Goal: Information Seeking & Learning: Learn about a topic

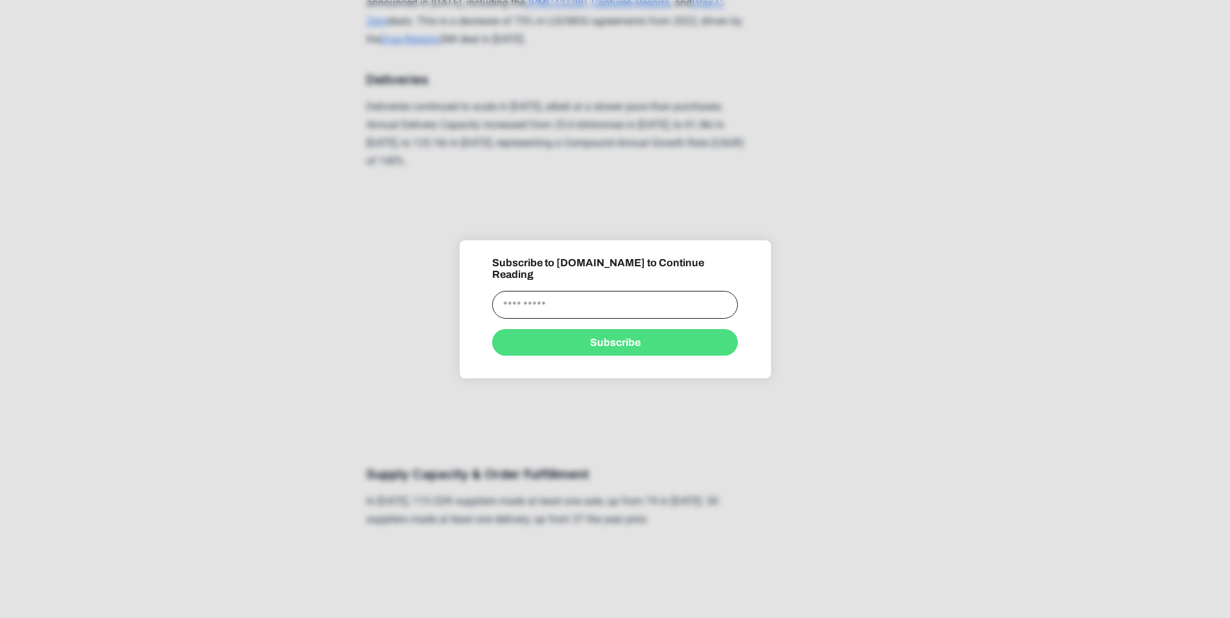
scroll to position [2010, 0]
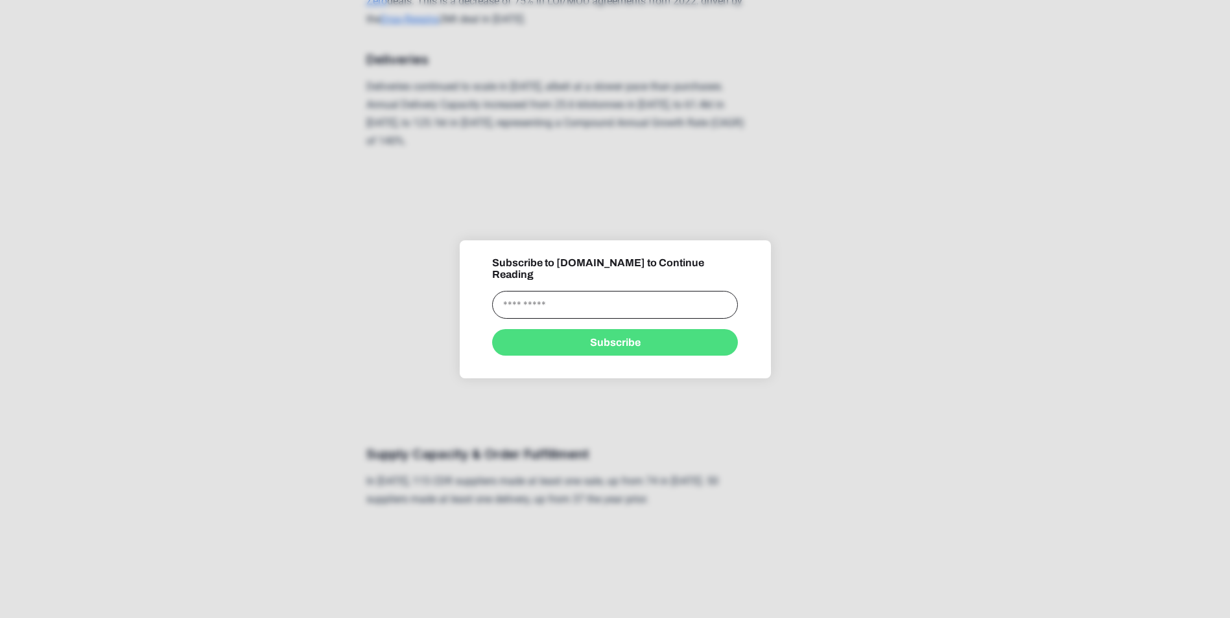
click at [642, 303] on input "information" at bounding box center [615, 305] width 246 height 28
type input "**********"
click at [635, 336] on button "Subscribe" at bounding box center [615, 342] width 246 height 27
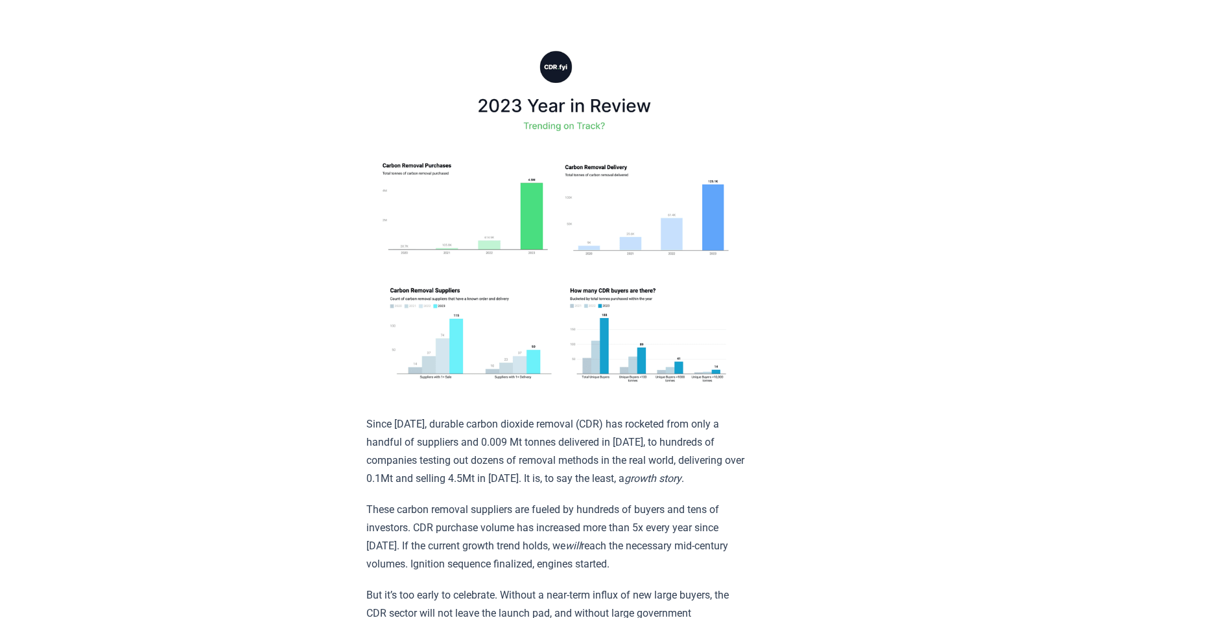
scroll to position [194, 0]
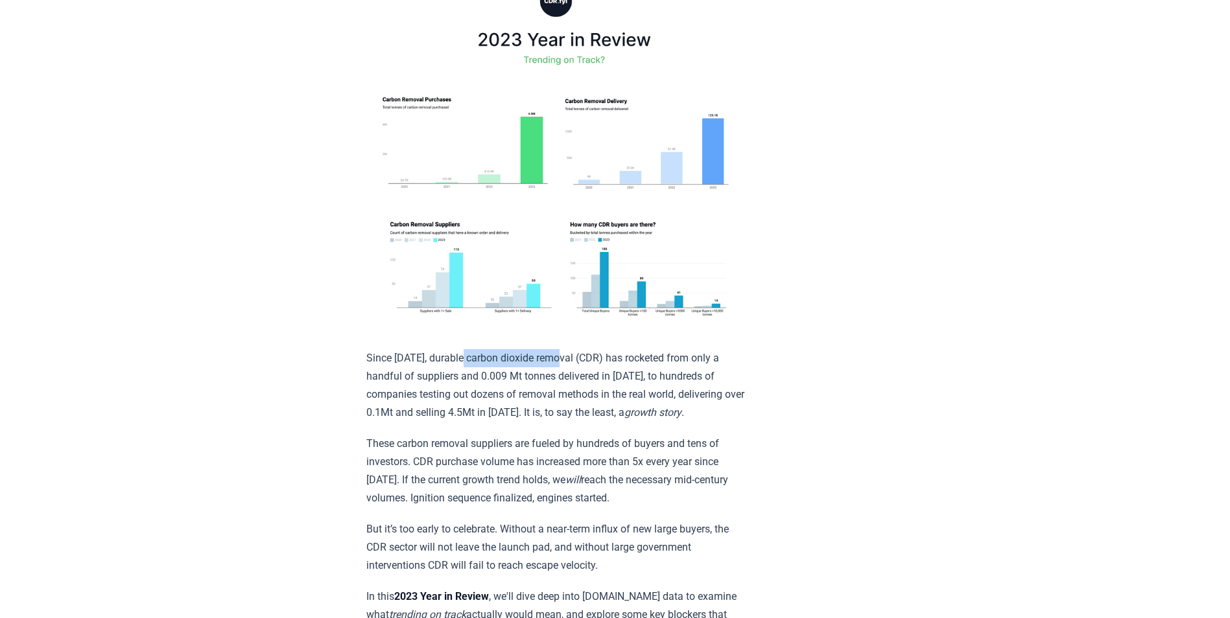
drag, startPoint x: 570, startPoint y: 328, endPoint x: 464, endPoint y: 329, distance: 107.0
click at [464, 349] on p "Since 2021, durable carbon dioxide removal (CDR) has rocketed from only a handf…" at bounding box center [555, 385] width 379 height 73
drag, startPoint x: 464, startPoint y: 329, endPoint x: 775, endPoint y: 329, distance: 311.2
click at [570, 349] on p "Since 2021, durable carbon dioxide removal (CDR) has rocketed from only a handf…" at bounding box center [555, 385] width 379 height 73
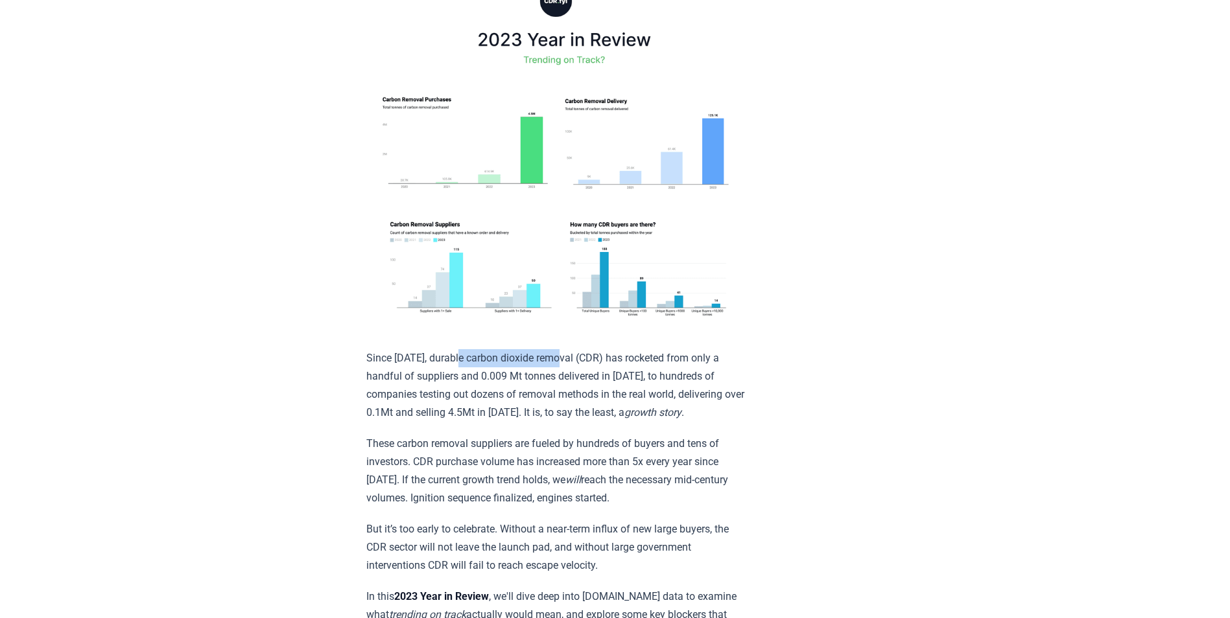
drag, startPoint x: 570, startPoint y: 328, endPoint x: 460, endPoint y: 332, distance: 110.3
click at [460, 349] on p "Since 2021, durable carbon dioxide removal (CDR) has rocketed from only a handf…" at bounding box center [555, 385] width 379 height 73
drag, startPoint x: 460, startPoint y: 332, endPoint x: 469, endPoint y: 329, distance: 9.6
copy p "carbon dioxide remova"
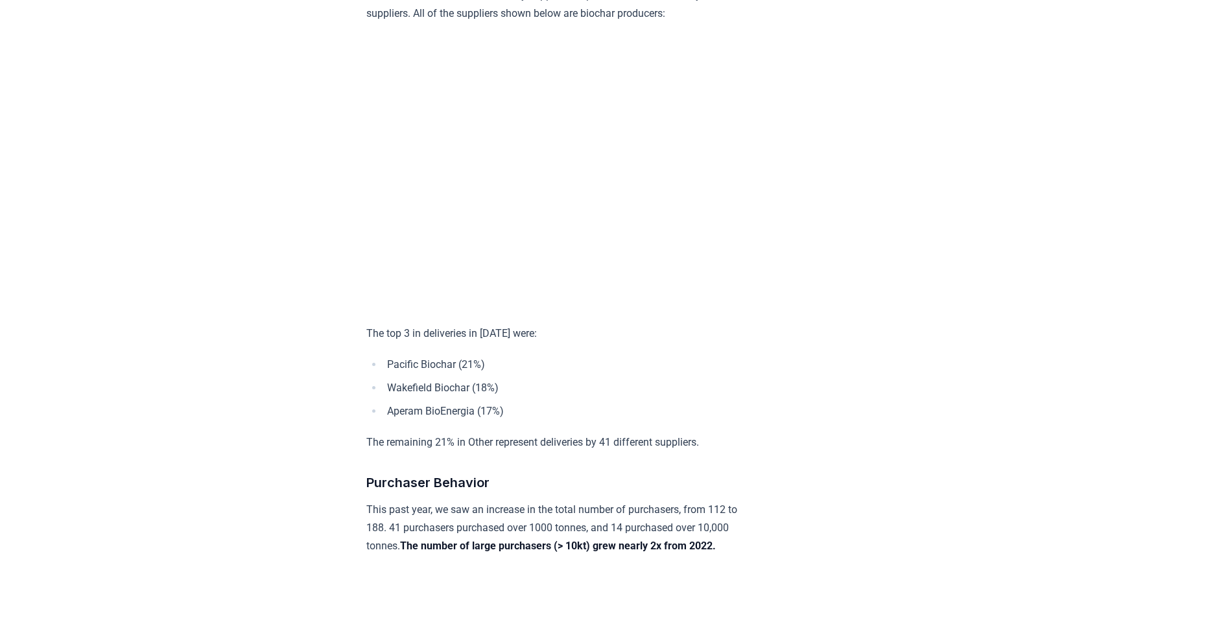
scroll to position [5057, 0]
drag, startPoint x: 471, startPoint y: 416, endPoint x: 390, endPoint y: 417, distance: 81.0
click at [390, 397] on li "Wakefield Biochar (18%)" at bounding box center [564, 388] width 362 height 18
copy li "Wakefield Biochar"
click at [683, 373] on li "Pacific Biochar (21%)" at bounding box center [564, 364] width 362 height 18
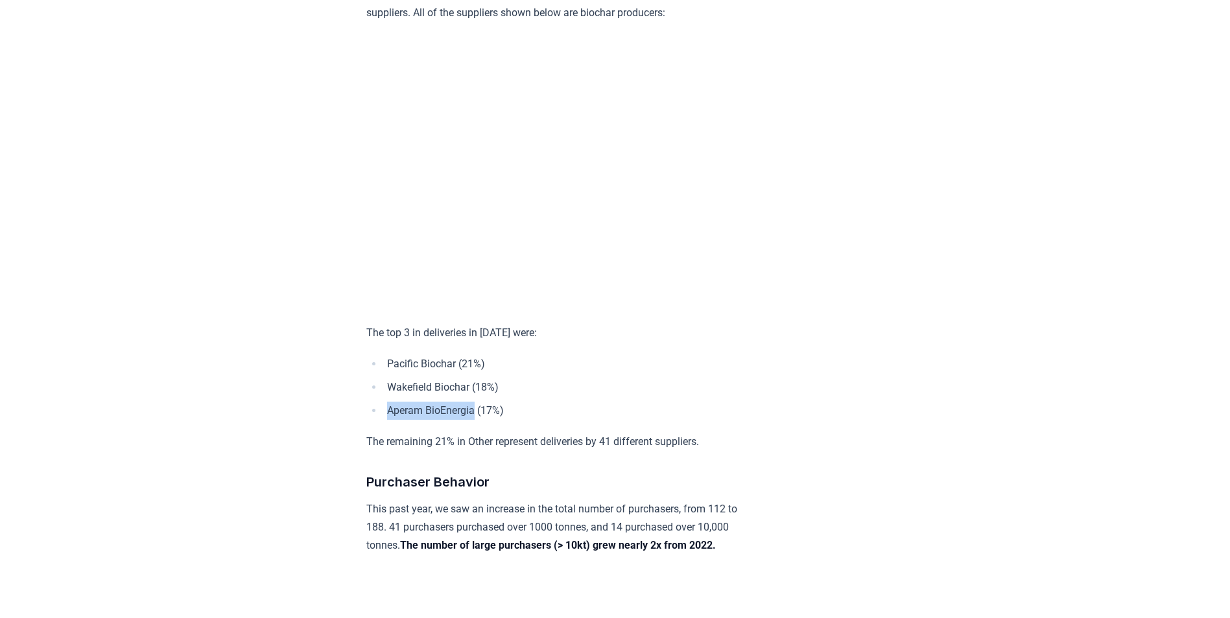
drag, startPoint x: 476, startPoint y: 435, endPoint x: 390, endPoint y: 434, distance: 86.2
click at [390, 420] on li "Aperam BioEnergia (17%)" at bounding box center [564, 411] width 362 height 18
drag, startPoint x: 390, startPoint y: 434, endPoint x: 399, endPoint y: 436, distance: 9.9
copy li "Aperam BioEnergia"
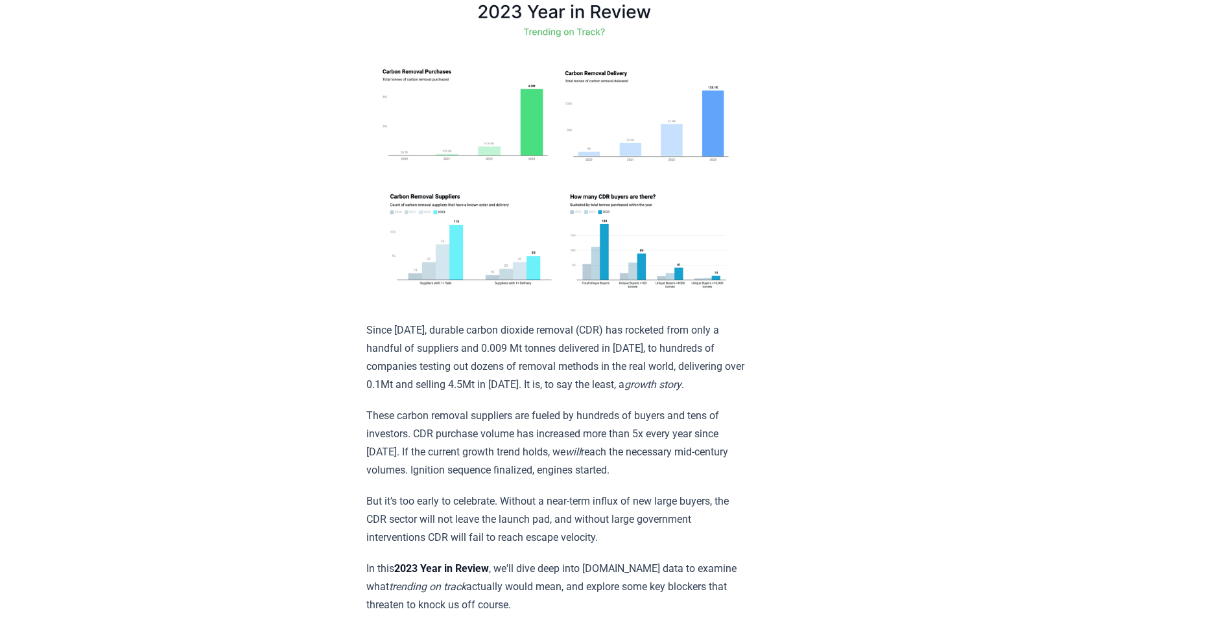
scroll to position [0, 0]
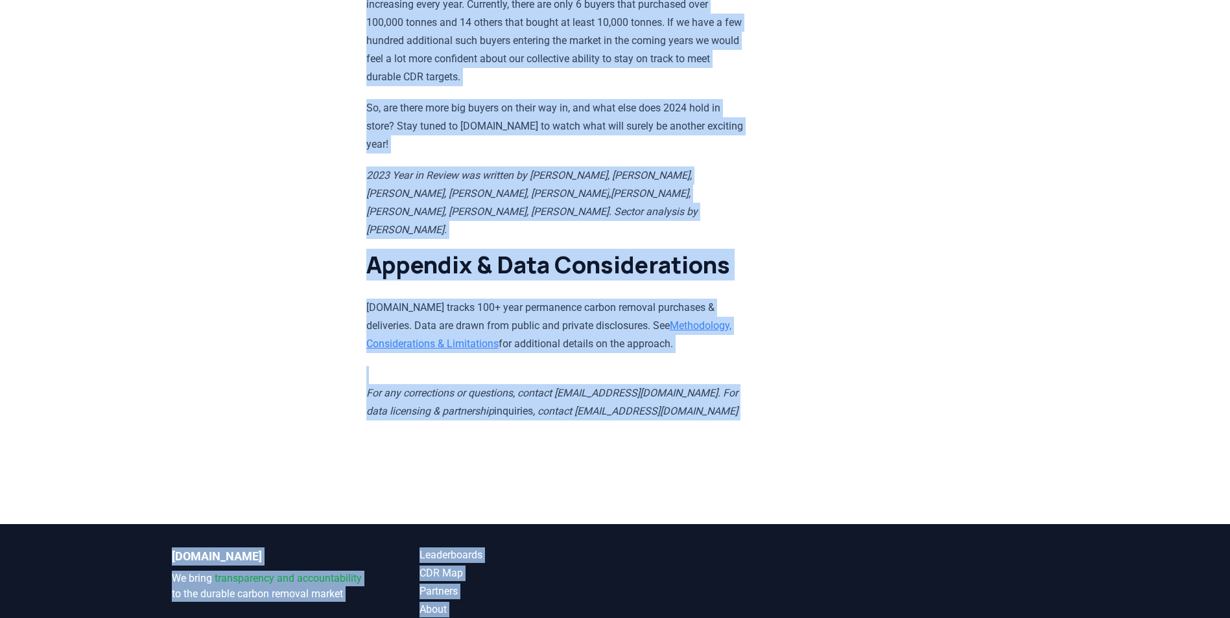
scroll to position [12418, 0]
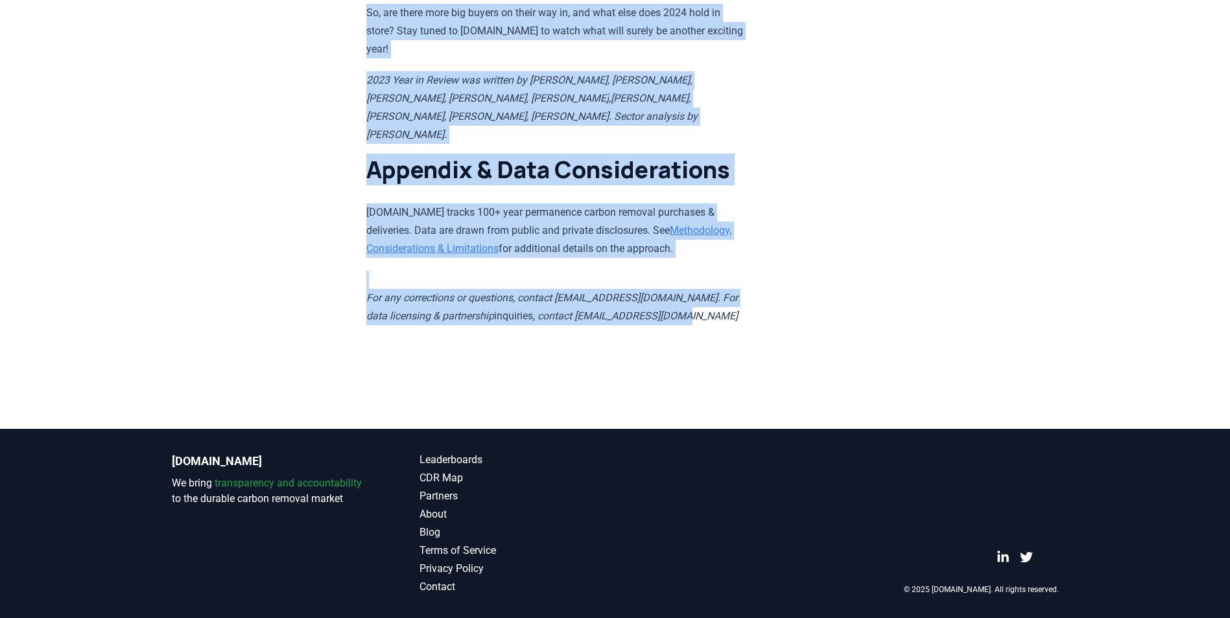
drag, startPoint x: 366, startPoint y: 79, endPoint x: 632, endPoint y: 323, distance: 361.1
copy article "February 07, 2024 Trending on Track? - CDR.fyi 2023 Year in Review Since 2021, …"
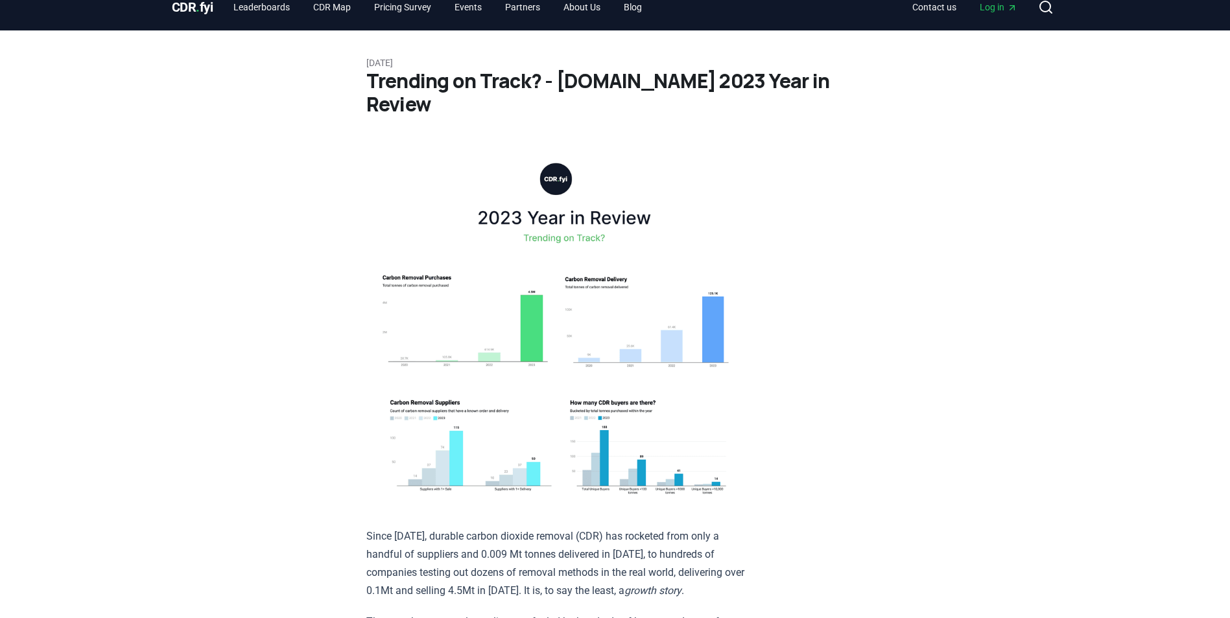
scroll to position [0, 0]
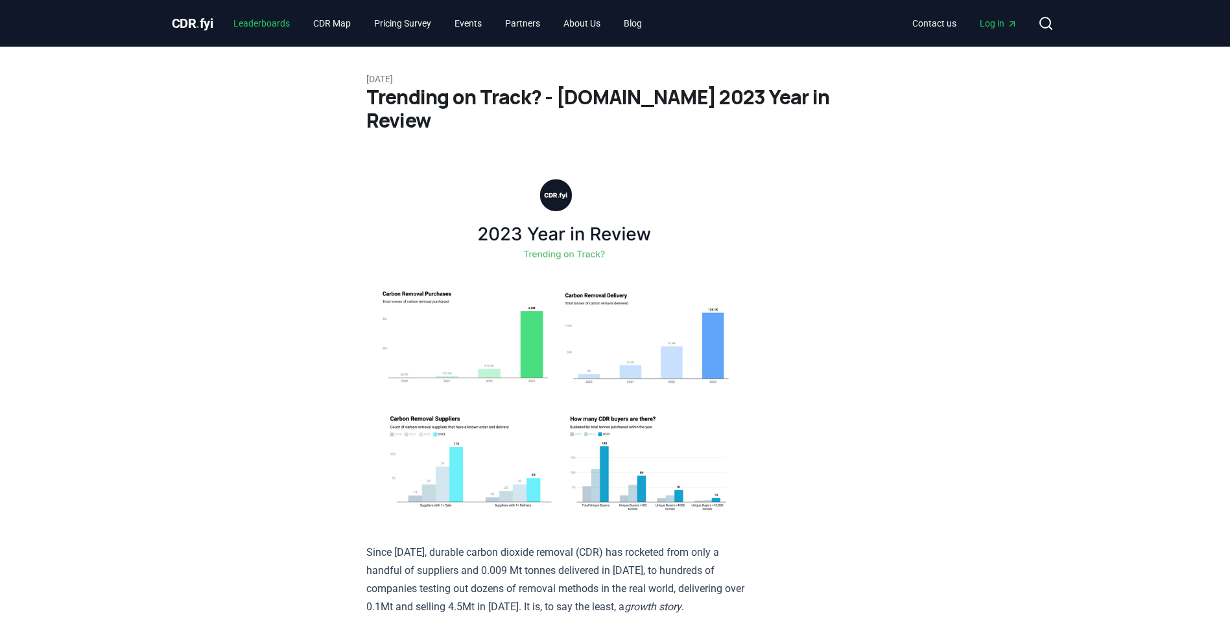
click at [273, 24] on link "Leaderboards" at bounding box center [261, 23] width 77 height 23
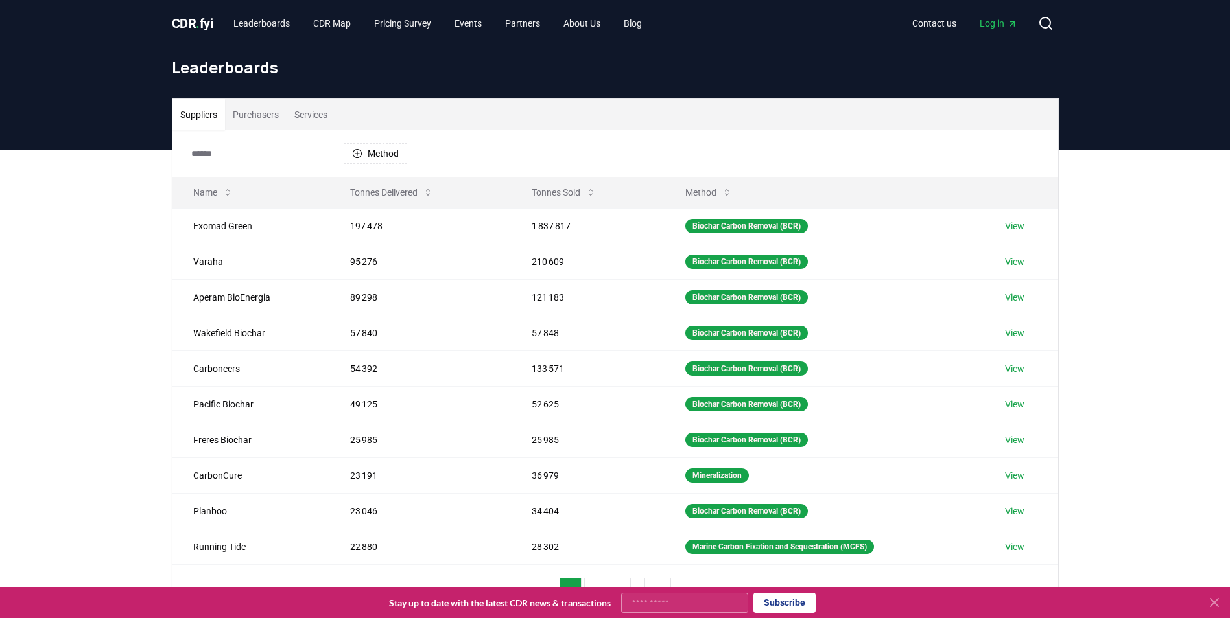
click at [711, 601] on input "Your email" at bounding box center [684, 603] width 127 height 20
type input "**********"
click at [1012, 332] on link "View" at bounding box center [1014, 333] width 19 height 13
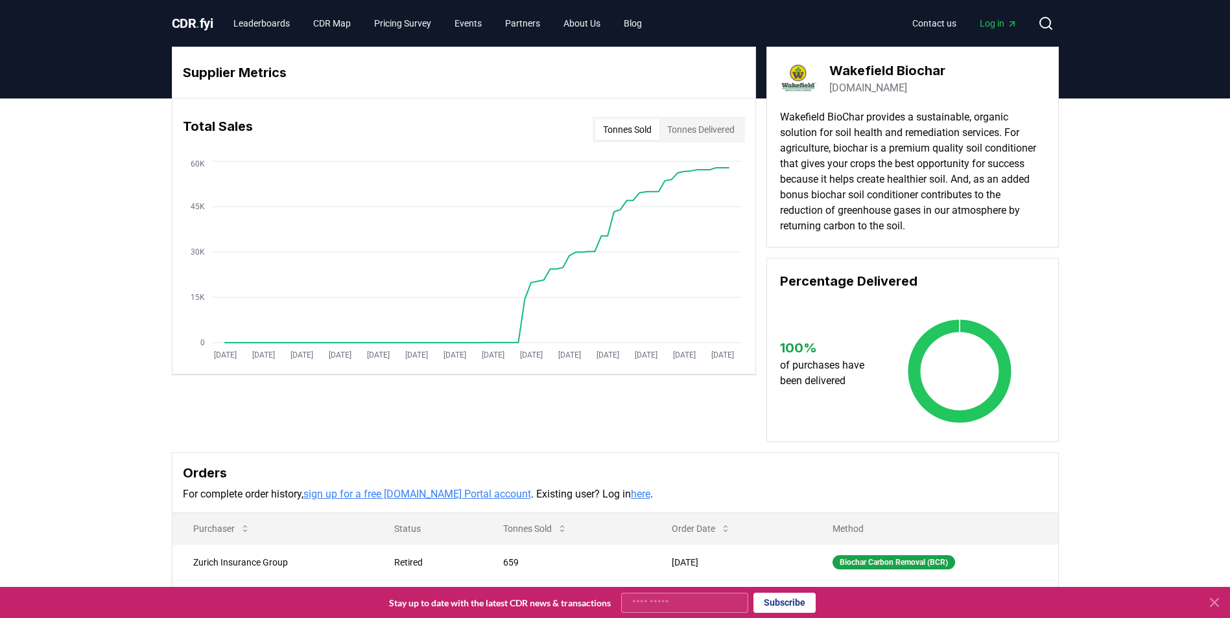
click at [718, 128] on button "Tonnes Delivered" at bounding box center [700, 129] width 83 height 21
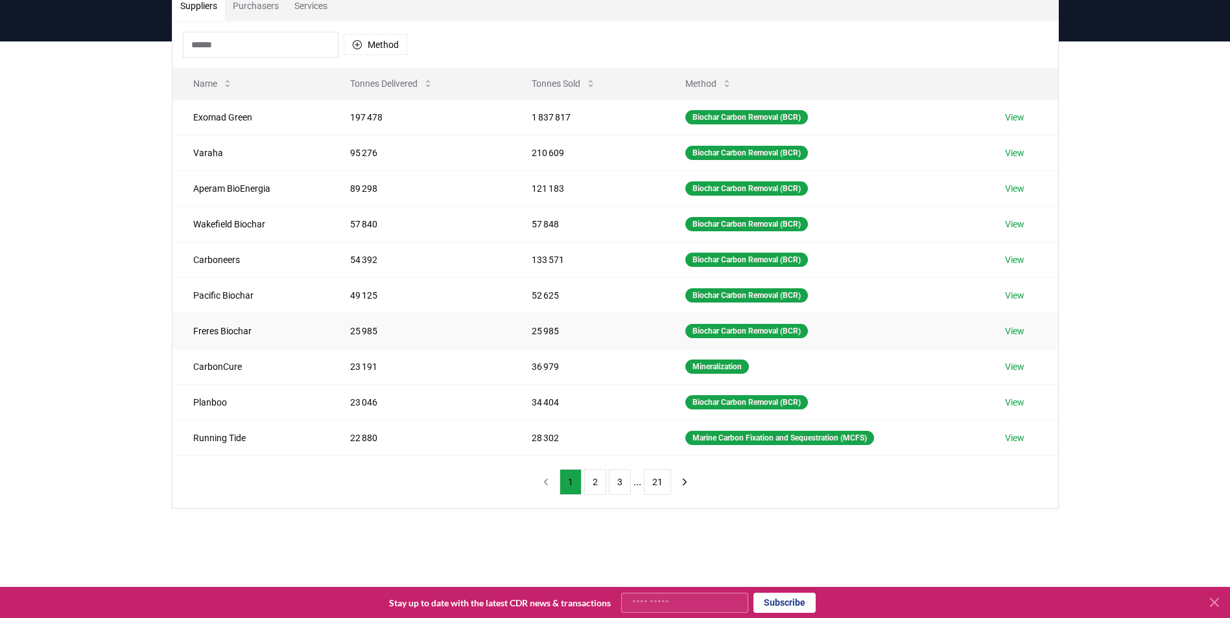
scroll to position [130, 0]
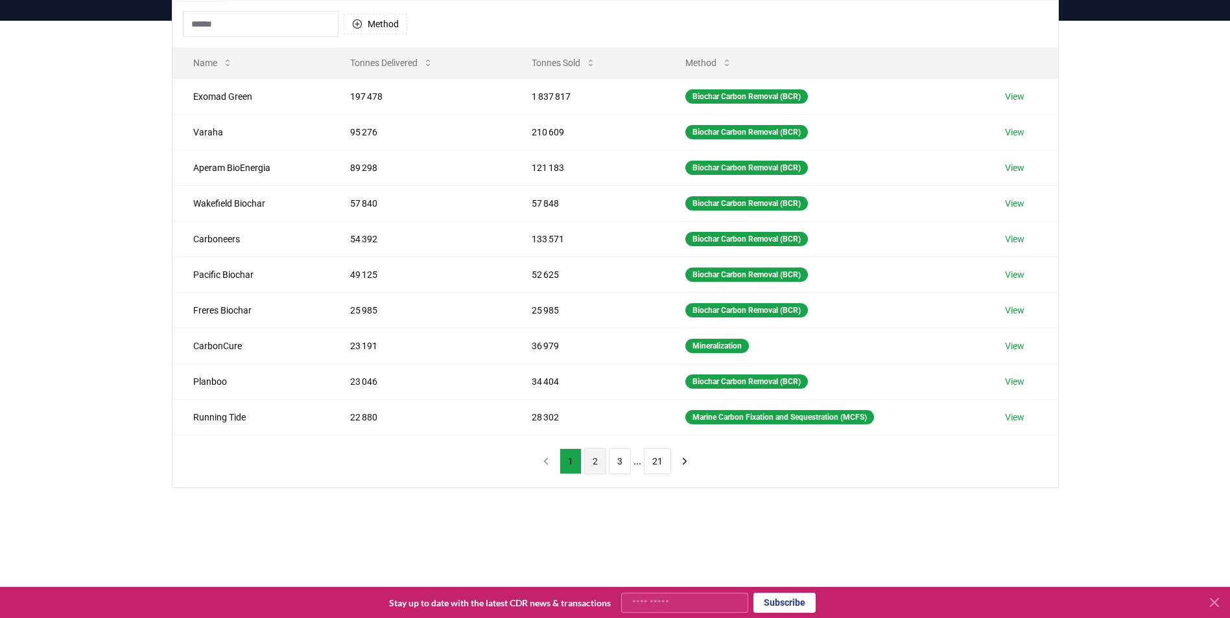
click at [593, 465] on button "2" at bounding box center [595, 462] width 22 height 26
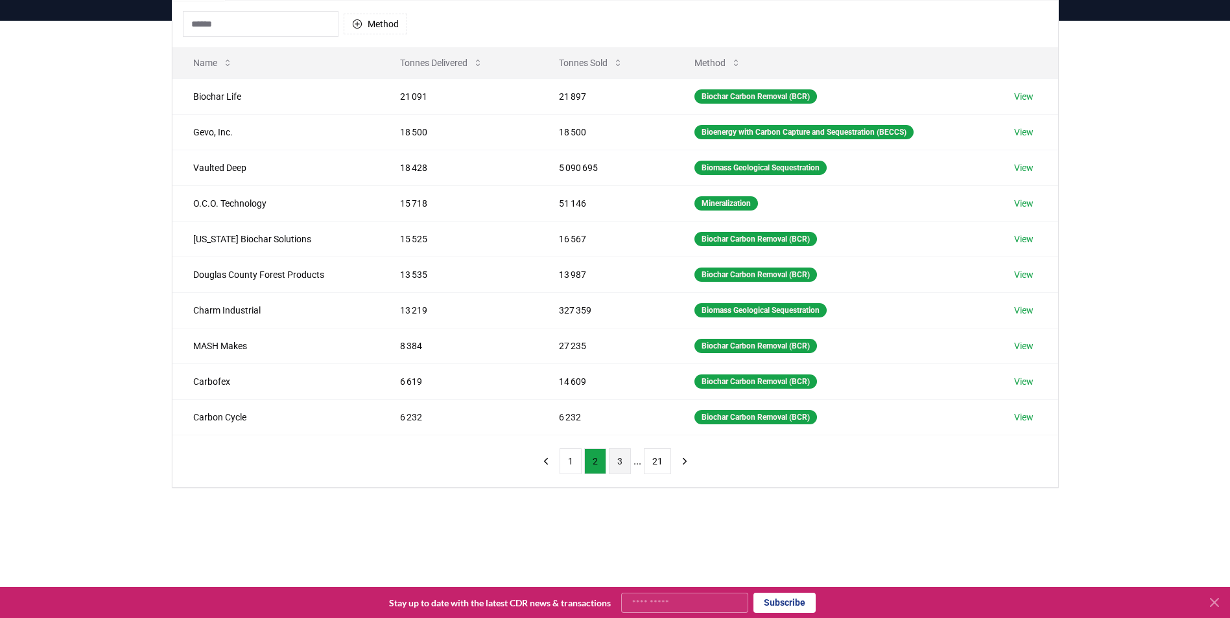
click at [617, 462] on button "3" at bounding box center [620, 462] width 22 height 26
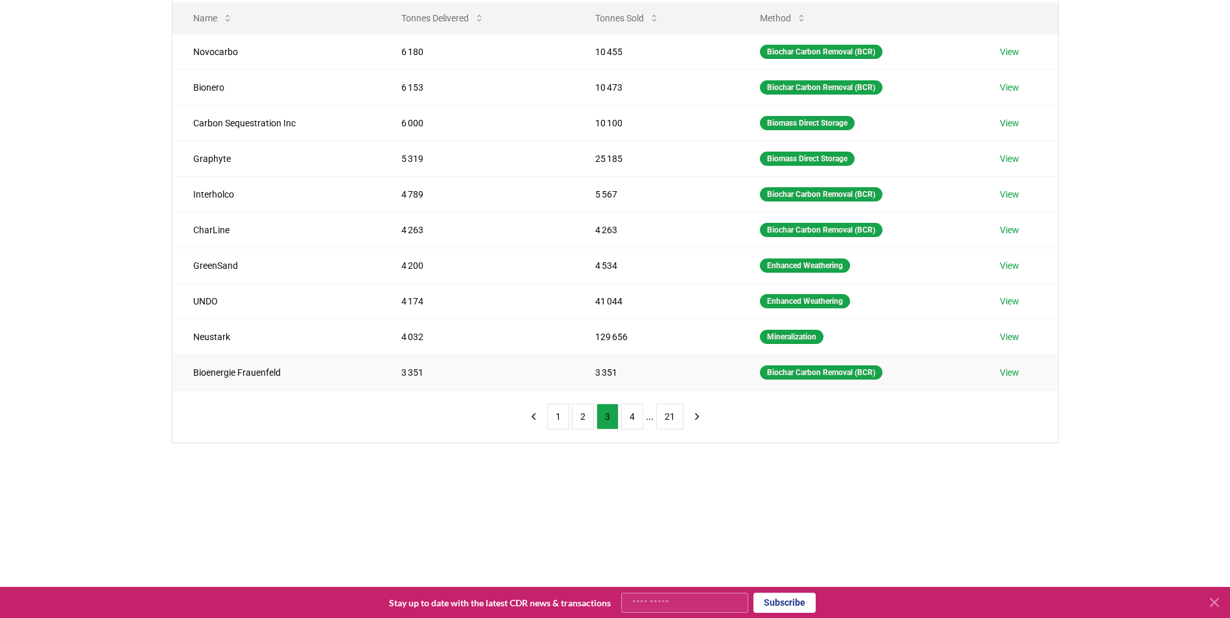
scroll to position [259, 0]
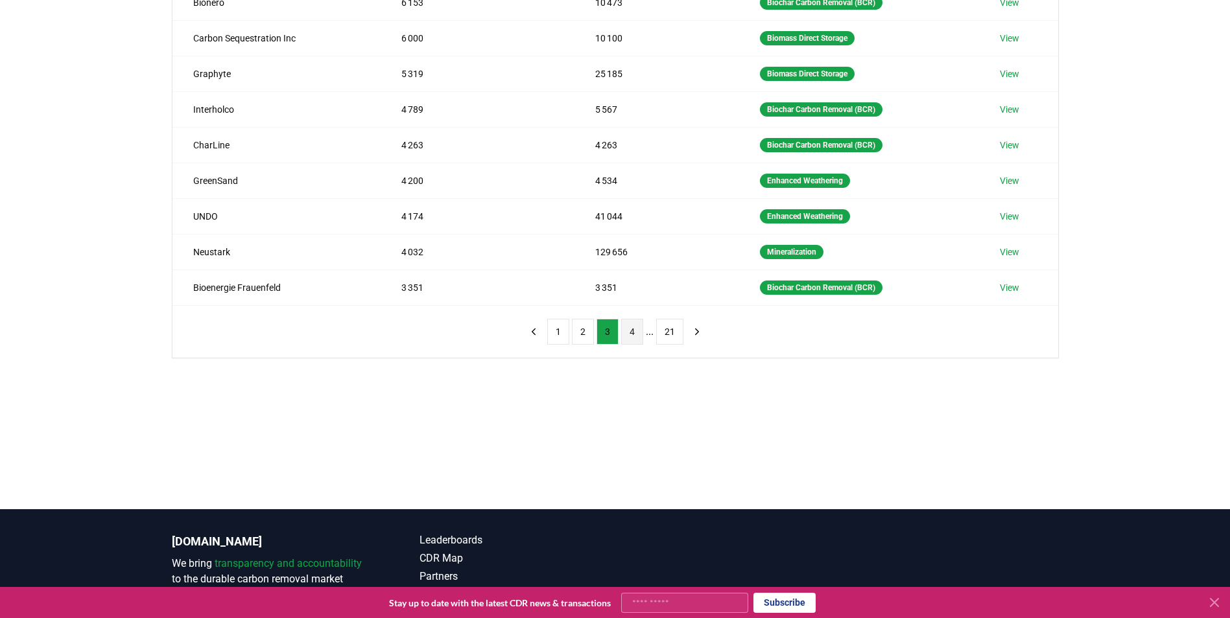
click at [636, 337] on button "4" at bounding box center [632, 332] width 22 height 26
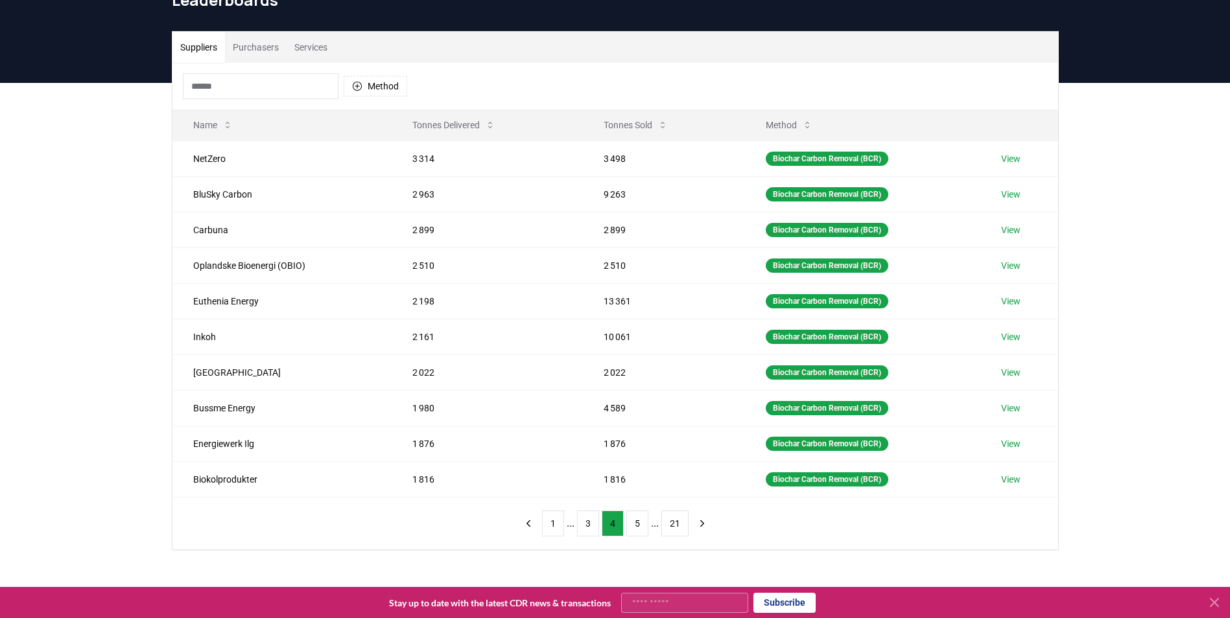
scroll to position [65, 0]
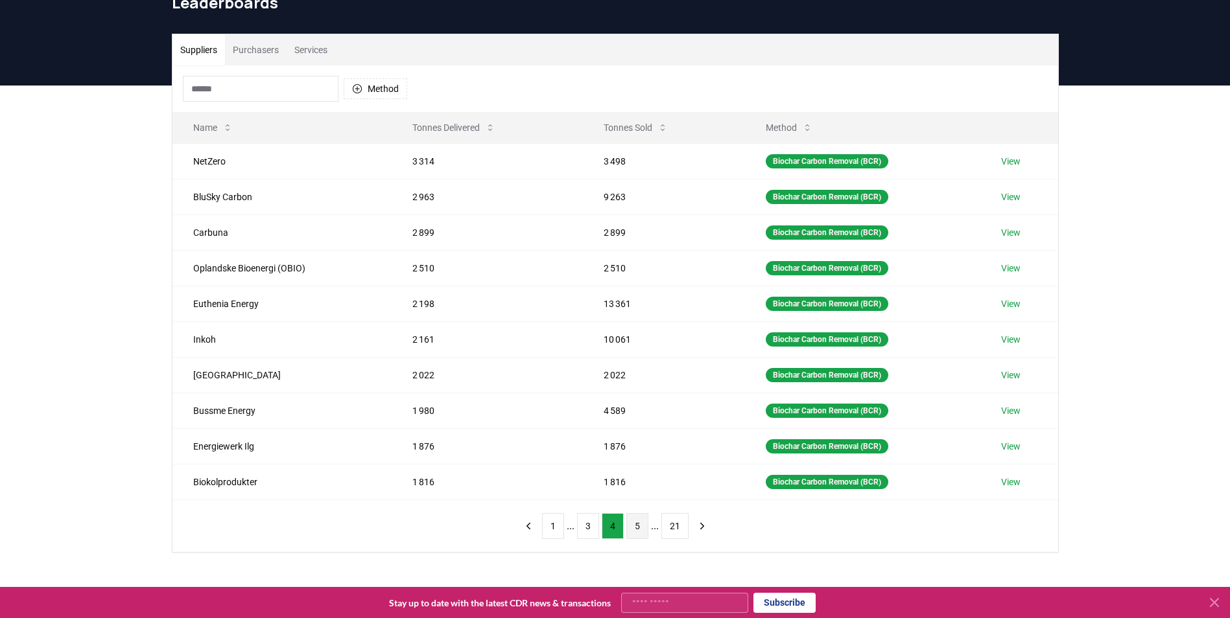
click at [637, 528] on button "5" at bounding box center [637, 526] width 22 height 26
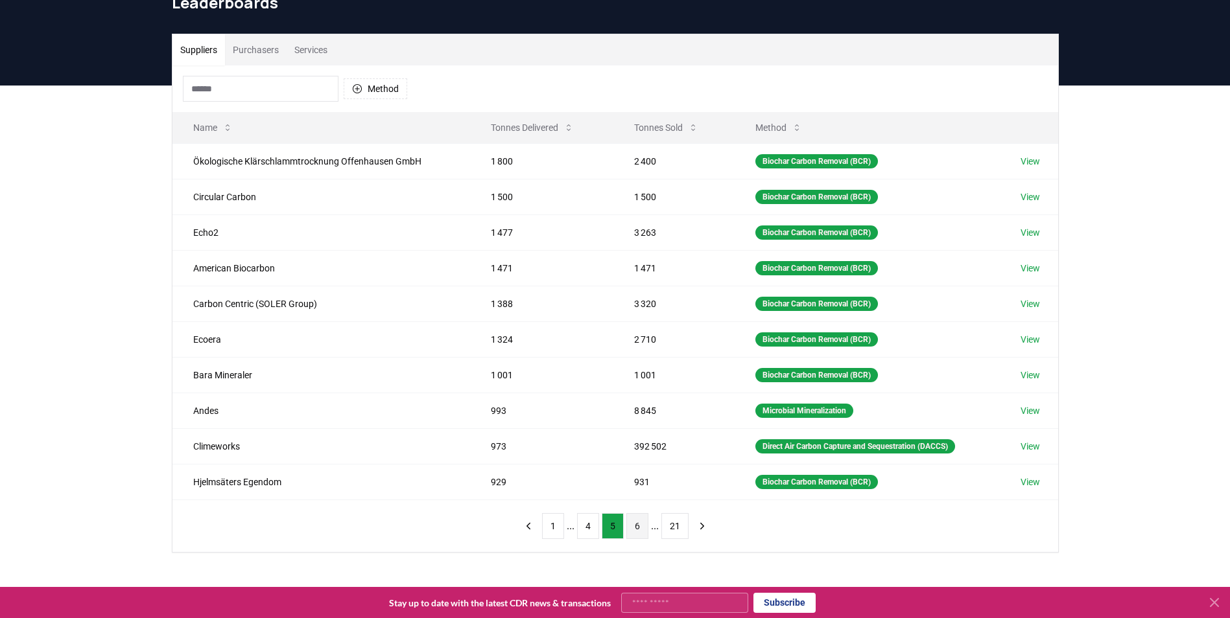
click at [637, 527] on button "6" at bounding box center [637, 526] width 22 height 26
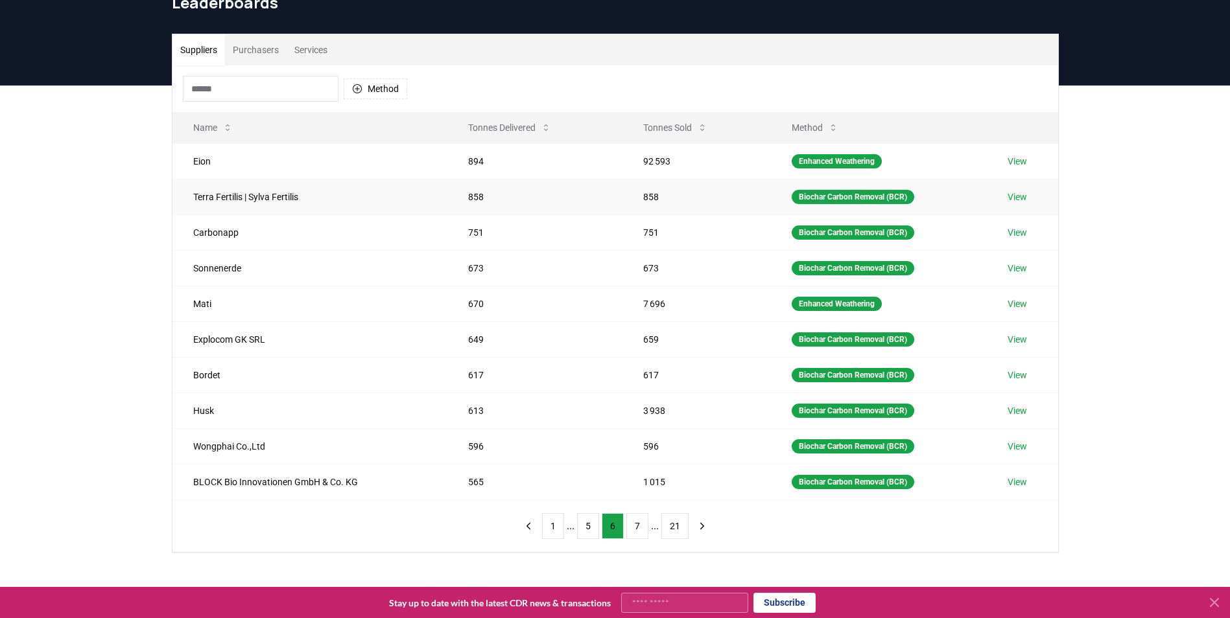
click at [1016, 196] on link "View" at bounding box center [1016, 197] width 19 height 13
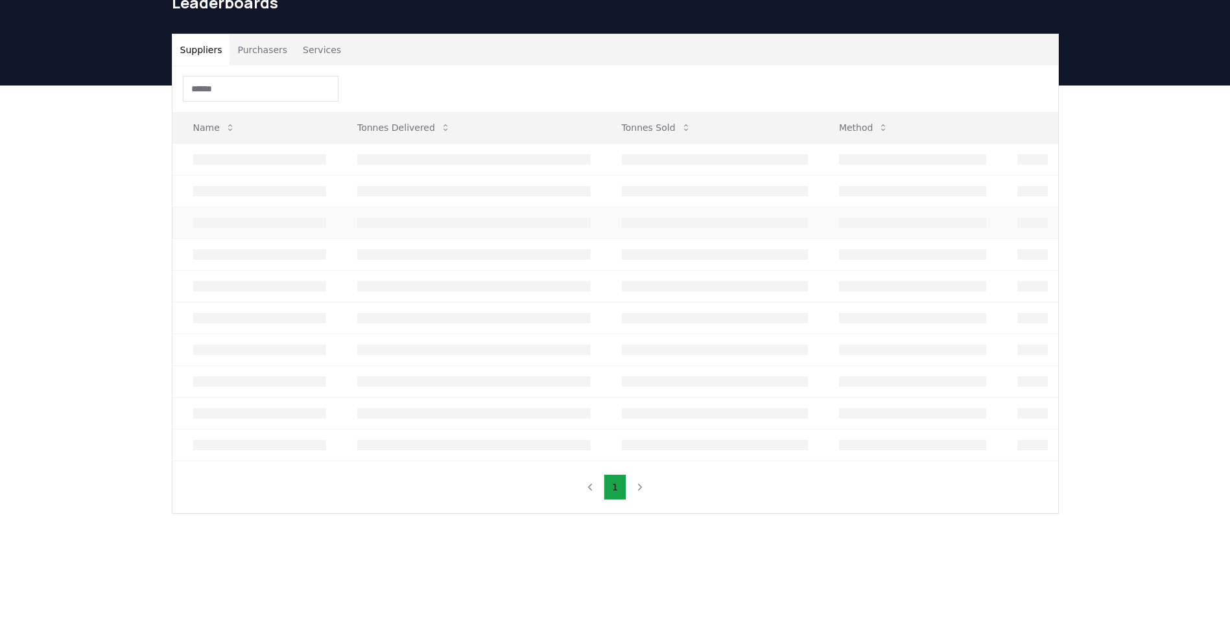
scroll to position [65, 0]
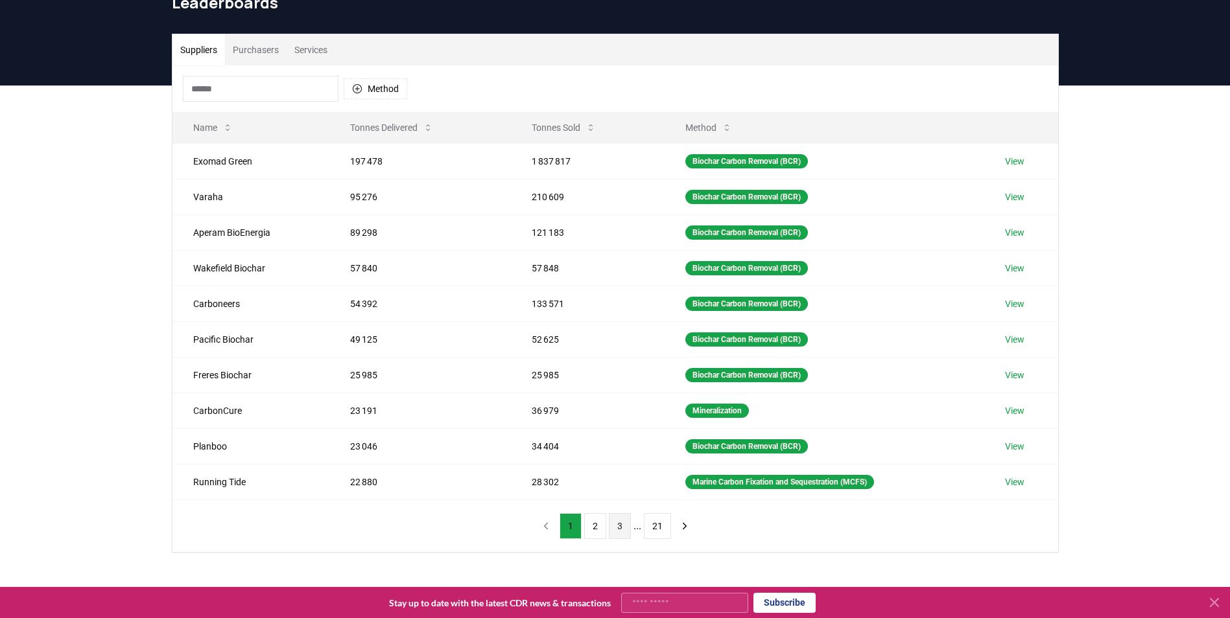
click at [620, 525] on button "3" at bounding box center [620, 526] width 22 height 26
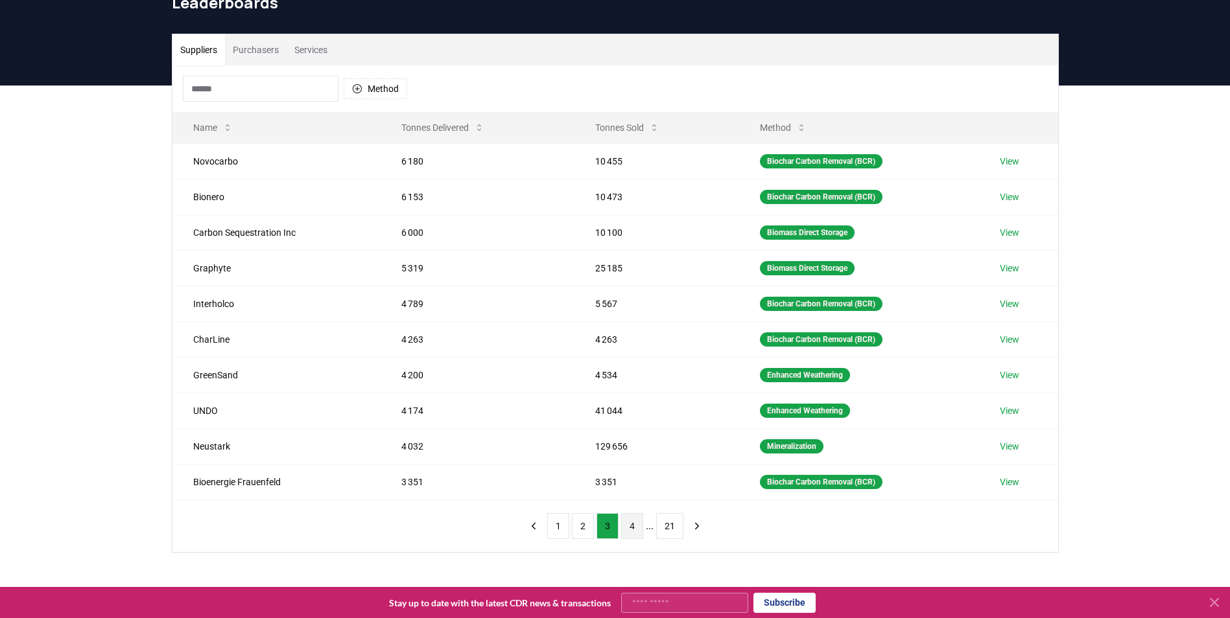
click at [630, 524] on button "4" at bounding box center [632, 526] width 22 height 26
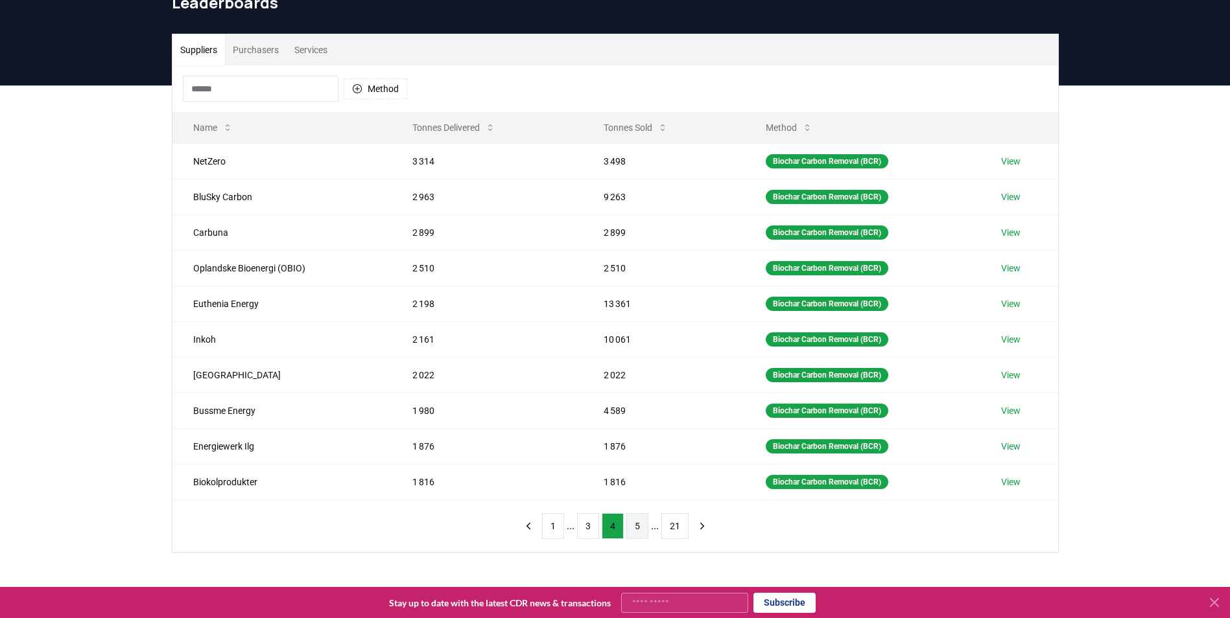
click at [631, 524] on button "5" at bounding box center [637, 526] width 22 height 26
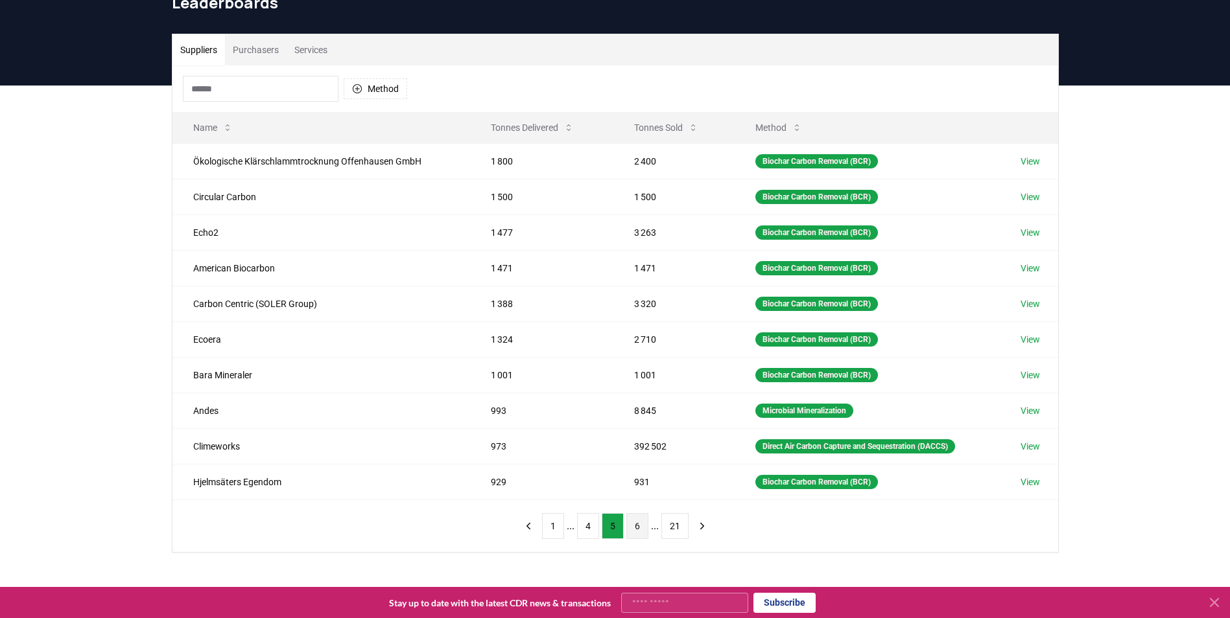
click at [642, 528] on button "6" at bounding box center [637, 526] width 22 height 26
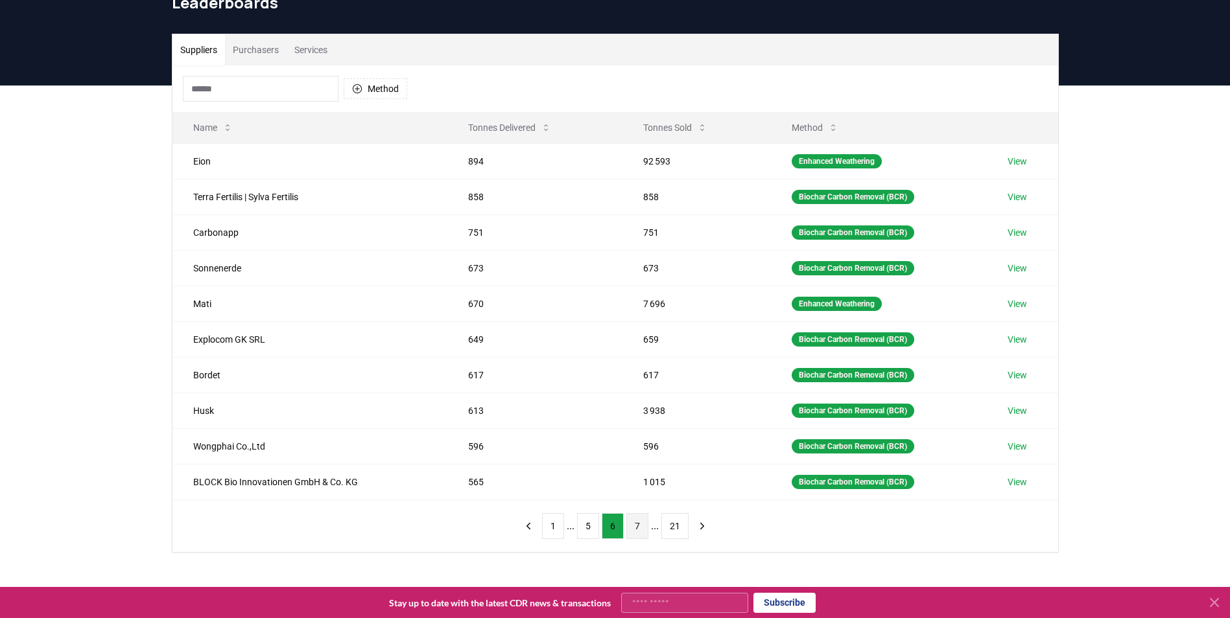
click at [641, 528] on button "7" at bounding box center [637, 526] width 22 height 26
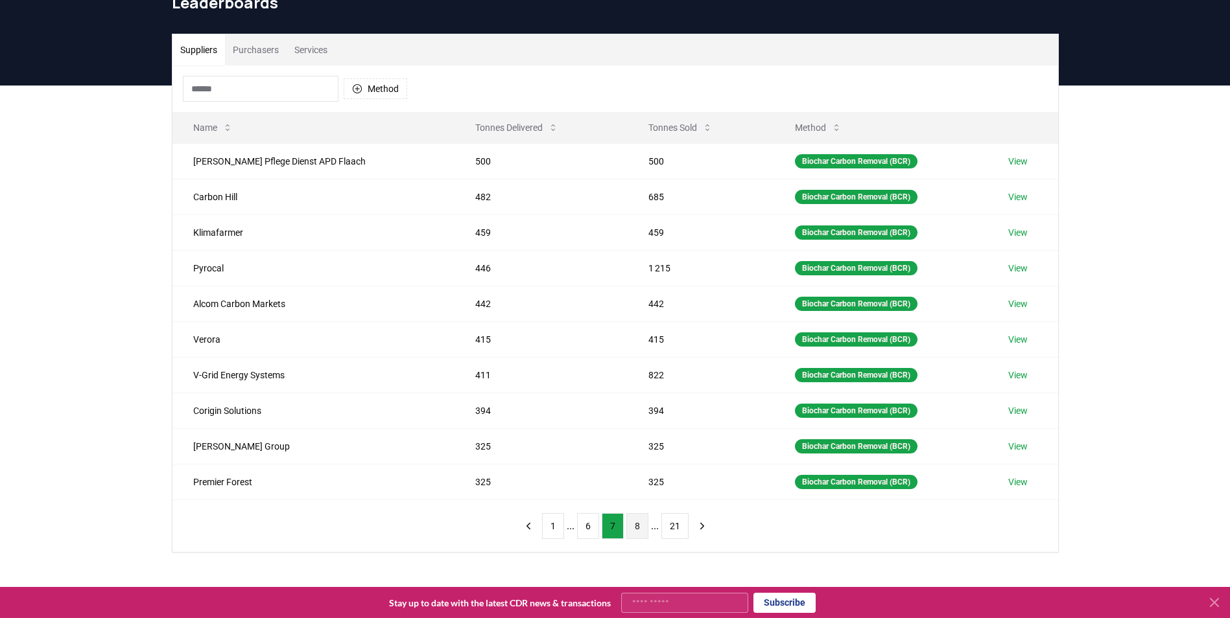
click at [642, 528] on button "8" at bounding box center [637, 526] width 22 height 26
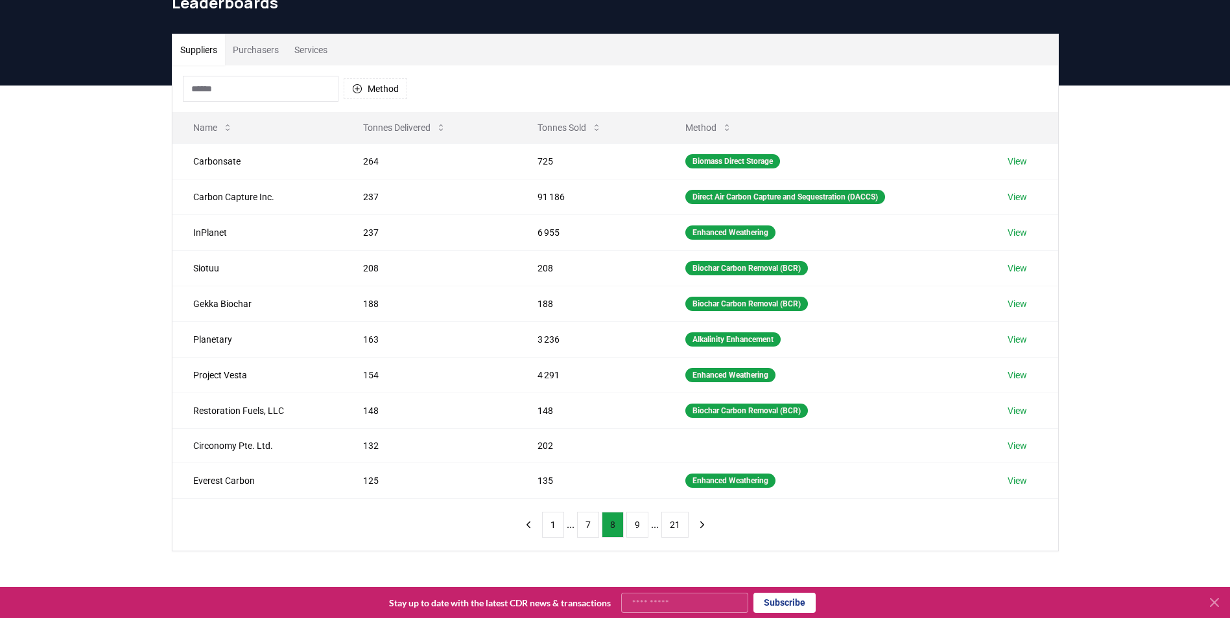
click at [642, 528] on button "9" at bounding box center [637, 525] width 22 height 26
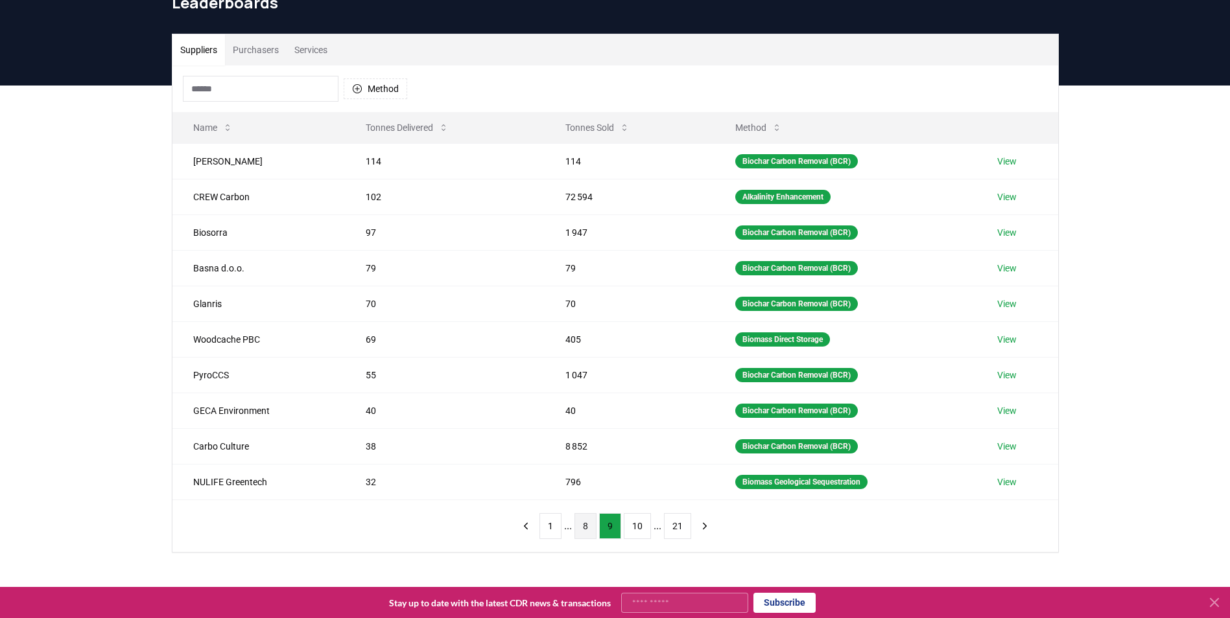
click at [642, 528] on button "10" at bounding box center [637, 526] width 27 height 26
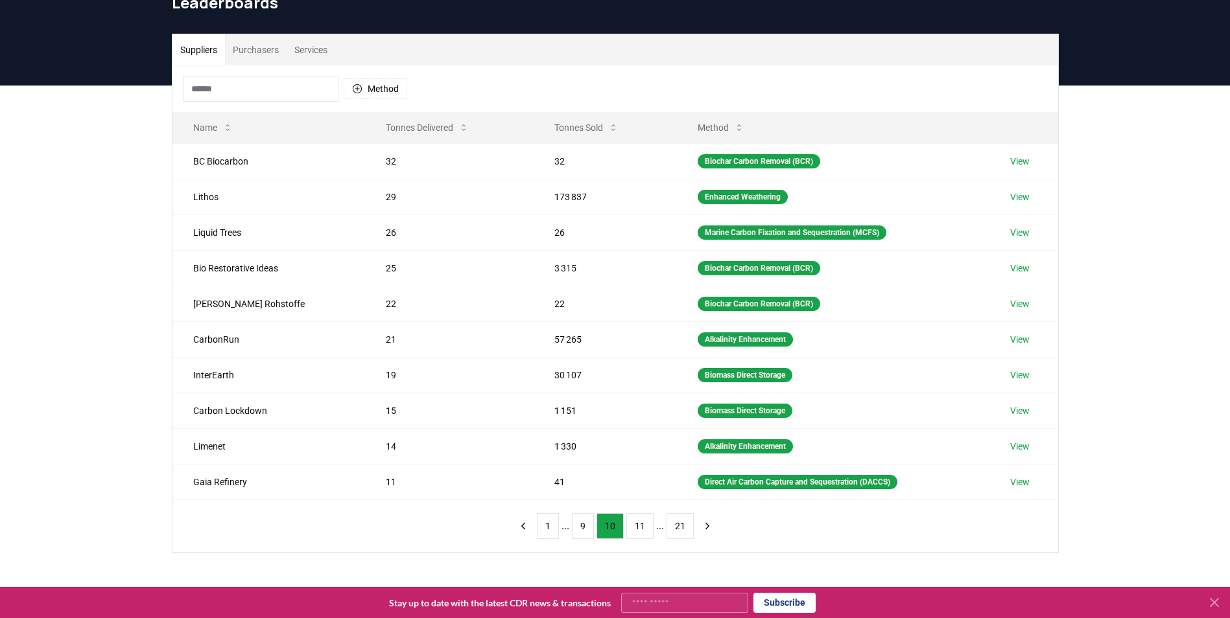
click at [642, 528] on button "11" at bounding box center [639, 526] width 27 height 26
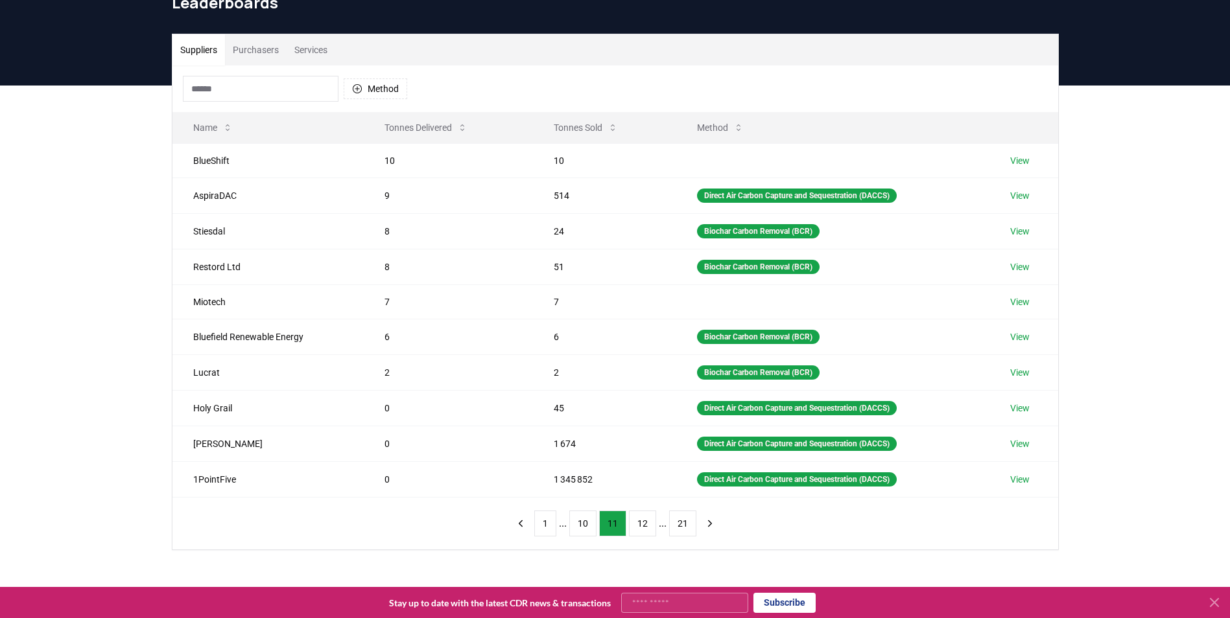
click at [642, 528] on button "12" at bounding box center [642, 524] width 27 height 26
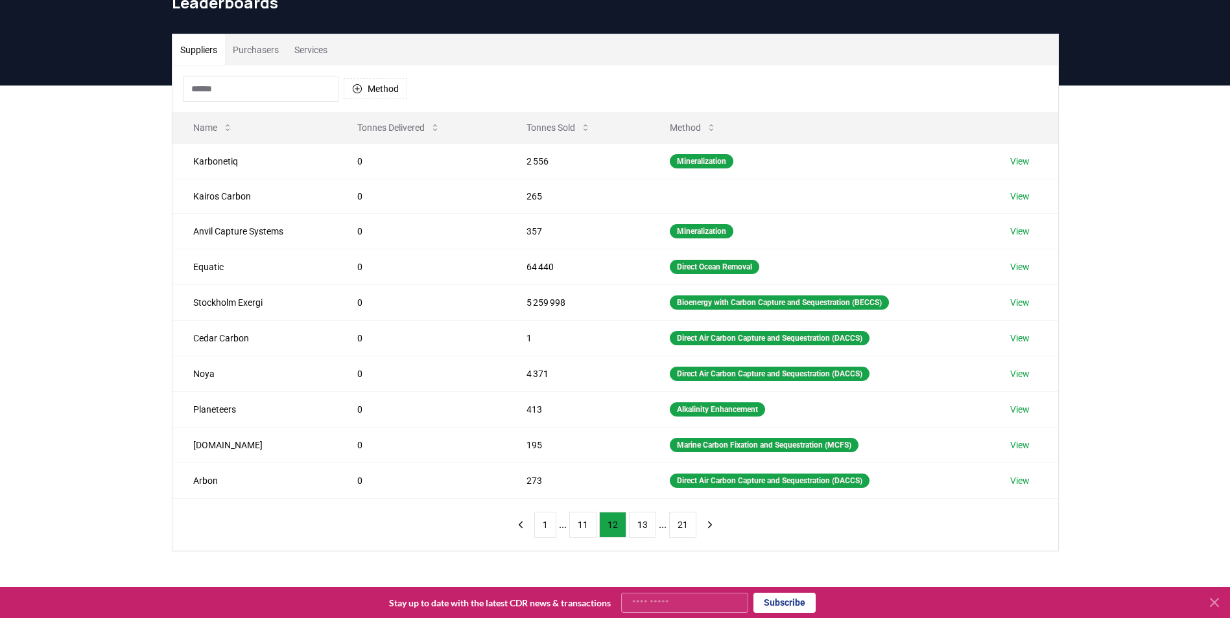
click at [642, 528] on button "13" at bounding box center [642, 525] width 27 height 26
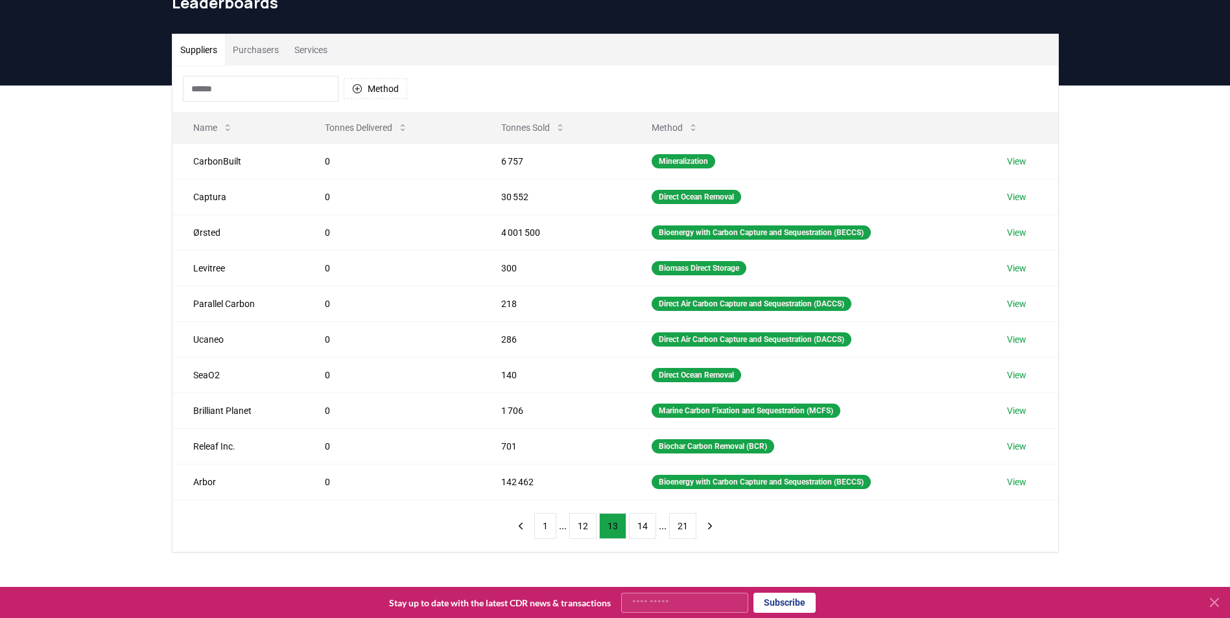
click at [276, 94] on input at bounding box center [261, 89] width 156 height 26
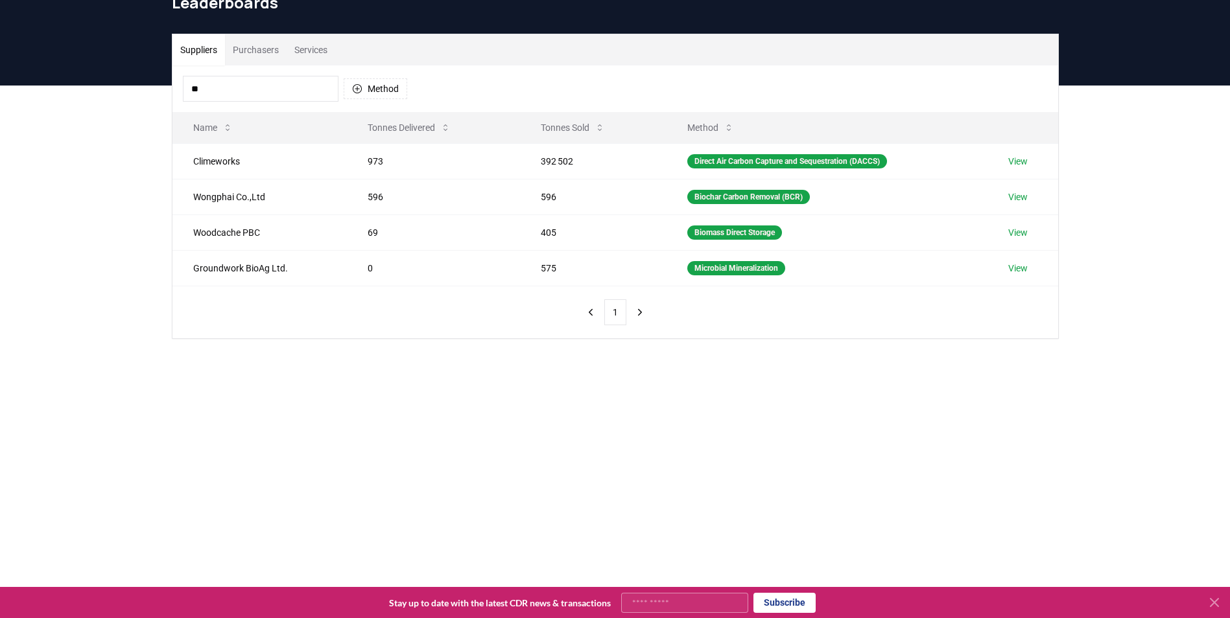
type input "*"
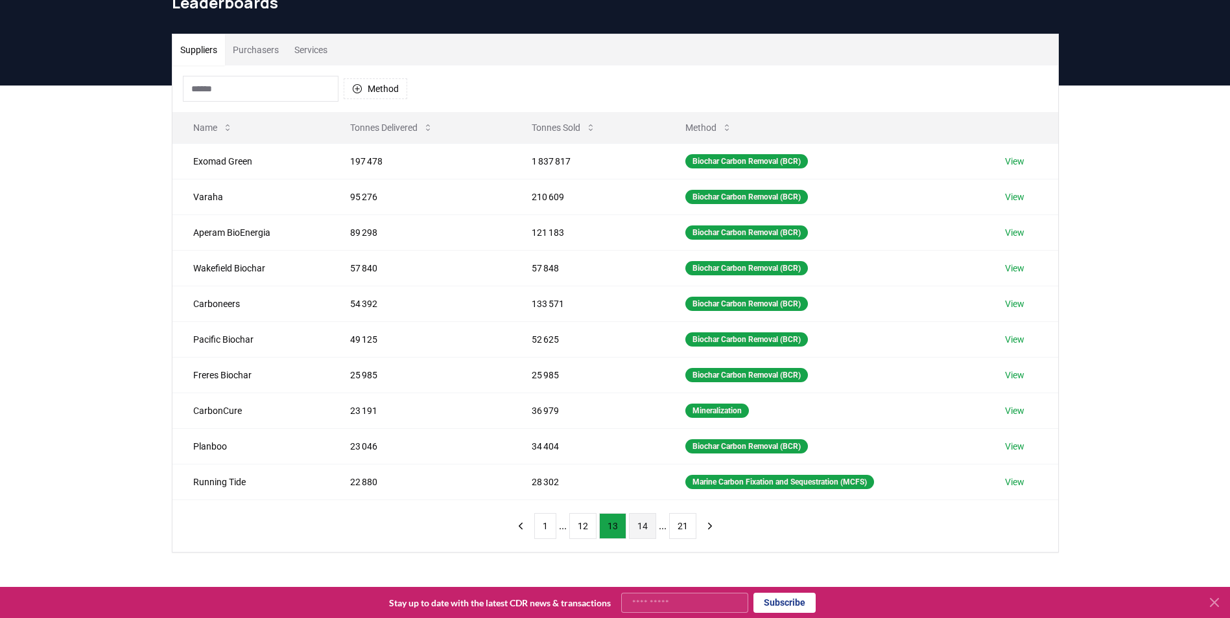
click at [641, 529] on button "14" at bounding box center [642, 526] width 27 height 26
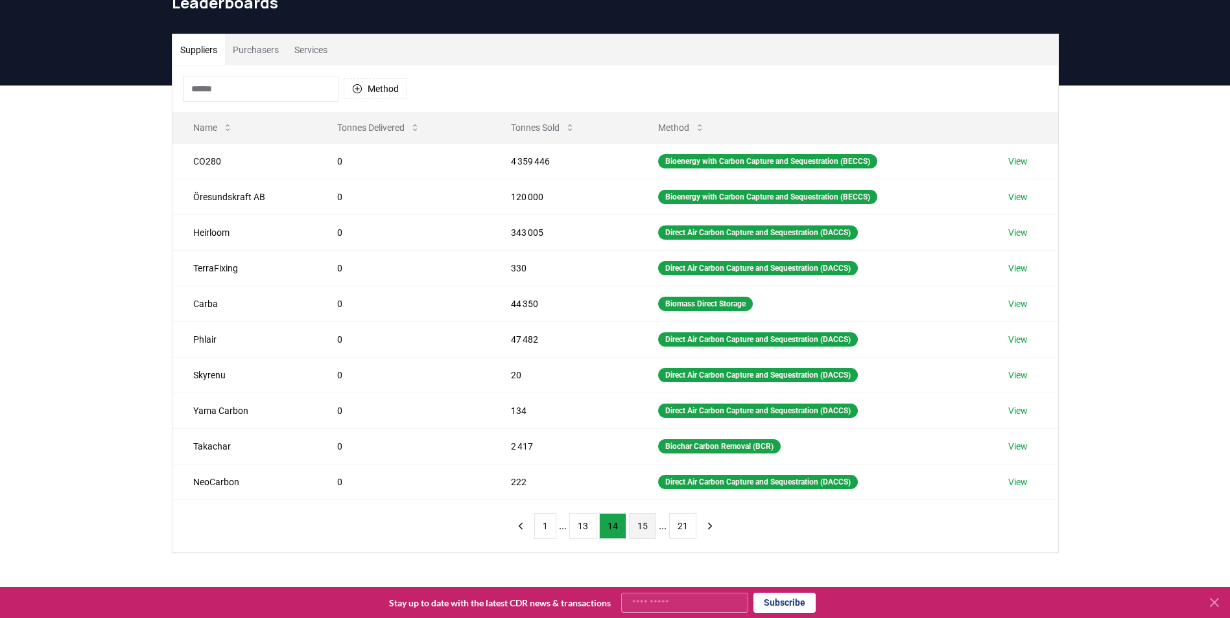
click at [639, 526] on button "15" at bounding box center [642, 526] width 27 height 26
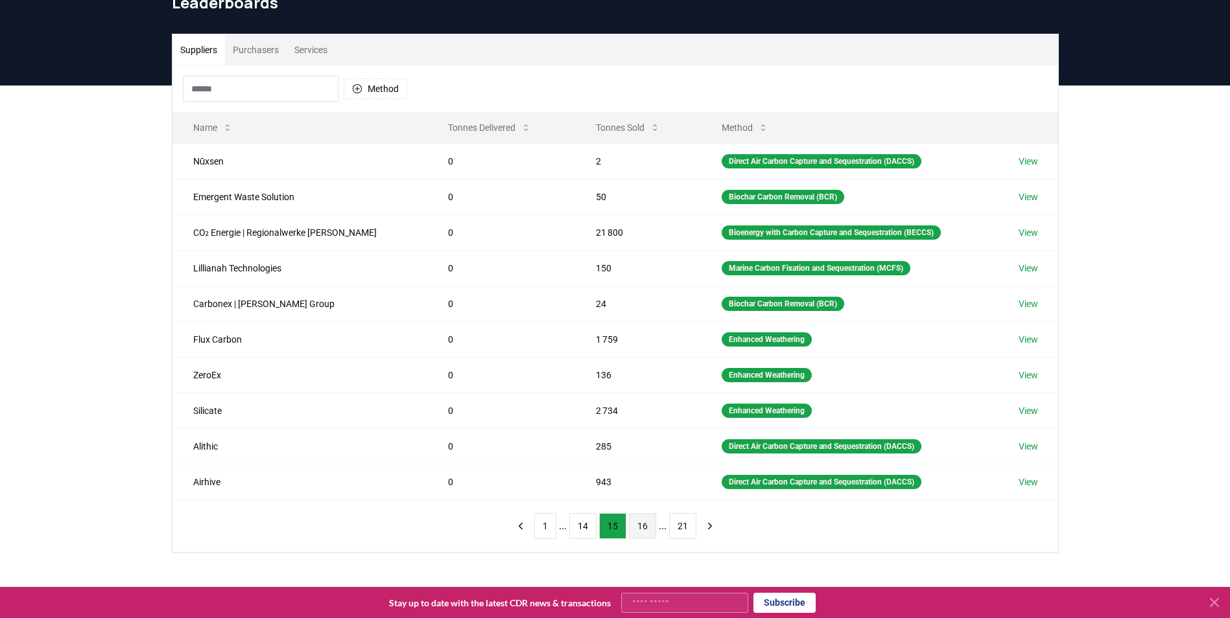
click at [640, 526] on button "16" at bounding box center [642, 526] width 27 height 26
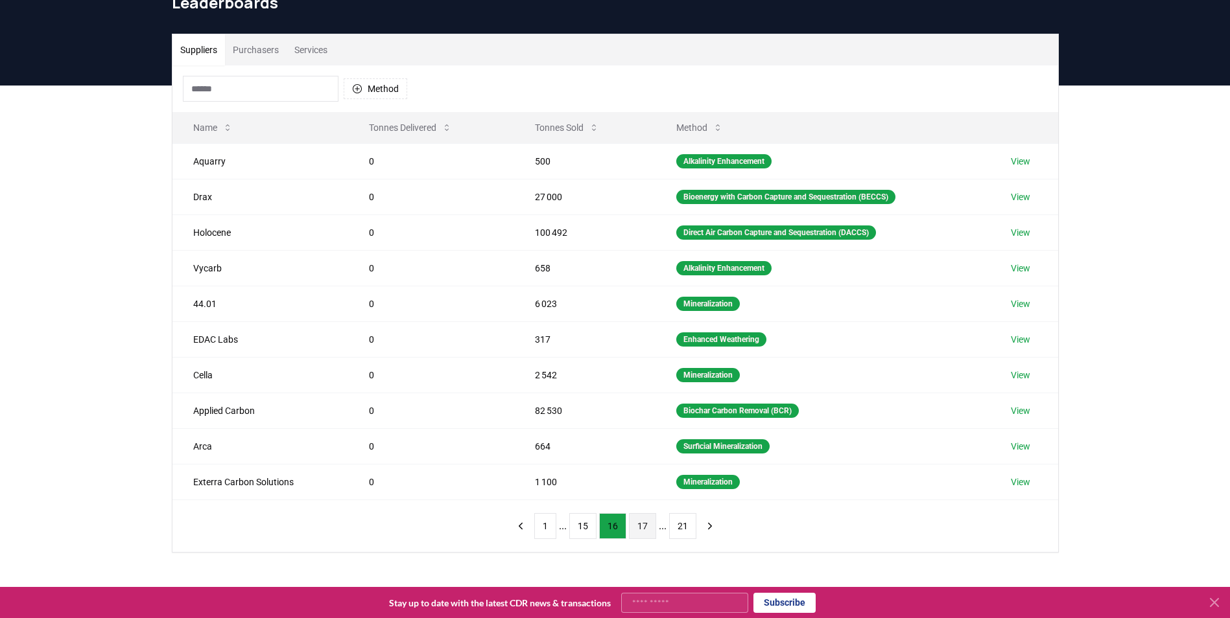
click at [645, 520] on button "17" at bounding box center [642, 526] width 27 height 26
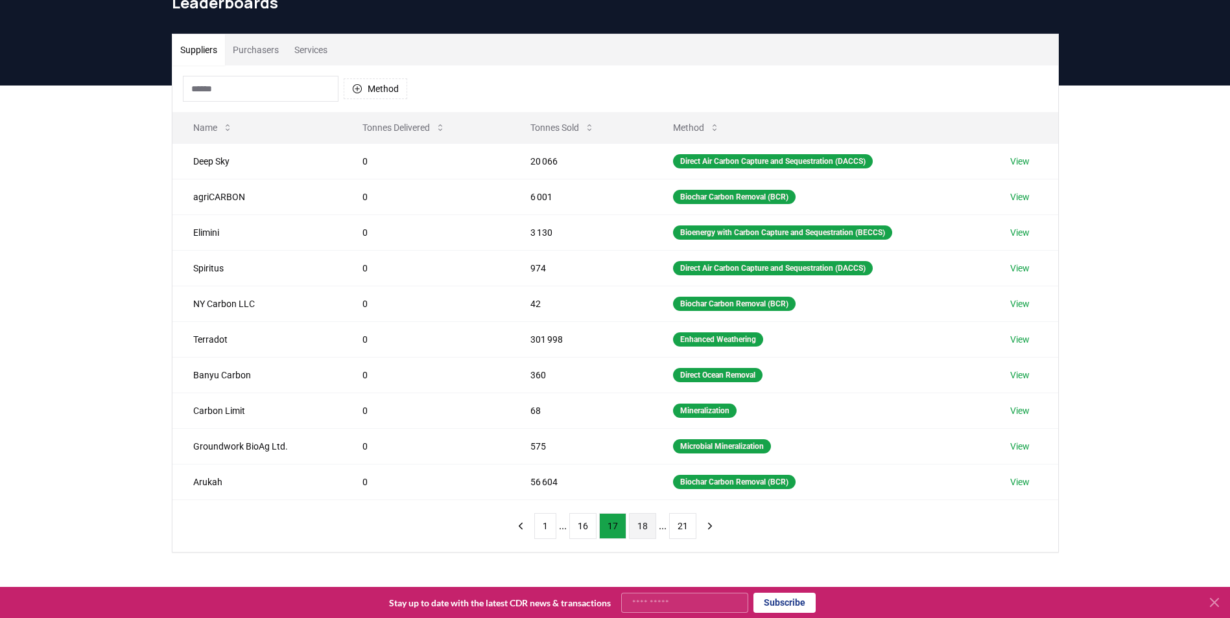
click at [642, 525] on button "18" at bounding box center [642, 526] width 27 height 26
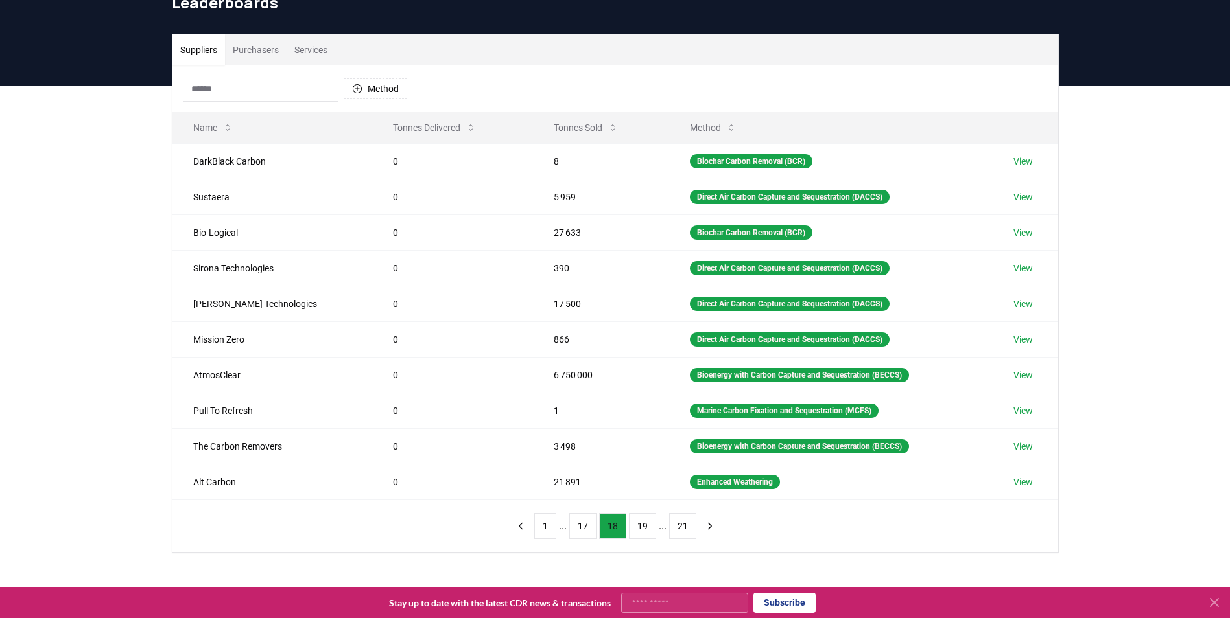
click at [642, 525] on button "19" at bounding box center [642, 526] width 27 height 26
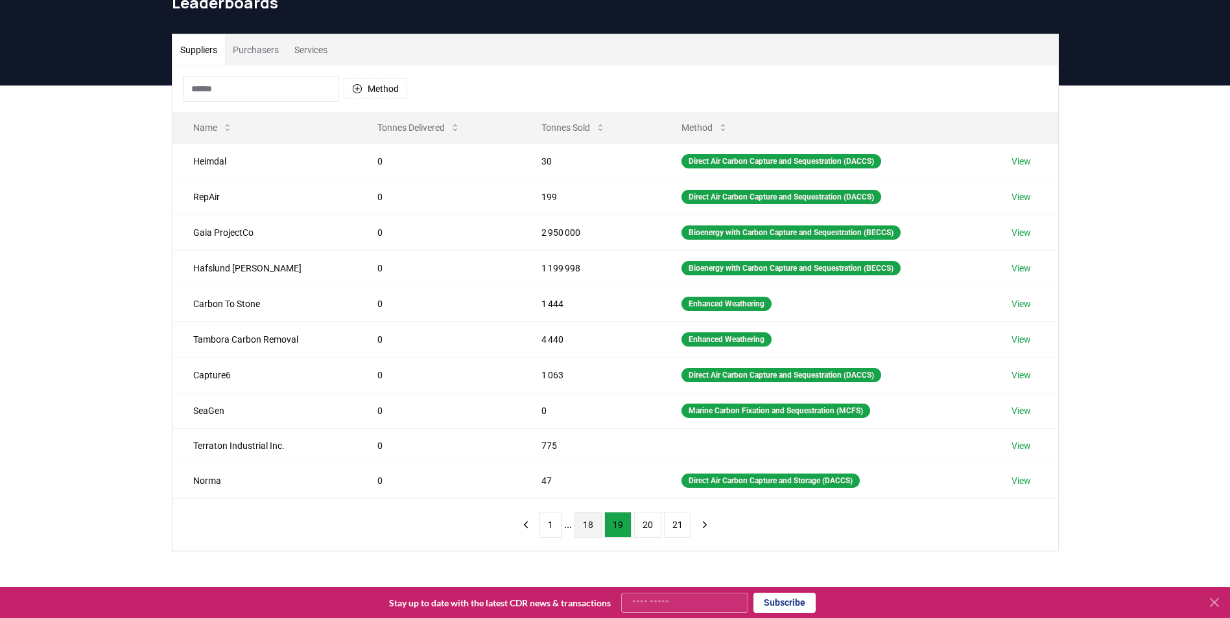
click at [642, 525] on button "20" at bounding box center [647, 525] width 27 height 26
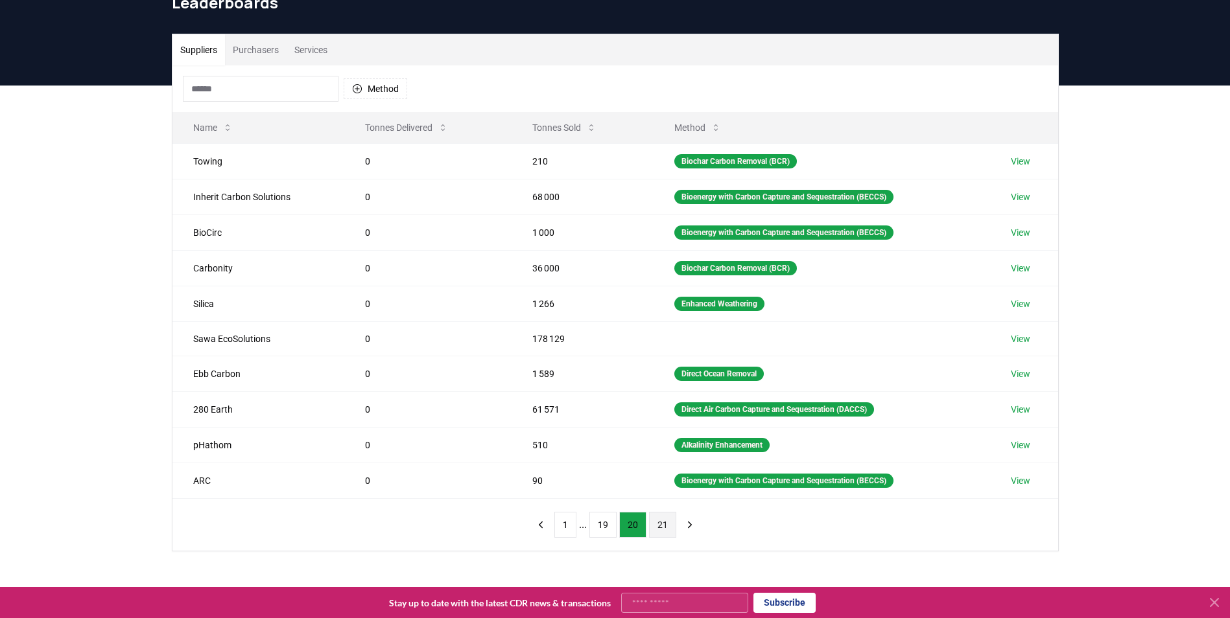
click at [660, 523] on button "21" at bounding box center [662, 525] width 27 height 26
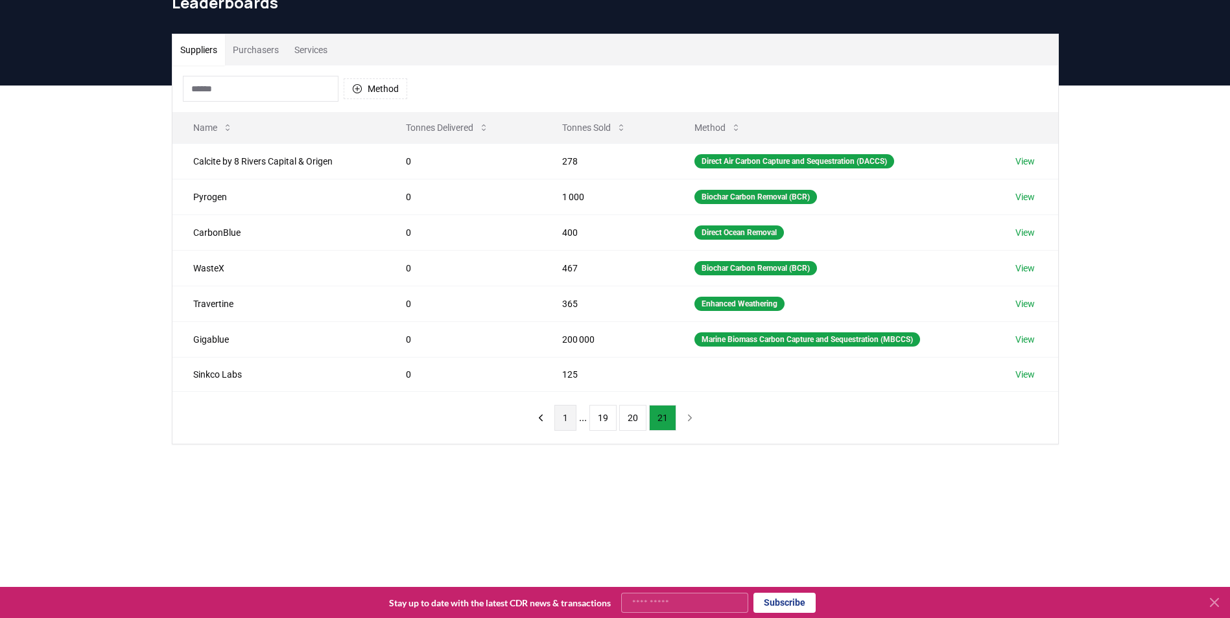
click at [569, 423] on button "1" at bounding box center [565, 418] width 22 height 26
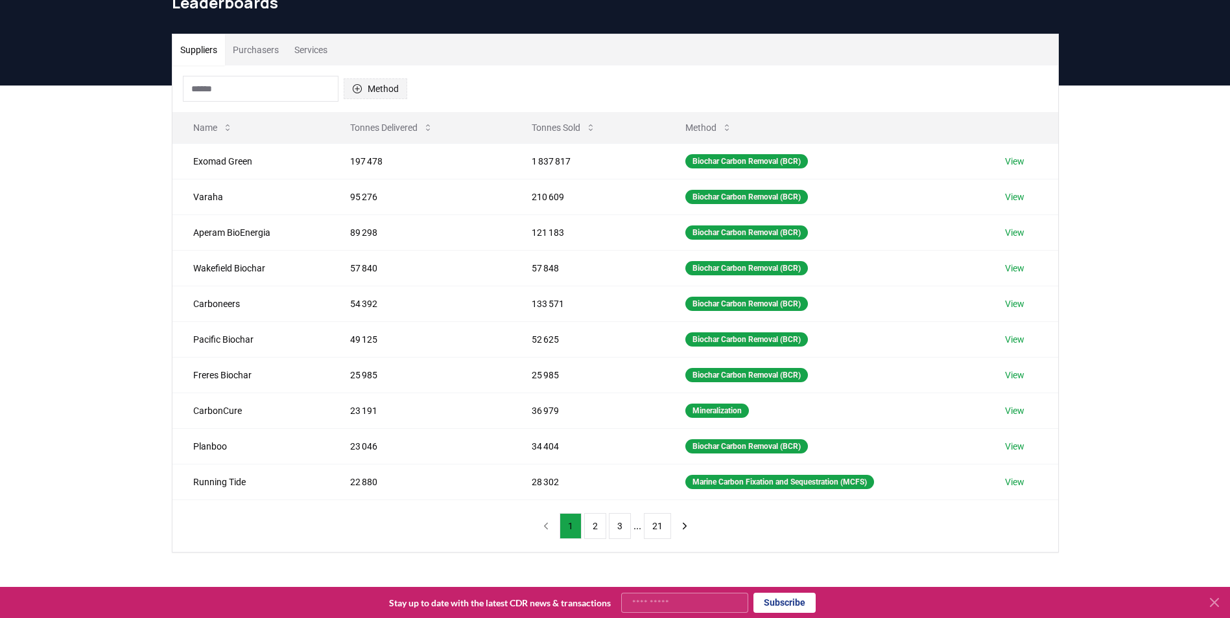
click at [382, 88] on button "Method" at bounding box center [376, 88] width 64 height 21
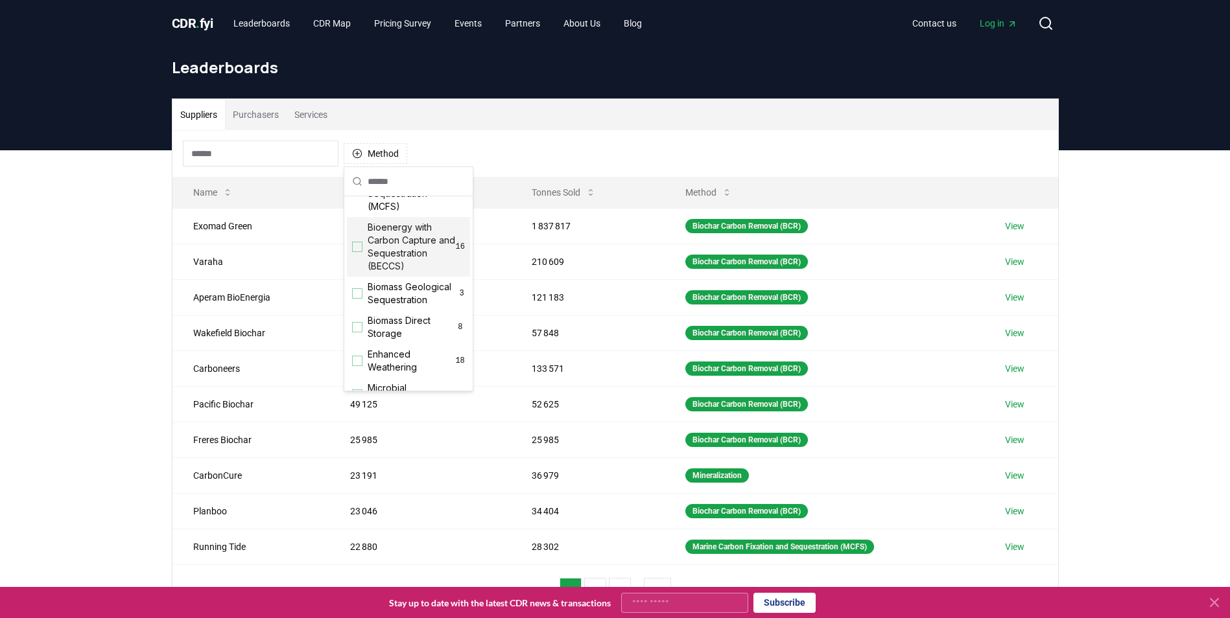
scroll to position [0, 0]
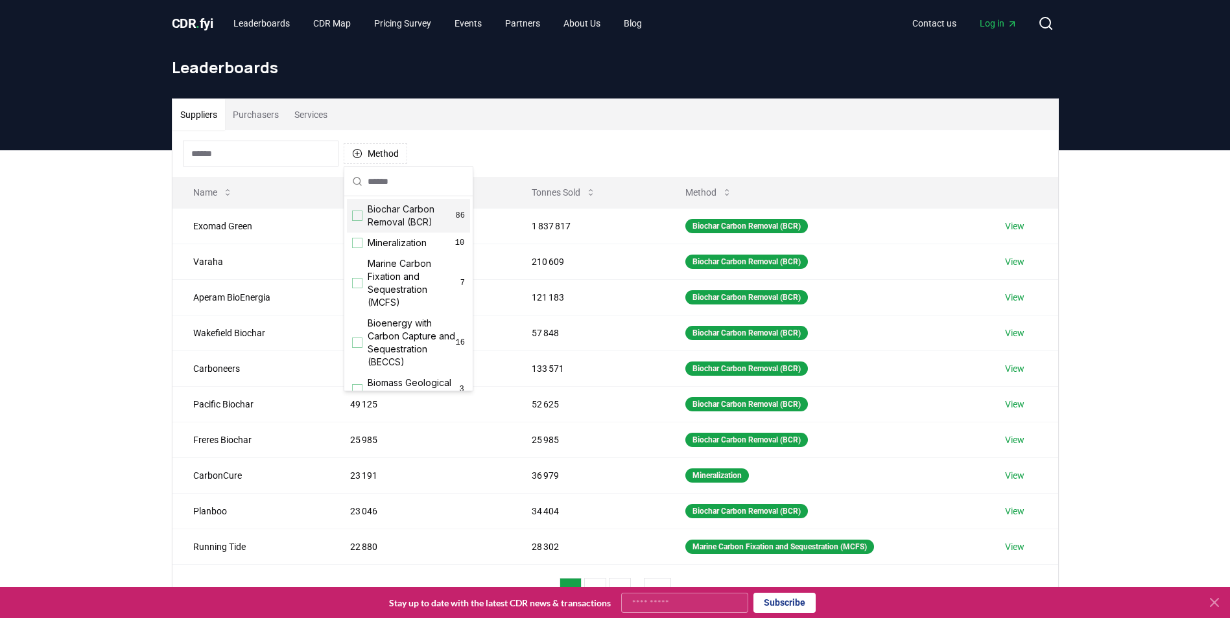
click at [401, 219] on span "Biochar Carbon Removal (BCR)" at bounding box center [412, 216] width 88 height 26
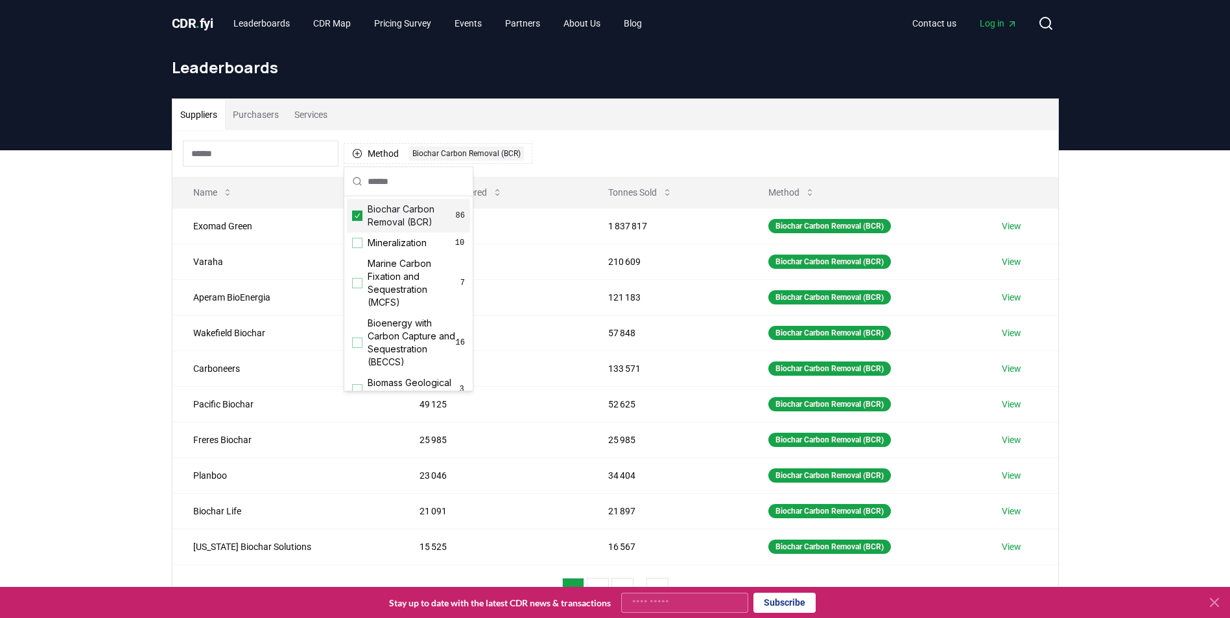
click at [569, 146] on div "Method 1 Biochar Carbon Removal (BCR)" at bounding box center [615, 153] width 886 height 47
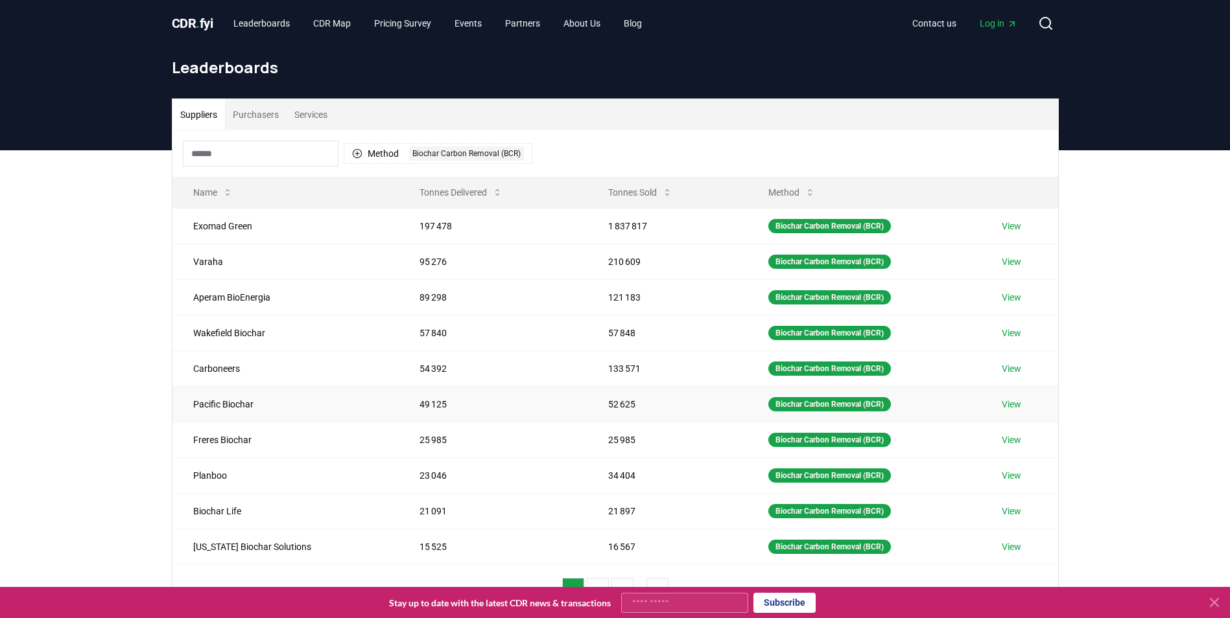
scroll to position [65, 0]
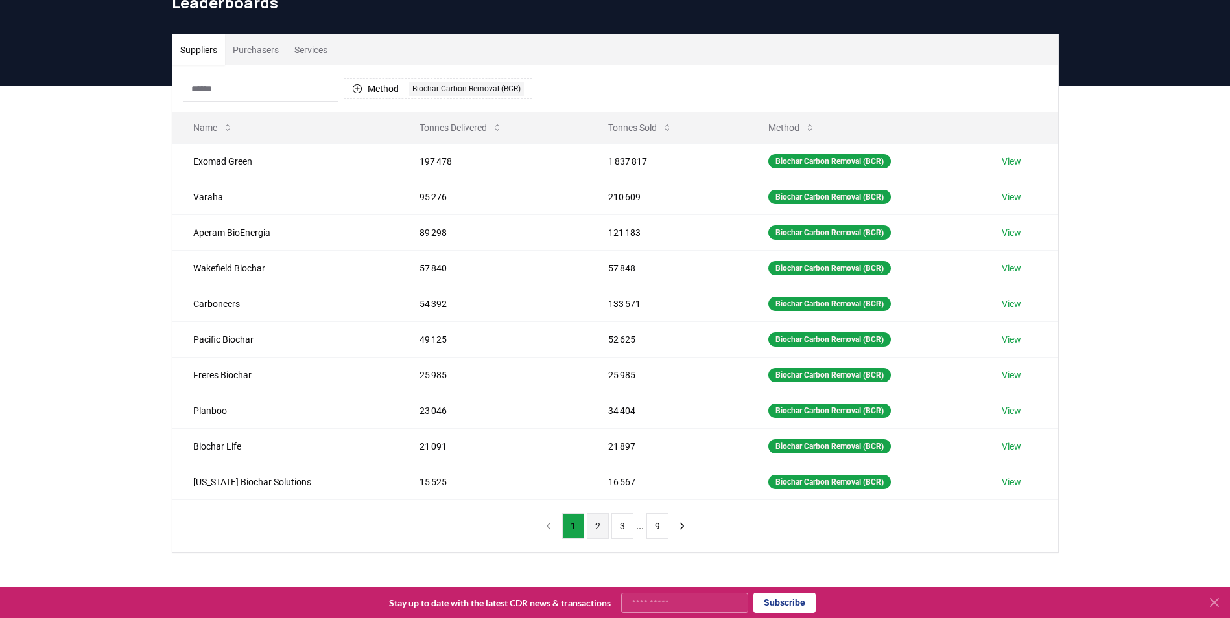
click at [596, 523] on button "2" at bounding box center [598, 526] width 22 height 26
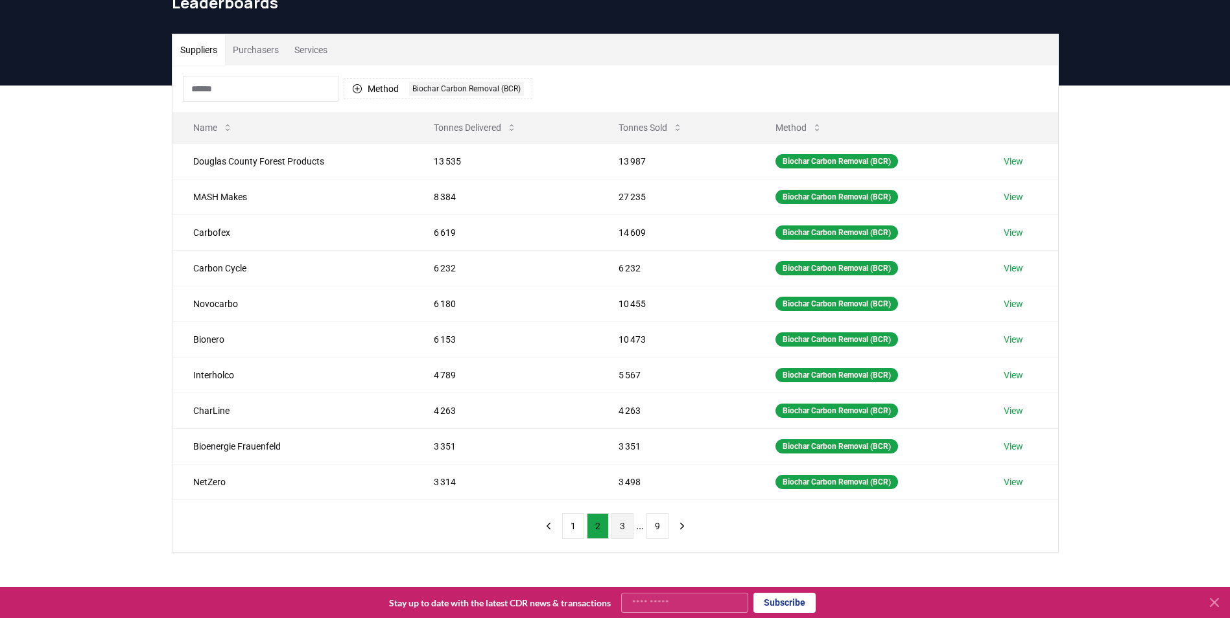
click at [620, 528] on button "3" at bounding box center [622, 526] width 22 height 26
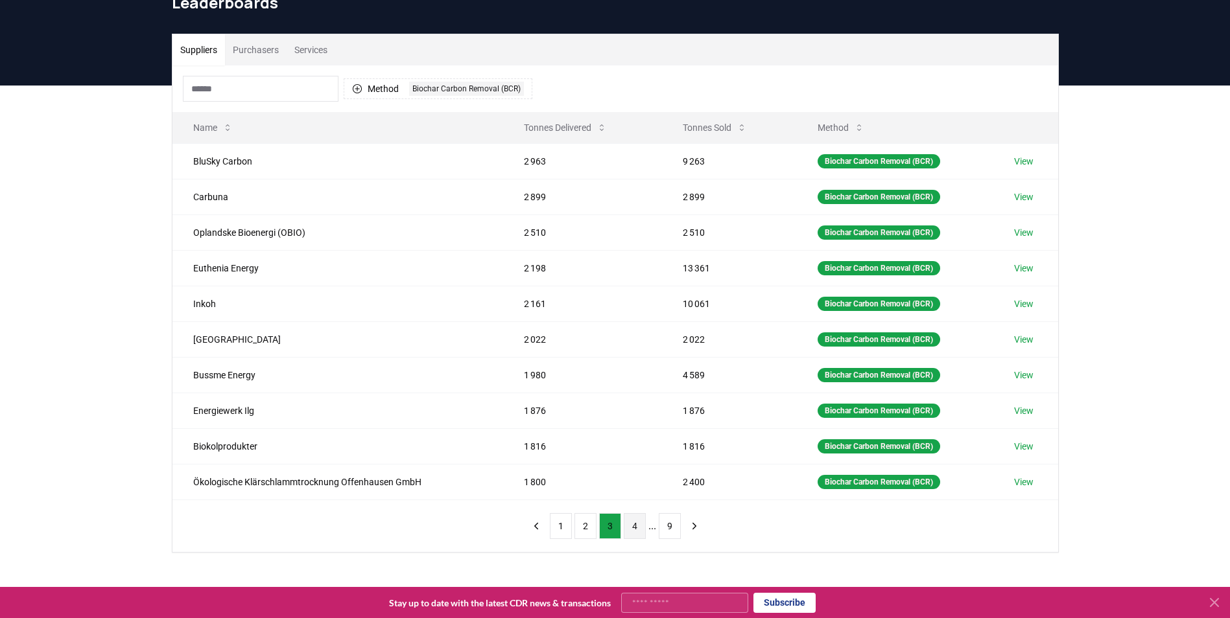
click at [635, 531] on button "4" at bounding box center [635, 526] width 22 height 26
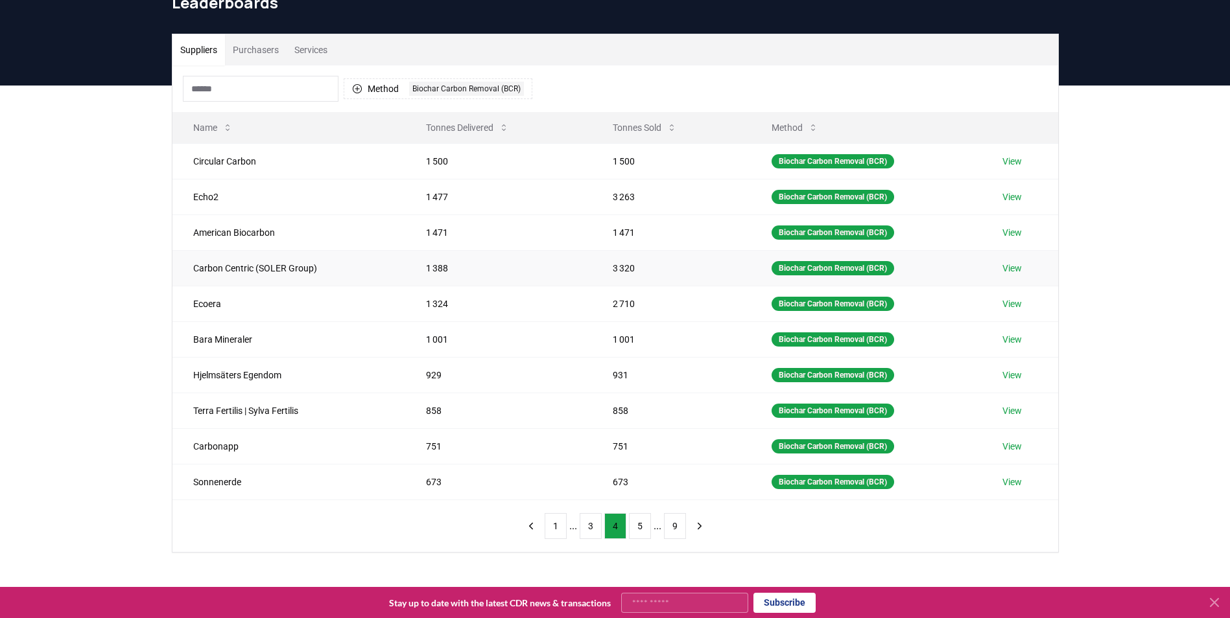
click at [1011, 270] on link "View" at bounding box center [1011, 268] width 19 height 13
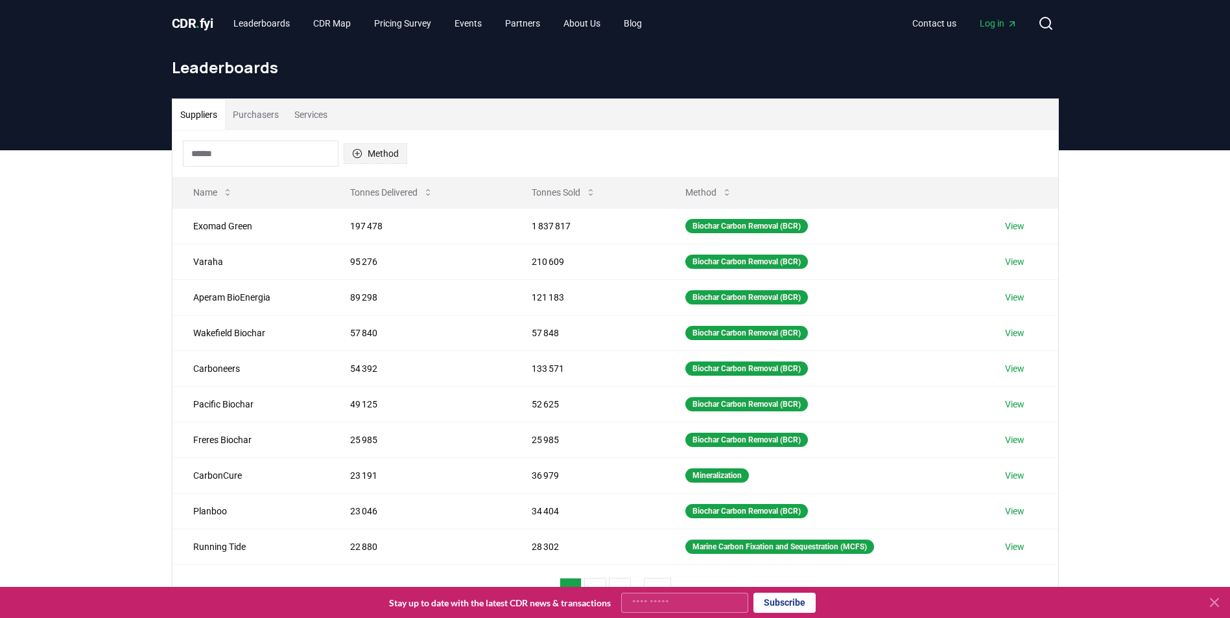
click at [371, 156] on button "Method" at bounding box center [376, 153] width 64 height 21
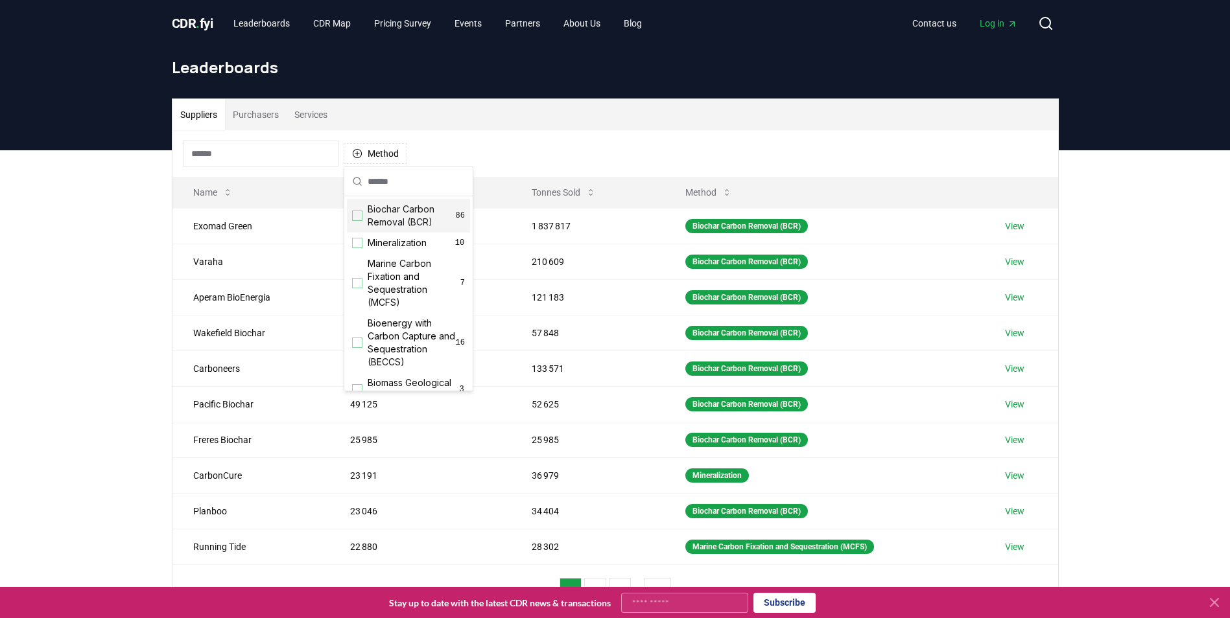
click at [392, 217] on span "Biochar Carbon Removal (BCR)" at bounding box center [412, 216] width 88 height 26
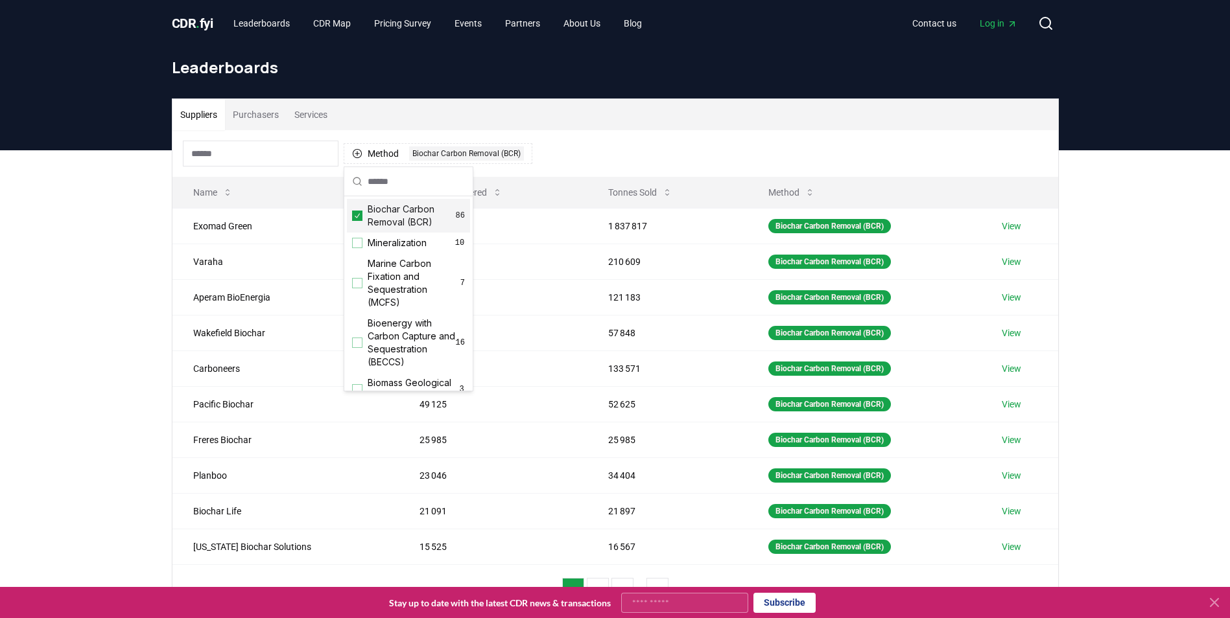
click at [609, 148] on div "Method 1 Biochar Carbon Removal (BCR)" at bounding box center [615, 153] width 886 height 47
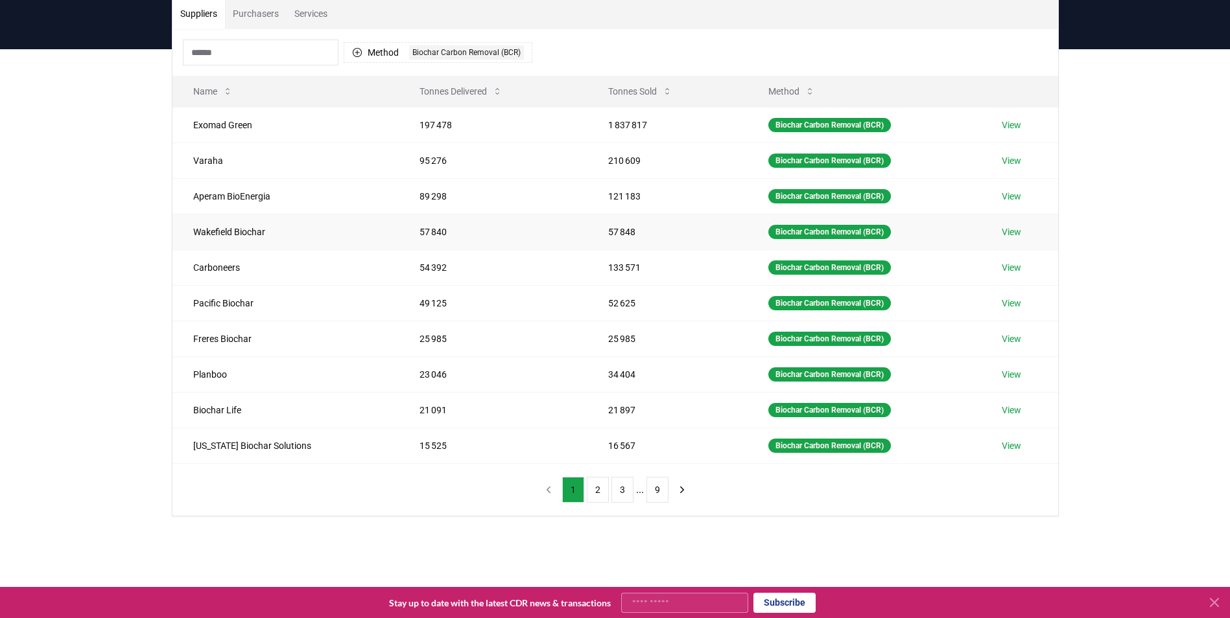
scroll to position [130, 0]
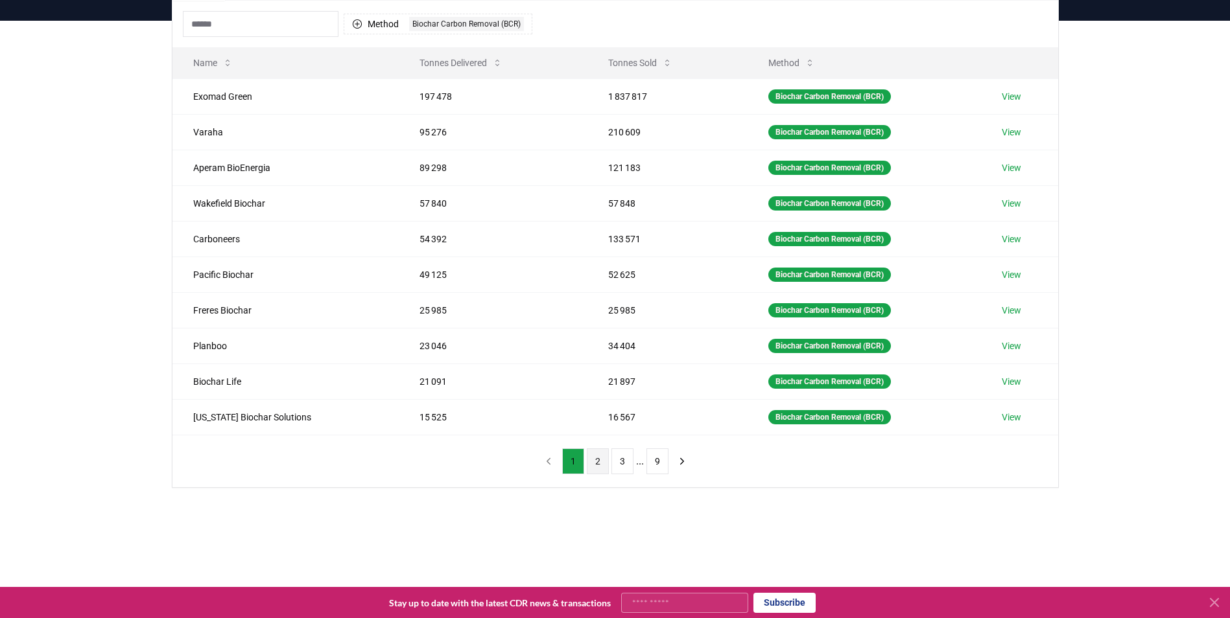
click at [596, 459] on button "2" at bounding box center [598, 462] width 22 height 26
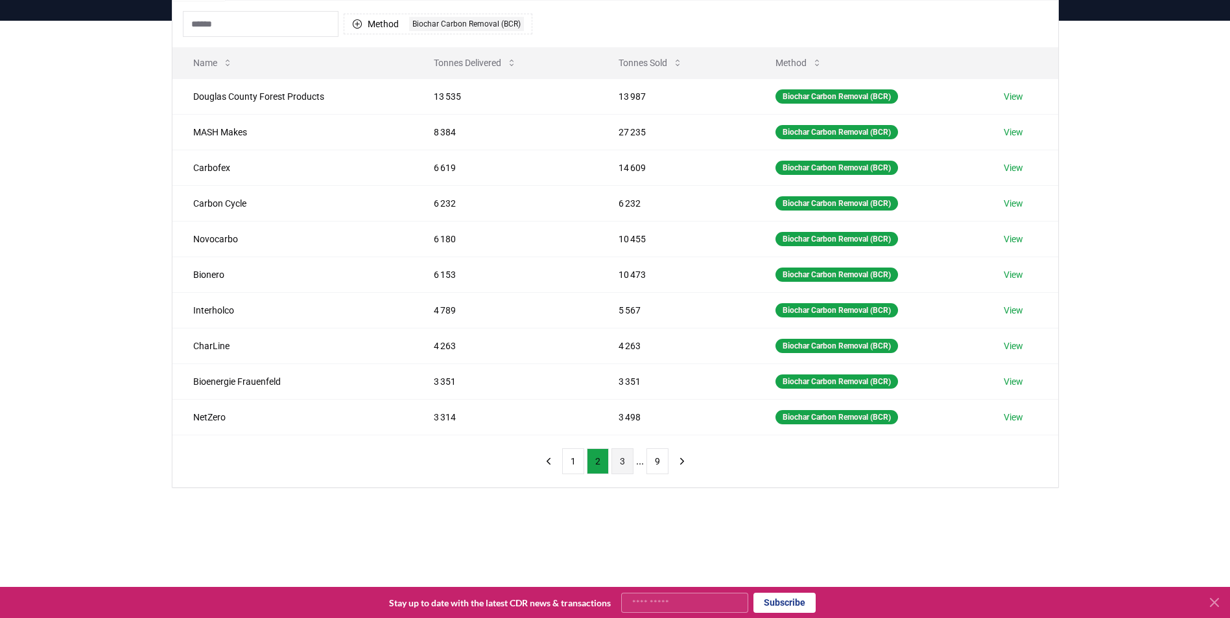
click at [620, 462] on button "3" at bounding box center [622, 462] width 22 height 26
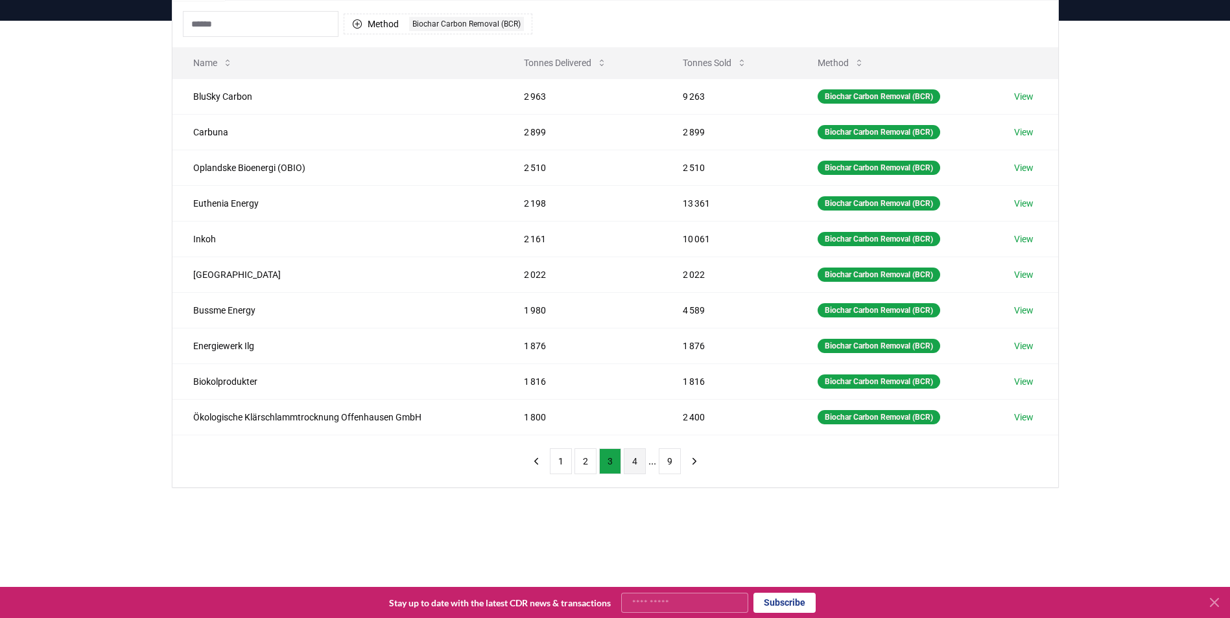
click at [637, 462] on button "4" at bounding box center [635, 462] width 22 height 26
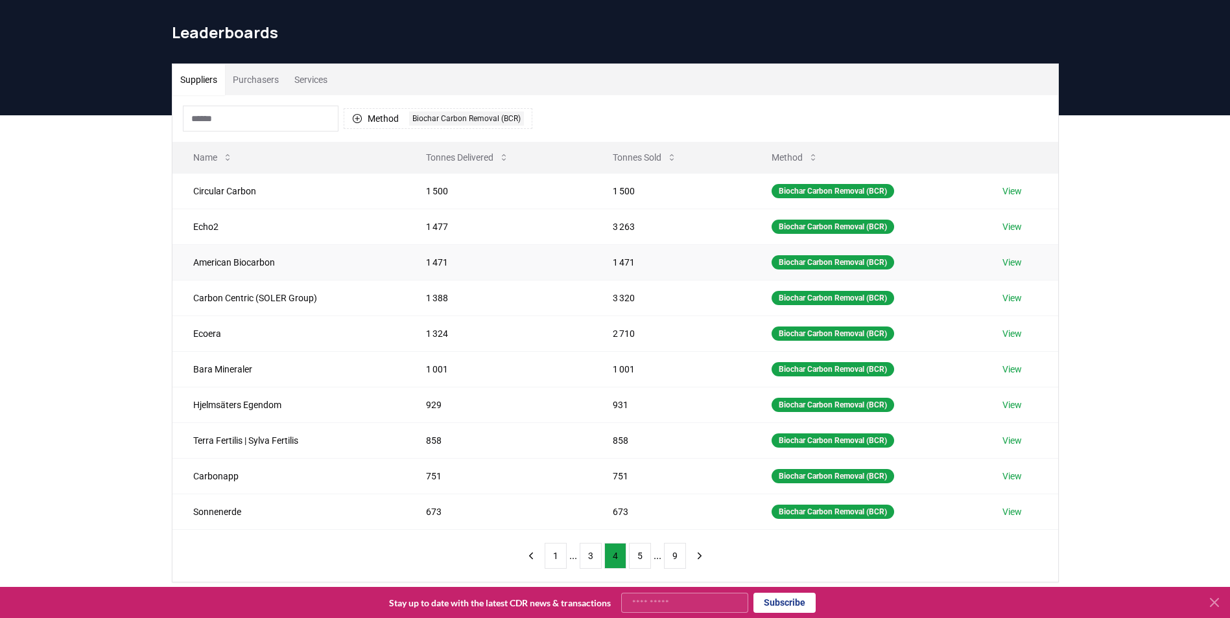
scroll to position [65, 0]
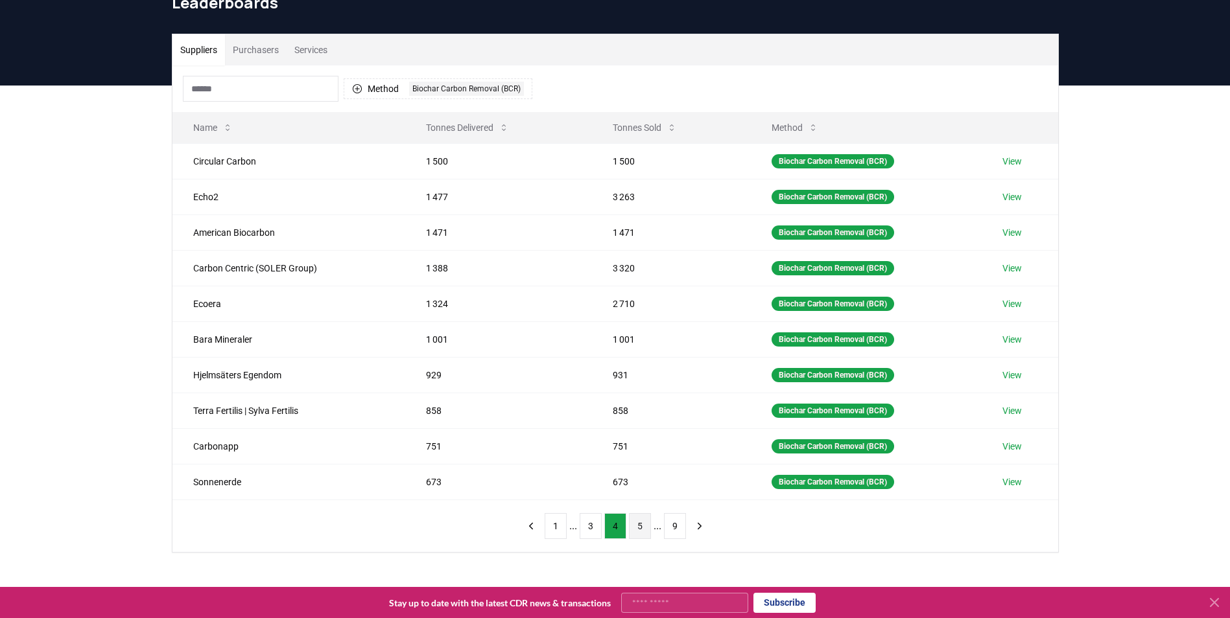
click at [637, 531] on button "5" at bounding box center [640, 526] width 22 height 26
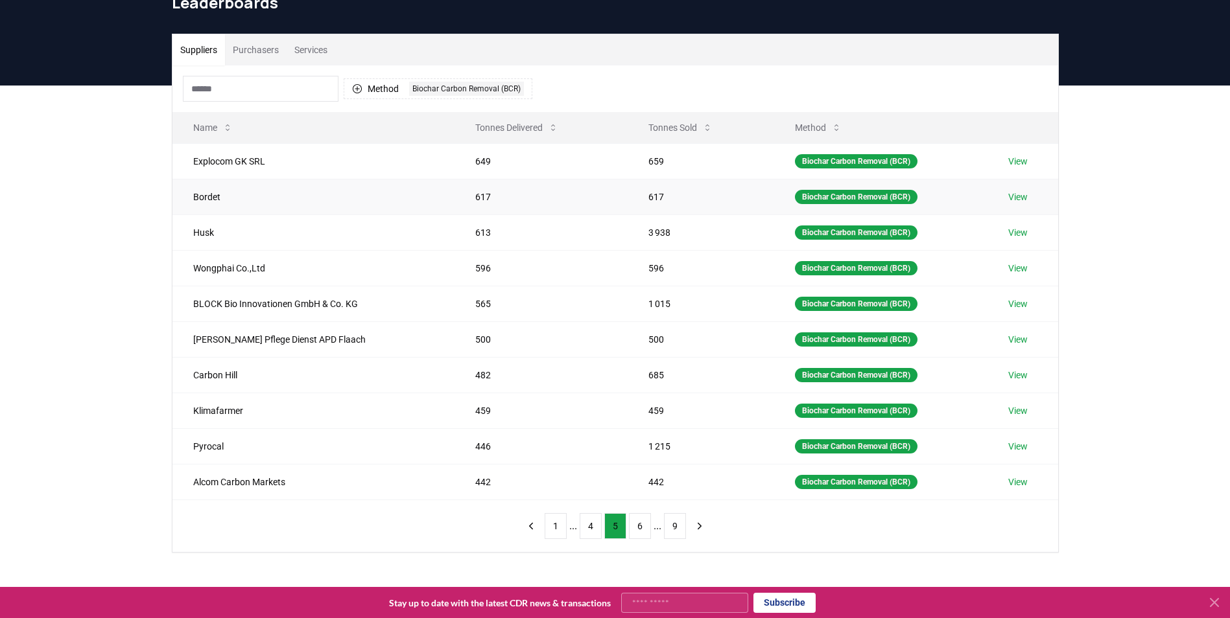
click at [1019, 200] on link "View" at bounding box center [1017, 197] width 19 height 13
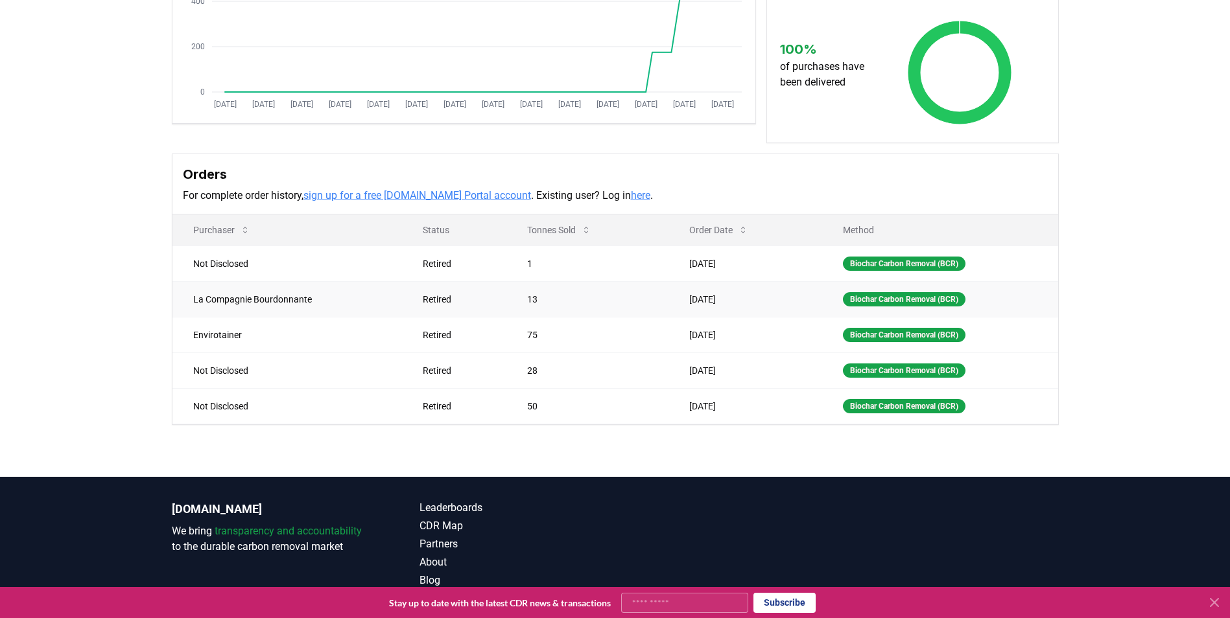
scroll to position [259, 0]
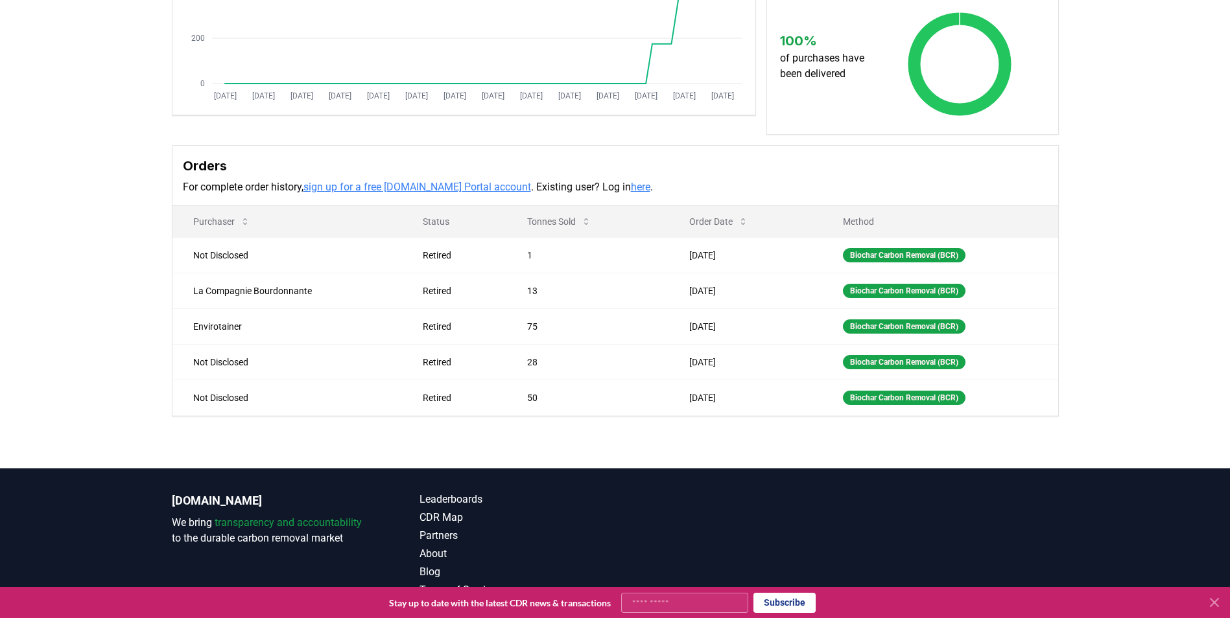
click at [681, 604] on input "Your email" at bounding box center [684, 603] width 127 height 20
type input "**********"
click at [790, 605] on button "Subscribe" at bounding box center [784, 603] width 62 height 20
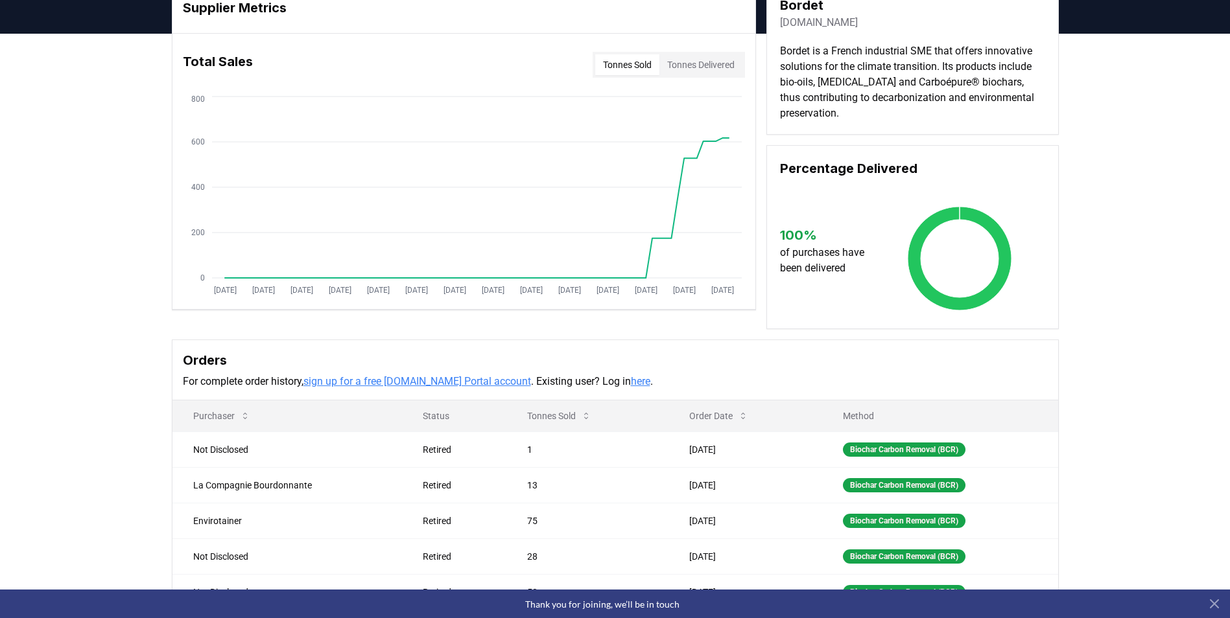
scroll to position [0, 0]
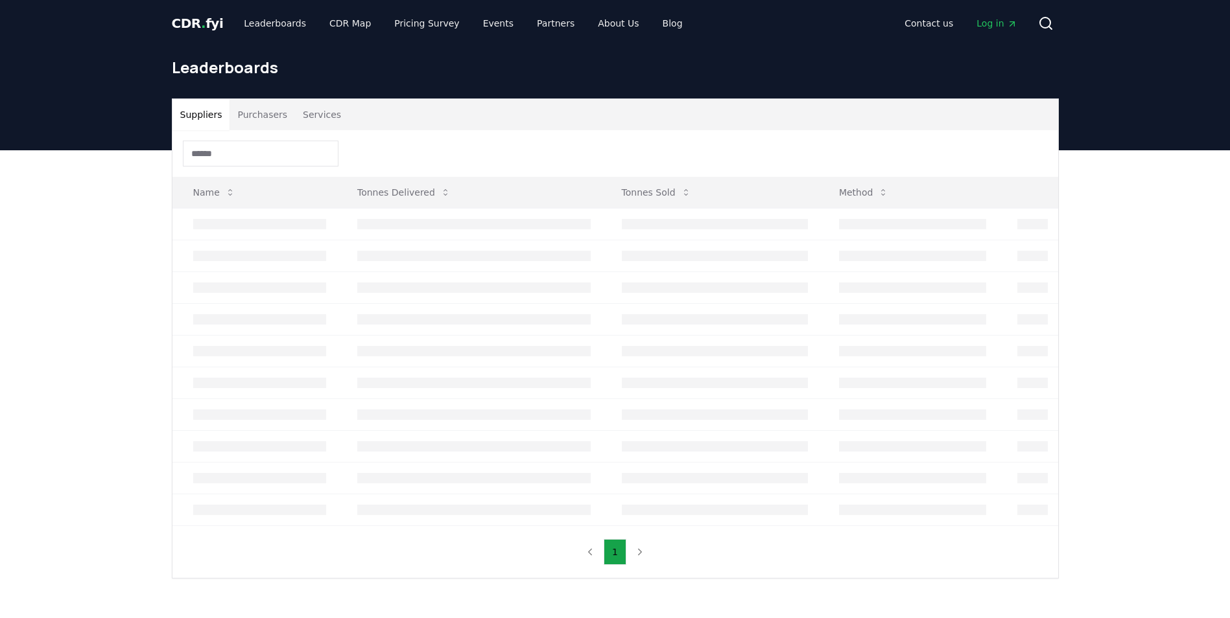
scroll to position [65, 0]
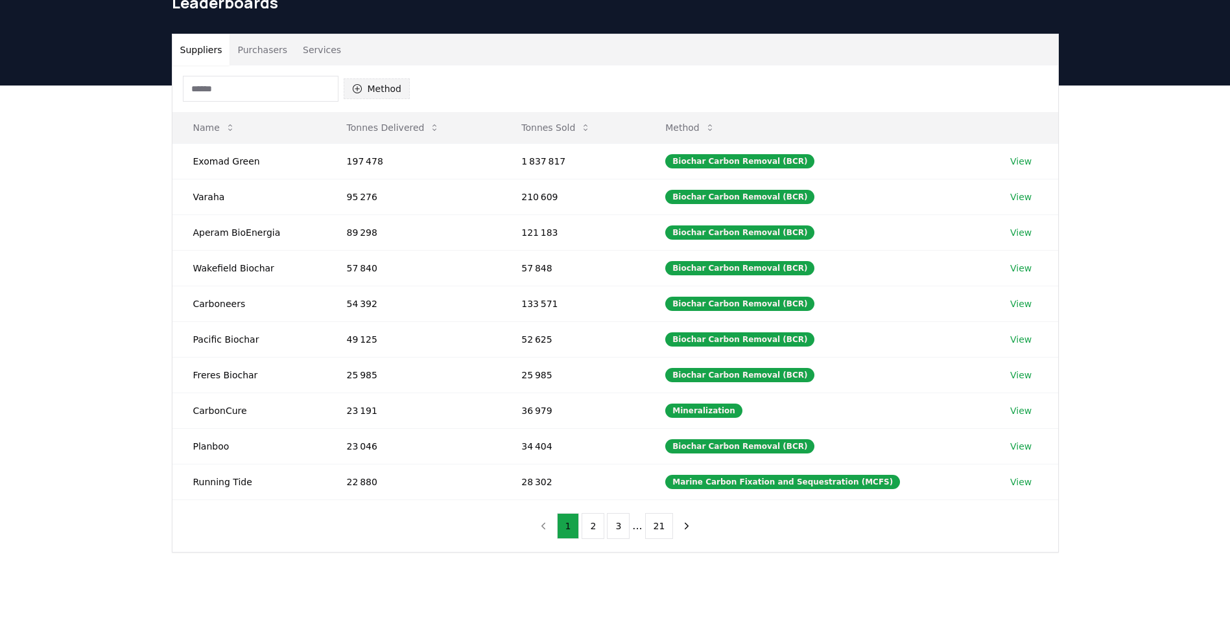
click at [381, 81] on button "Method" at bounding box center [377, 88] width 67 height 21
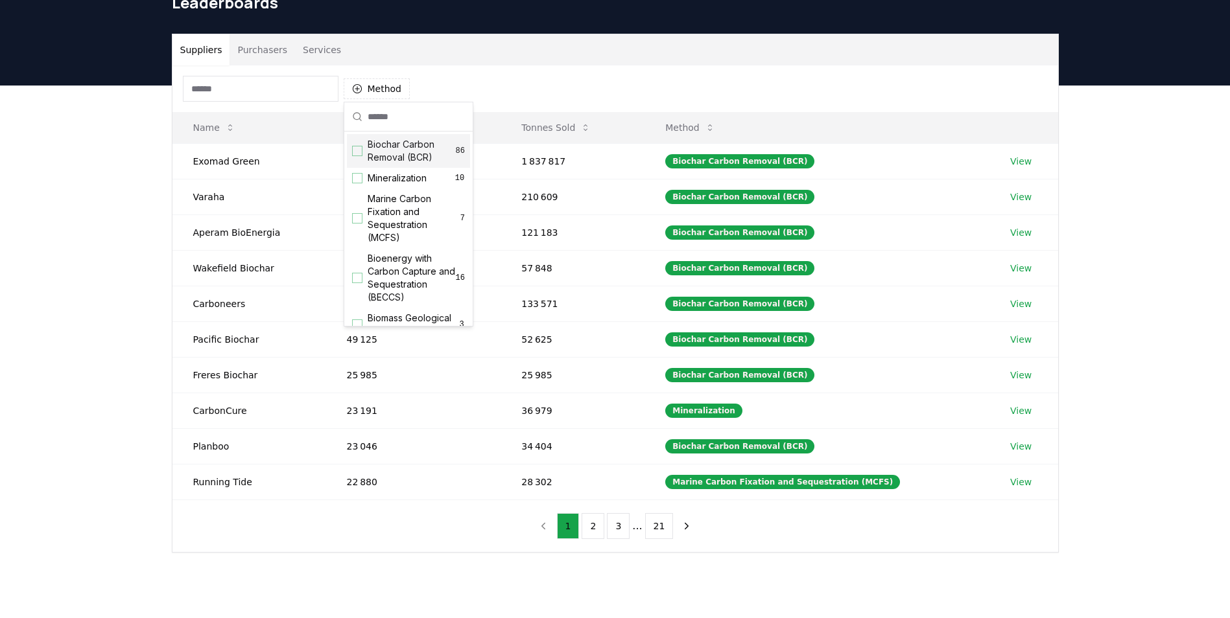
click at [401, 148] on span "Biochar Carbon Removal (BCR)" at bounding box center [412, 151] width 88 height 26
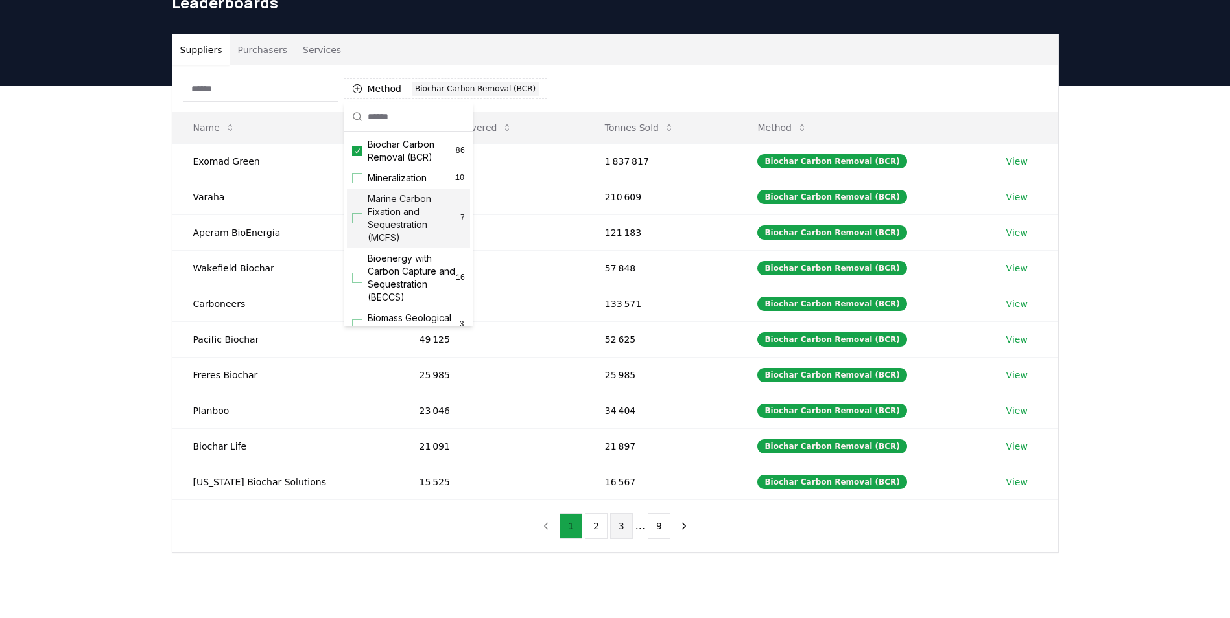
click at [622, 532] on button "3" at bounding box center [621, 526] width 23 height 26
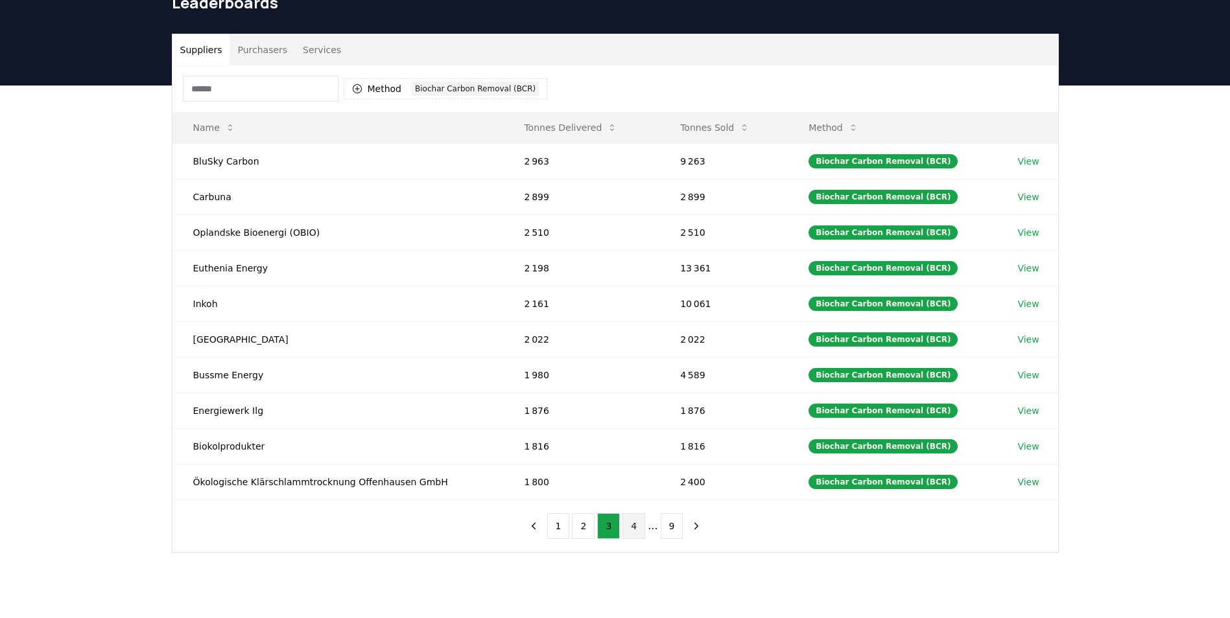
click at [633, 531] on button "4" at bounding box center [633, 526] width 23 height 26
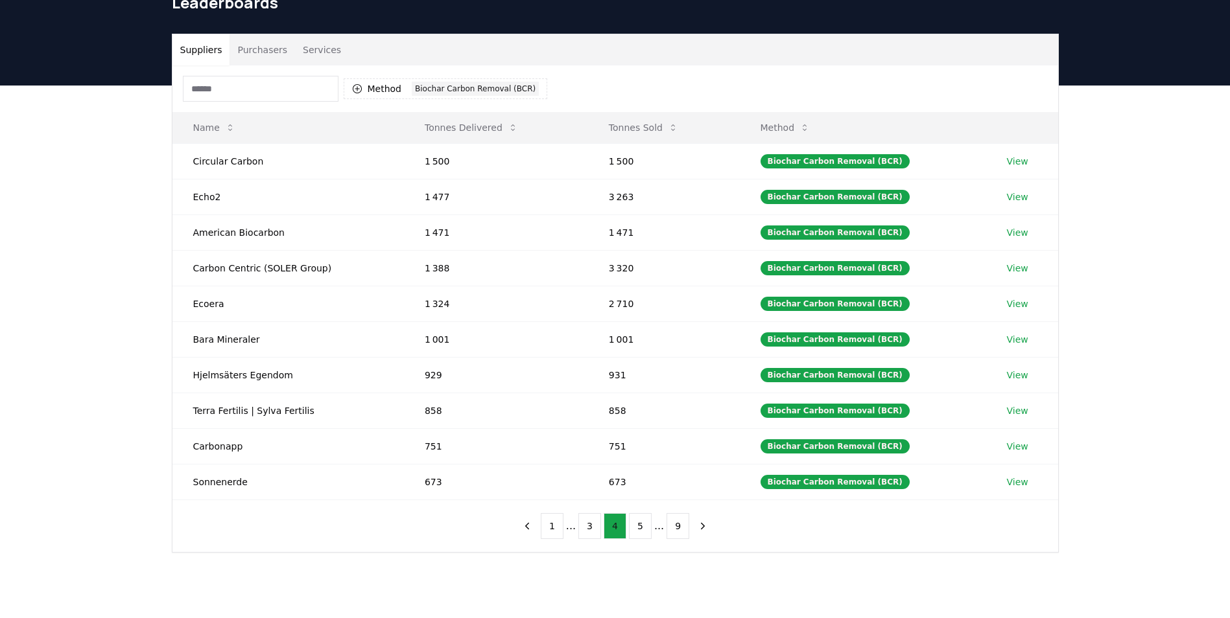
click at [633, 531] on button "5" at bounding box center [640, 526] width 23 height 26
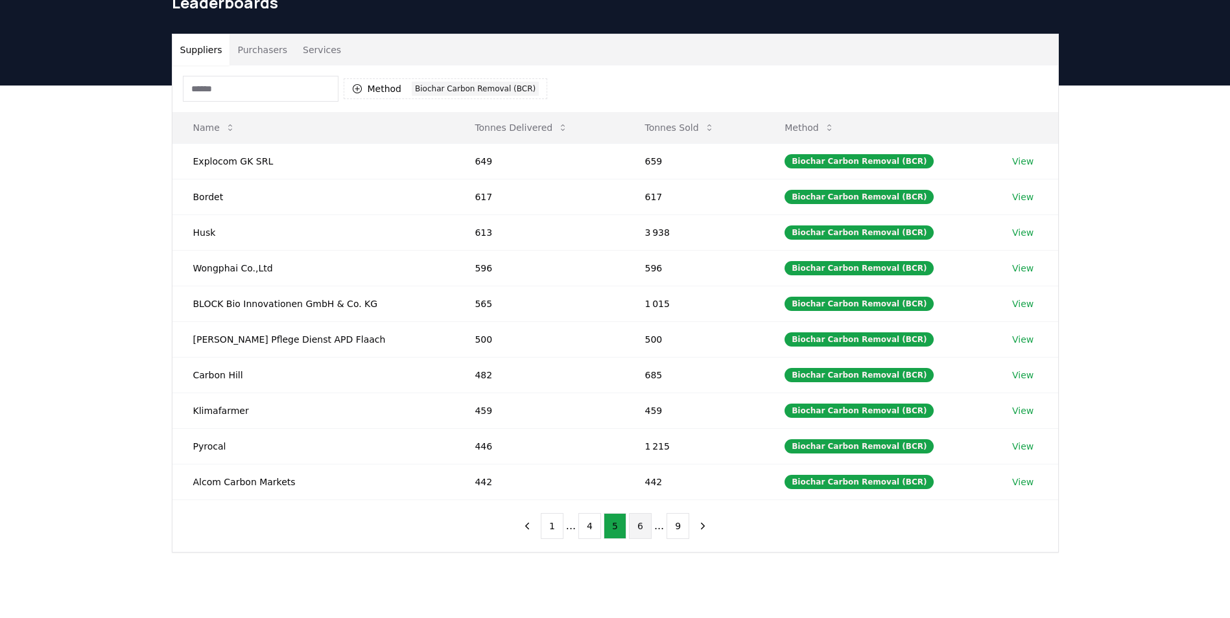
click at [634, 524] on button "6" at bounding box center [640, 526] width 23 height 26
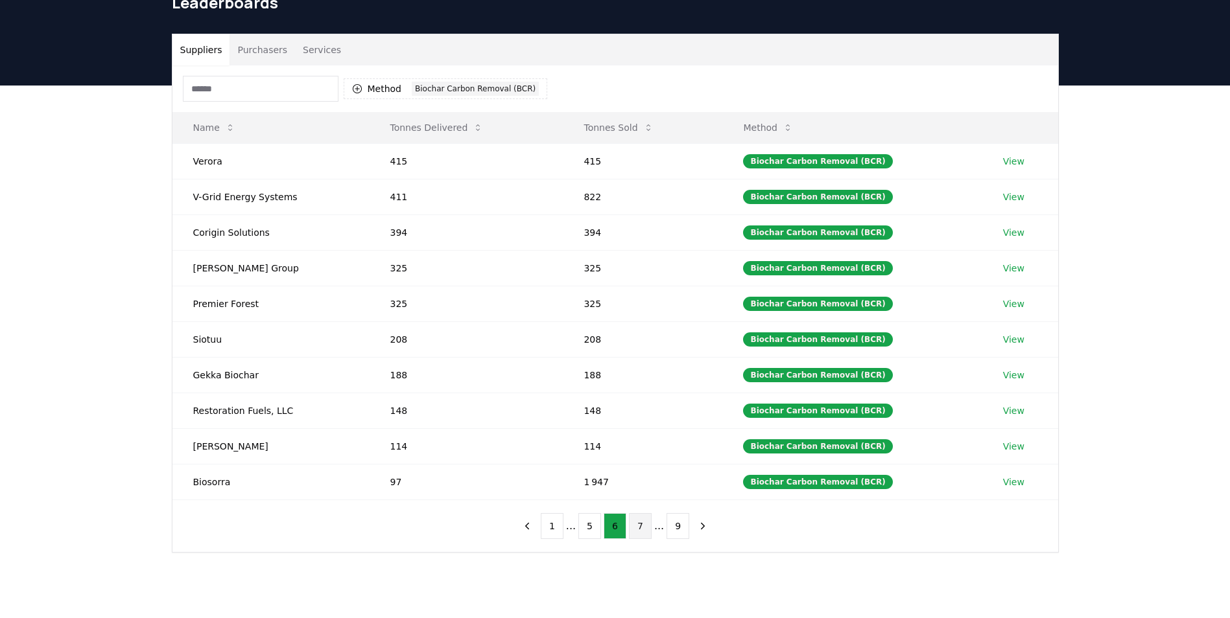
click at [643, 528] on button "7" at bounding box center [640, 526] width 23 height 26
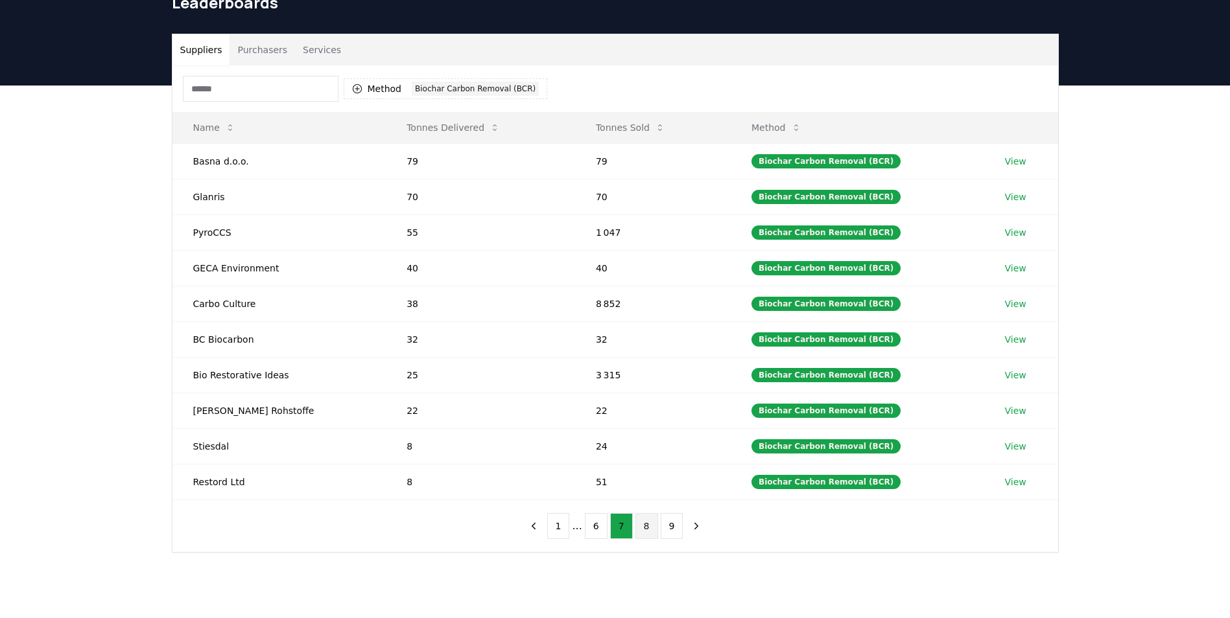
click at [643, 528] on button "8" at bounding box center [646, 526] width 23 height 26
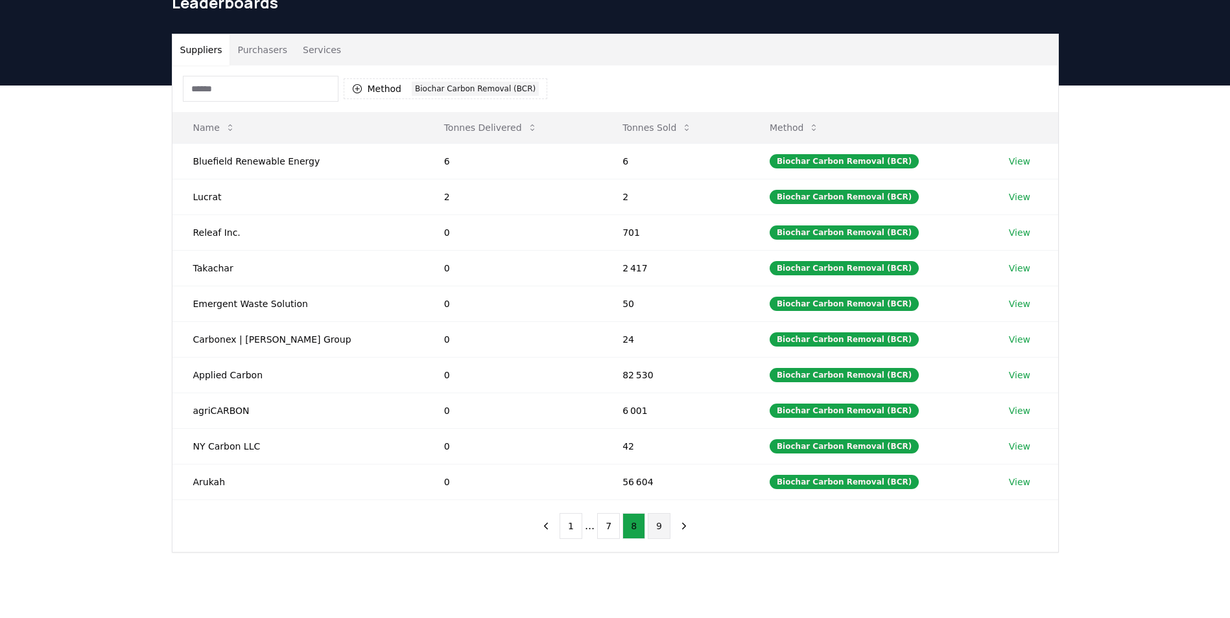
click at [654, 526] on button "9" at bounding box center [659, 526] width 23 height 26
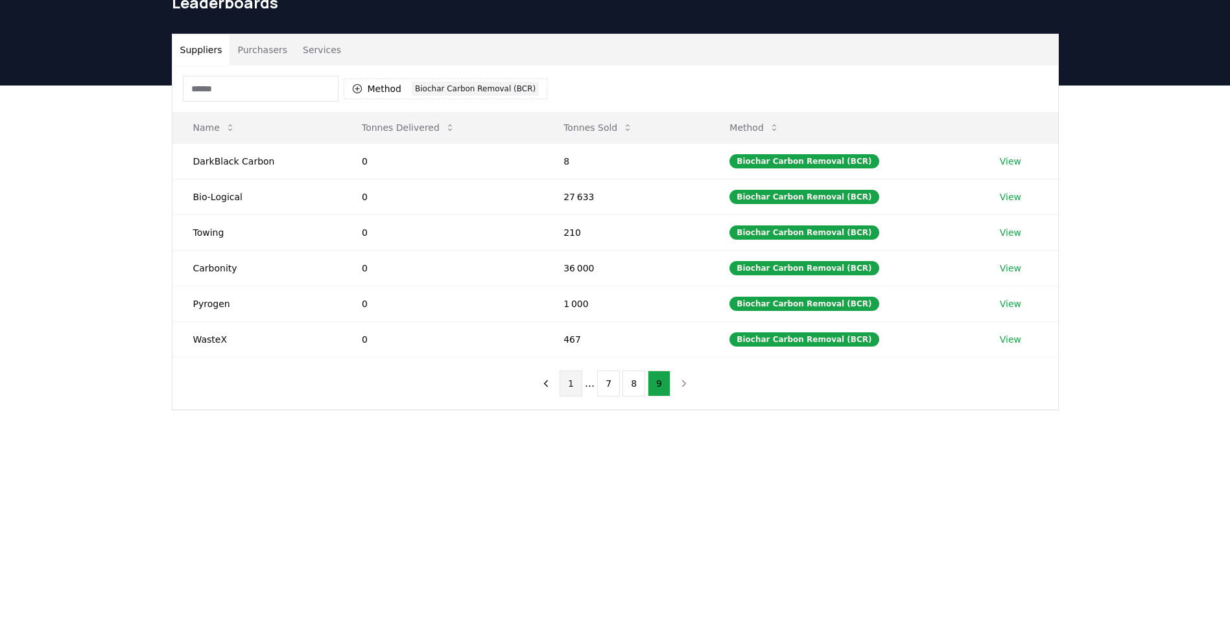
click at [570, 390] on button "1" at bounding box center [570, 384] width 23 height 26
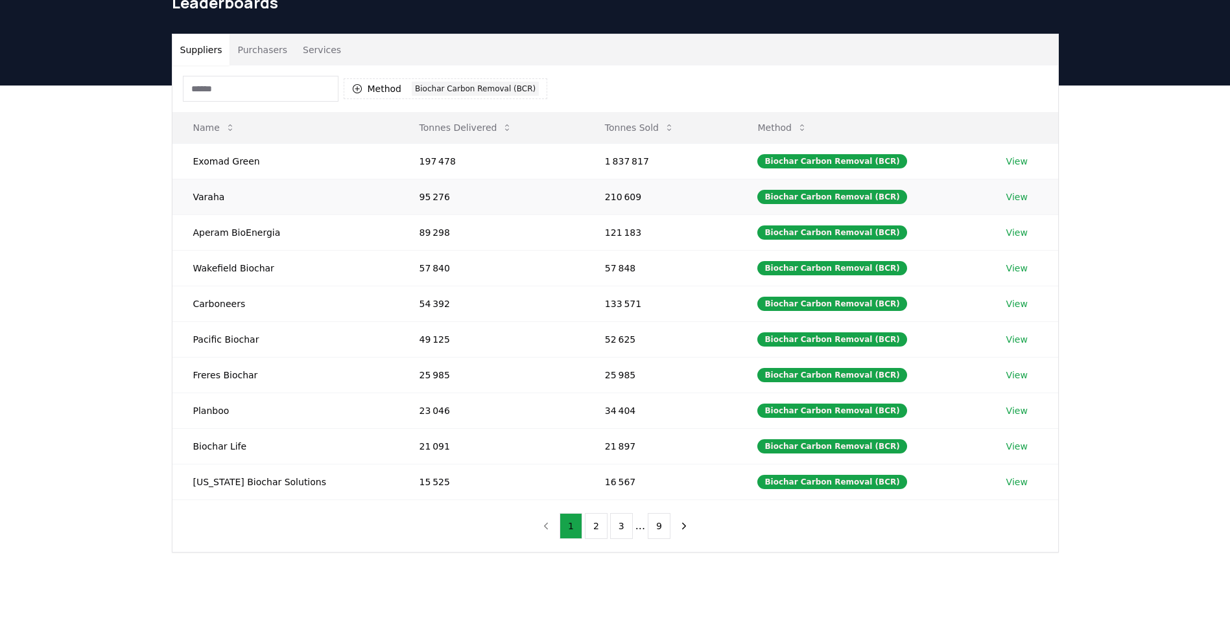
click at [1006, 198] on link "View" at bounding box center [1016, 197] width 21 height 13
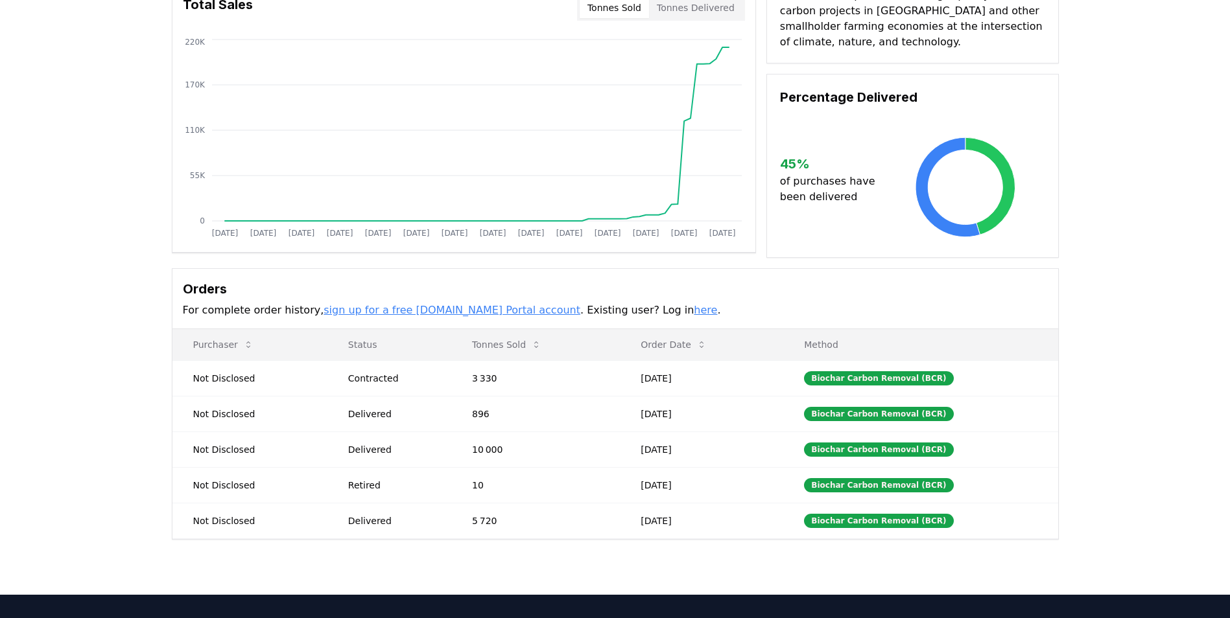
scroll to position [130, 0]
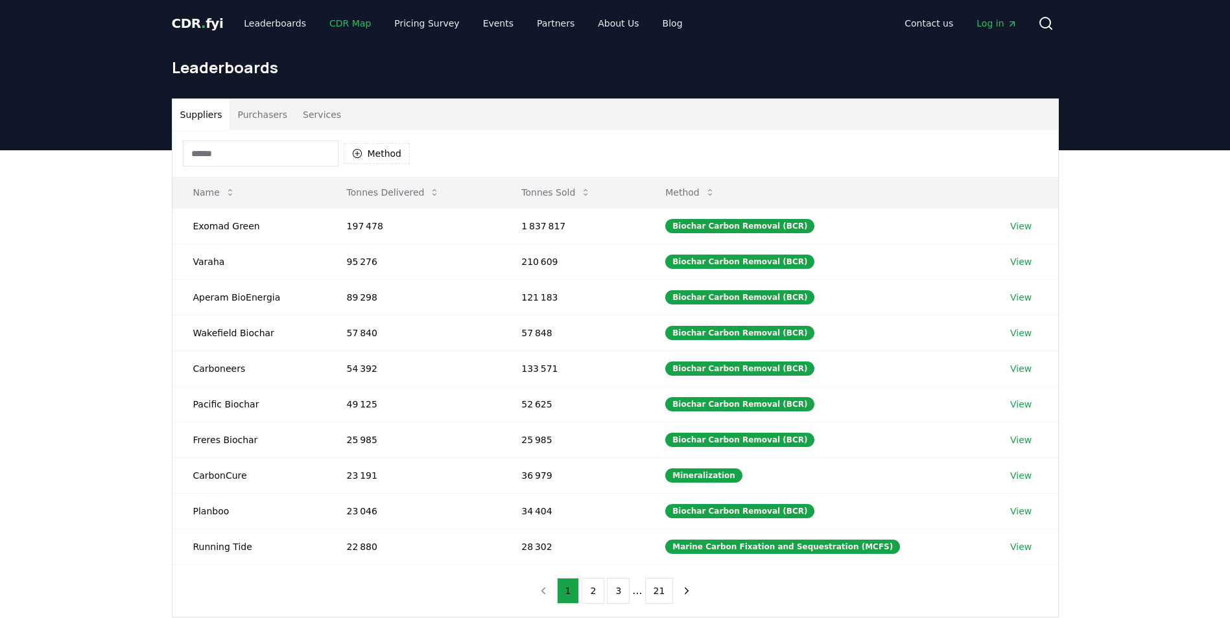
click at [336, 23] on link "CDR Map" at bounding box center [350, 23] width 62 height 23
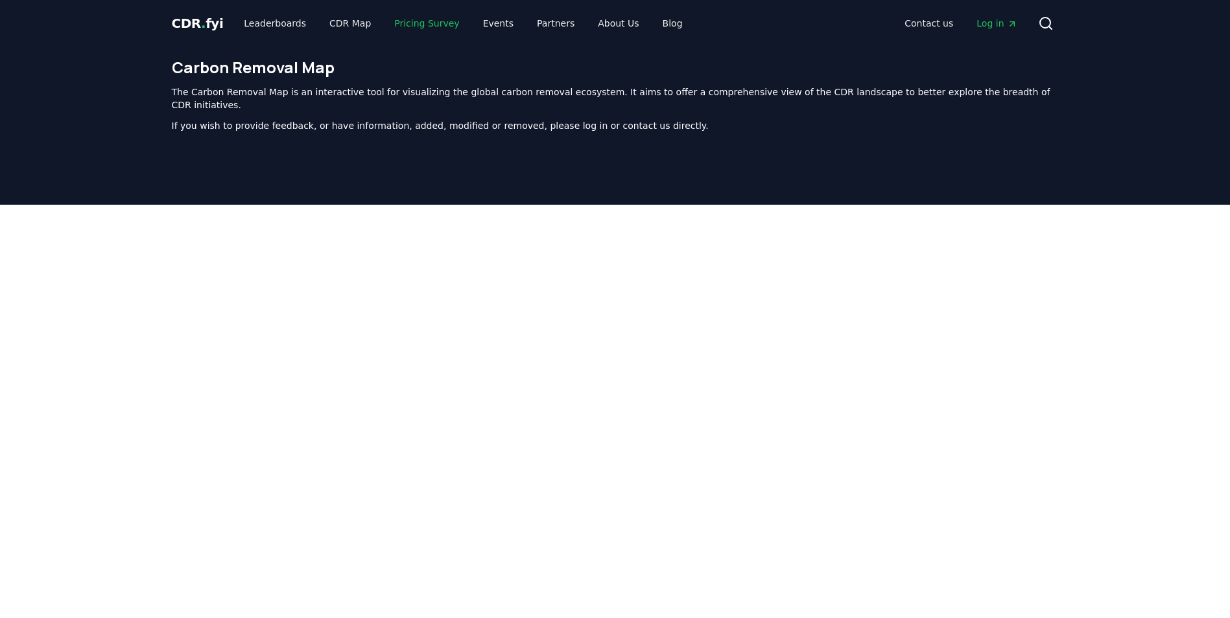
click at [417, 24] on link "Pricing Survey" at bounding box center [427, 23] width 86 height 23
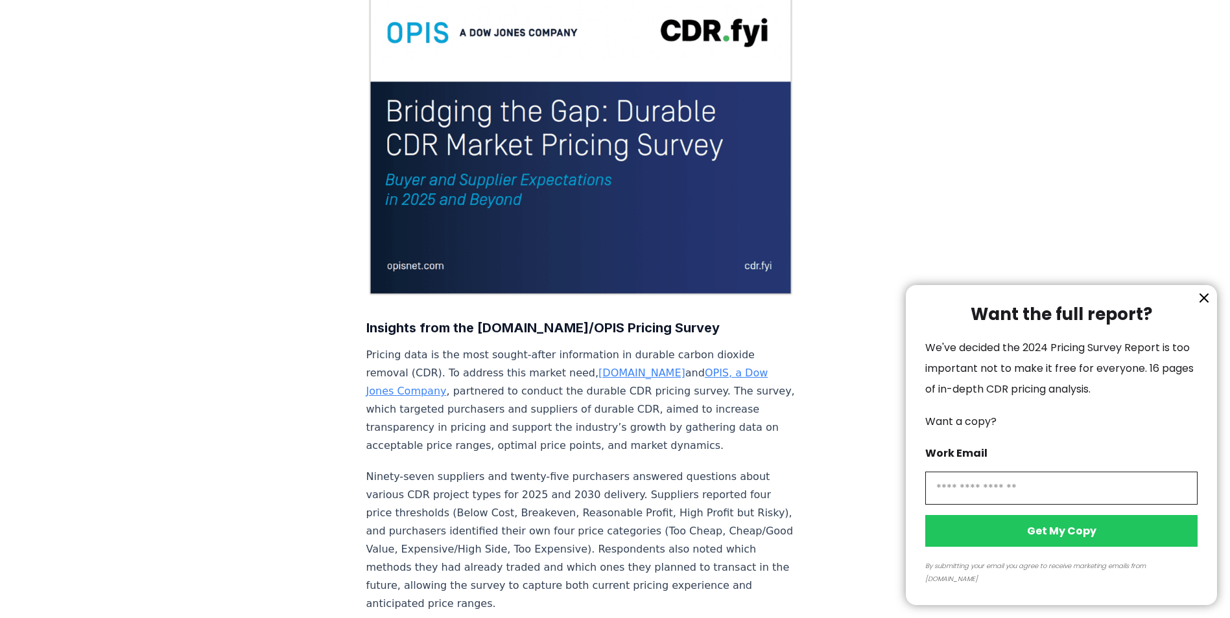
scroll to position [194, 0]
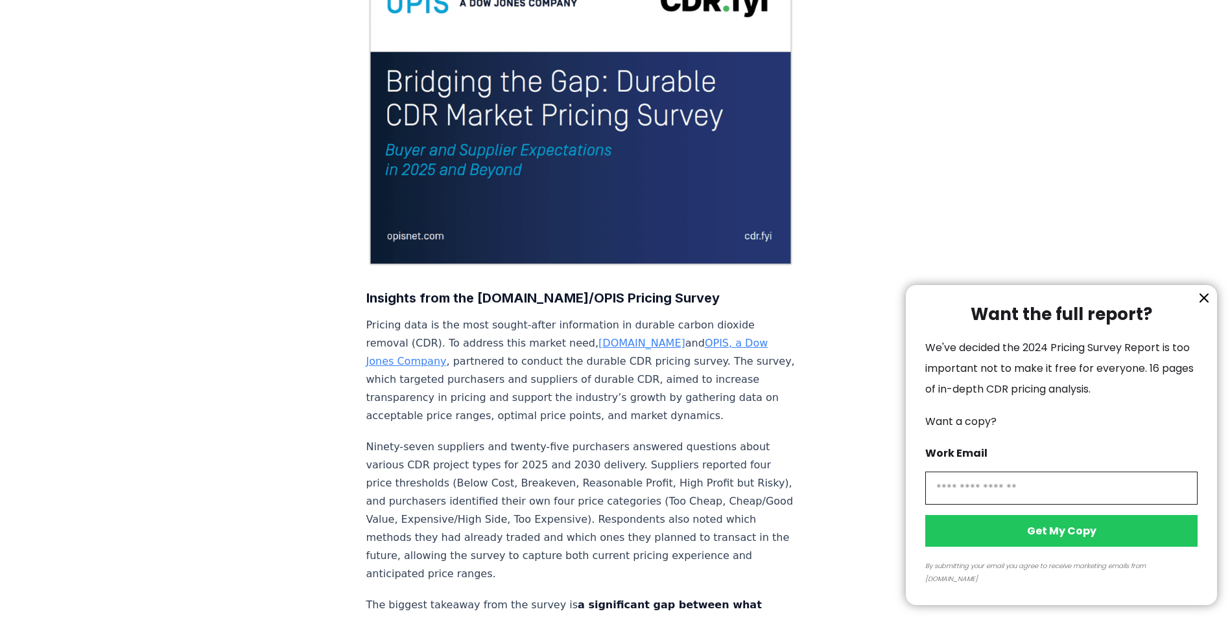
click at [1204, 306] on icon "information" at bounding box center [1204, 298] width 16 height 16
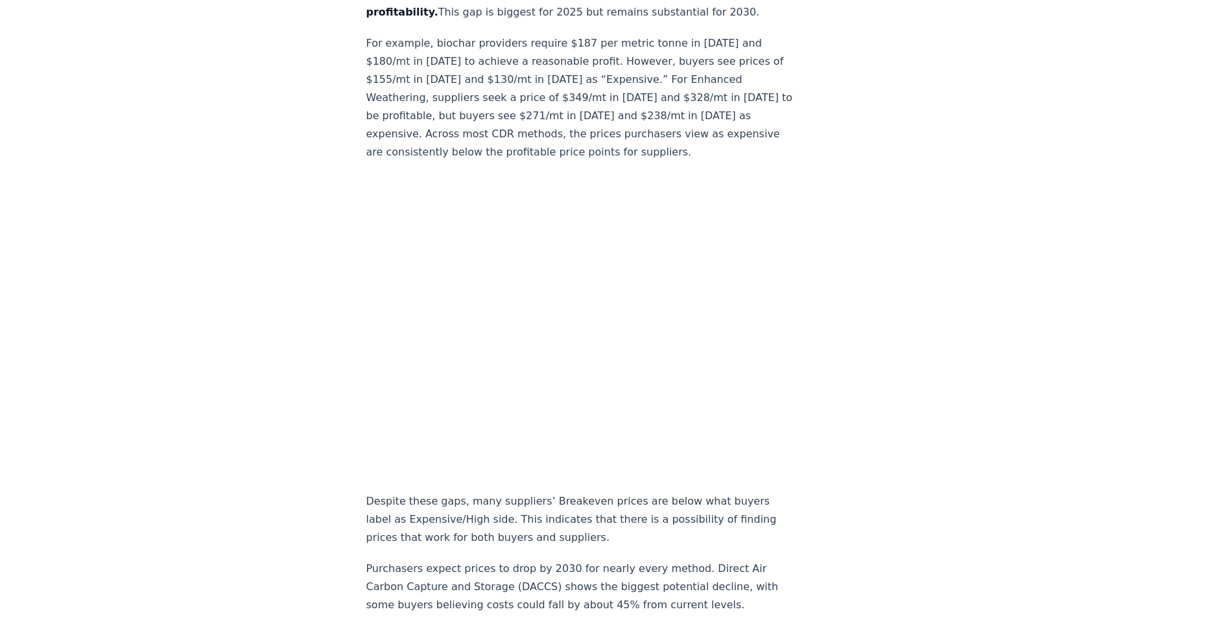
scroll to position [713, 0]
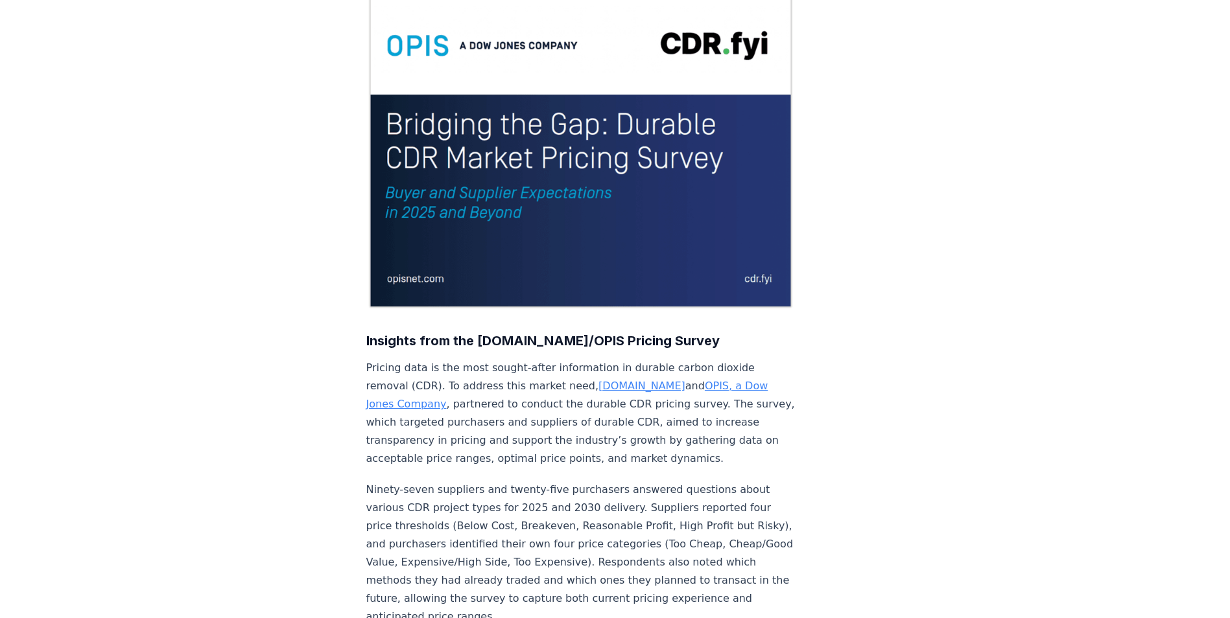
scroll to position [0, 0]
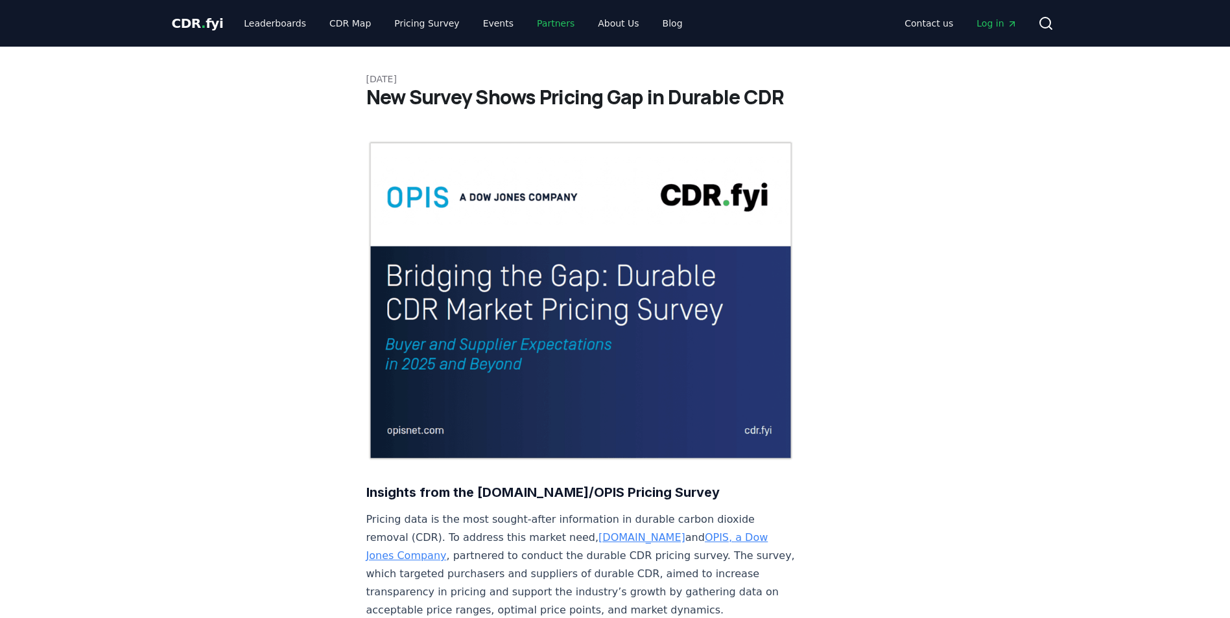
click at [539, 21] on link "Partners" at bounding box center [555, 23] width 58 height 23
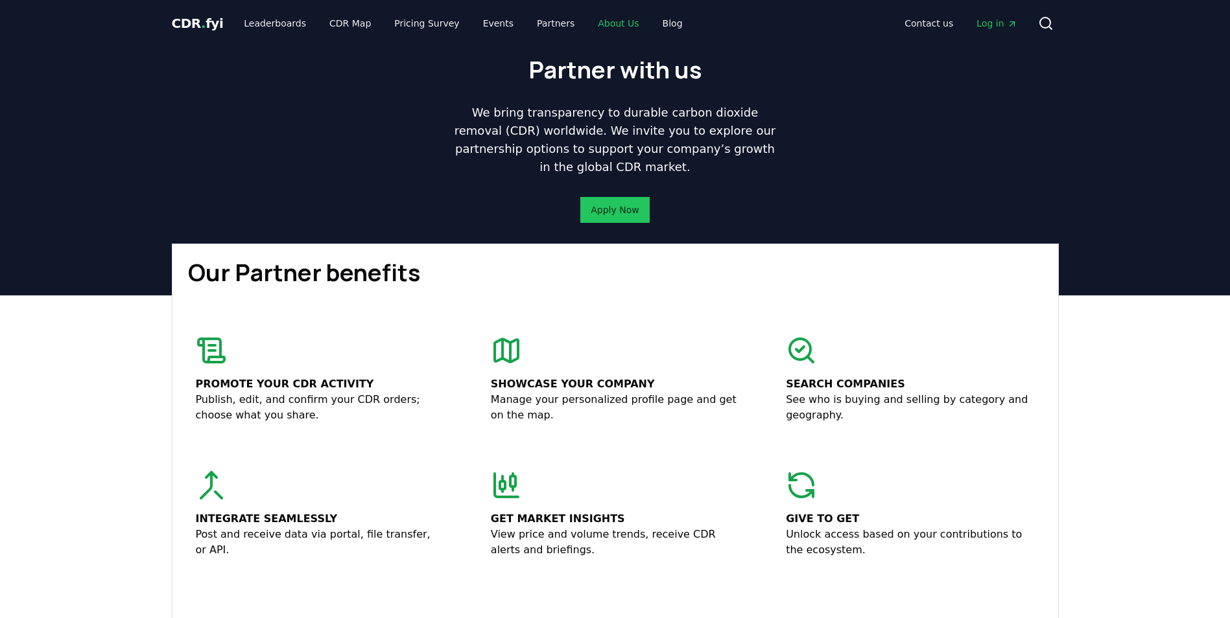
click at [591, 29] on link "About Us" at bounding box center [618, 23] width 62 height 23
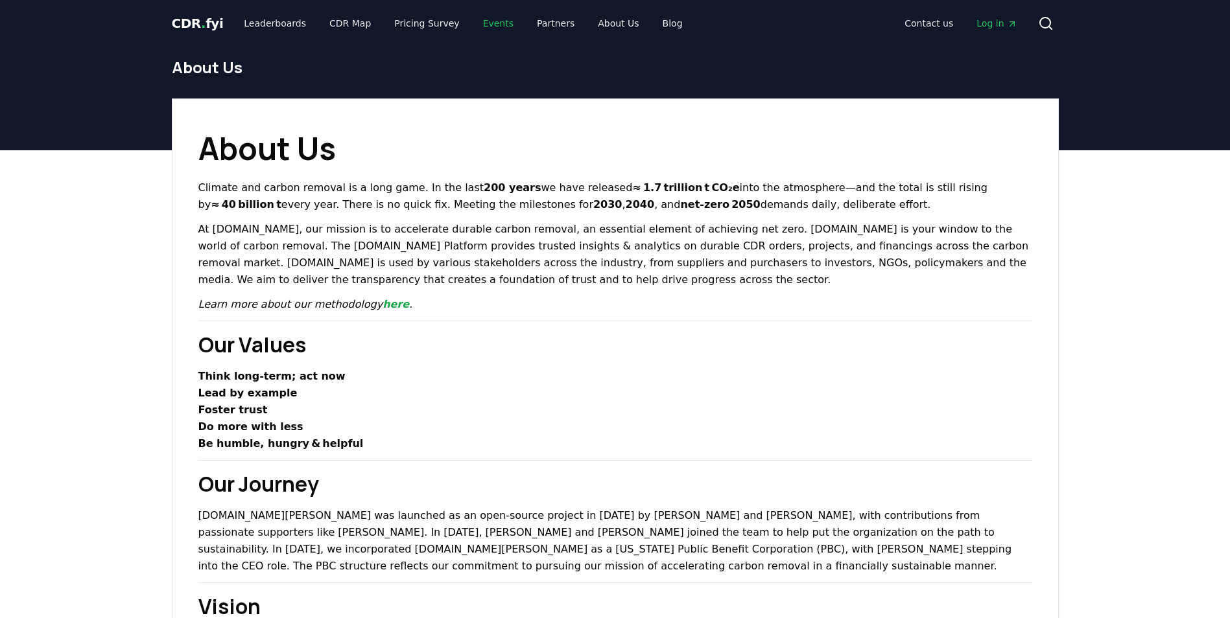
click at [476, 21] on link "Events" at bounding box center [498, 23] width 51 height 23
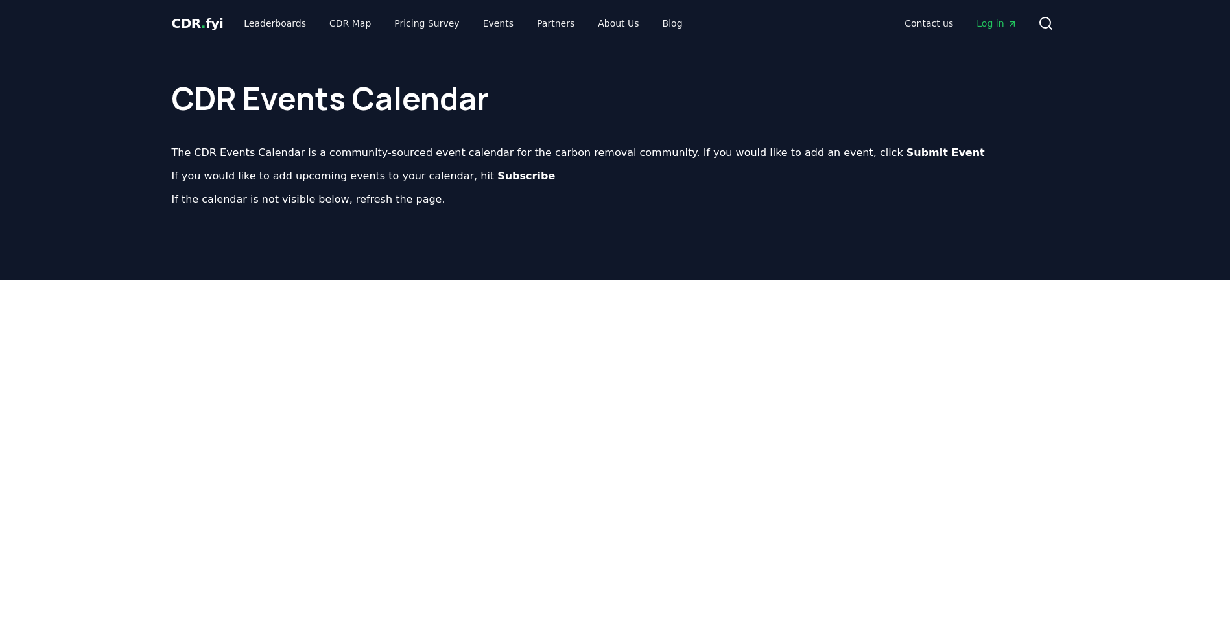
click at [201, 25] on span "." at bounding box center [203, 24] width 5 height 16
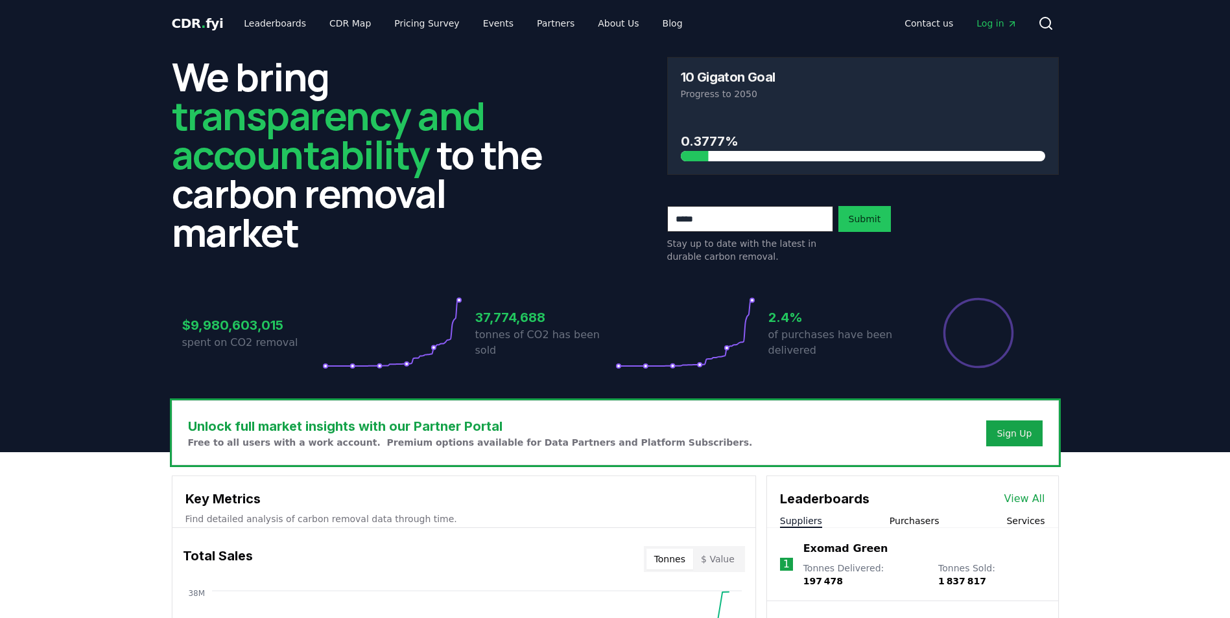
click at [119, 182] on header "We bring transparency and accountability to the carbon removal market 10 Gigato…" at bounding box center [615, 250] width 1230 height 406
